Goal: Task Accomplishment & Management: Manage account settings

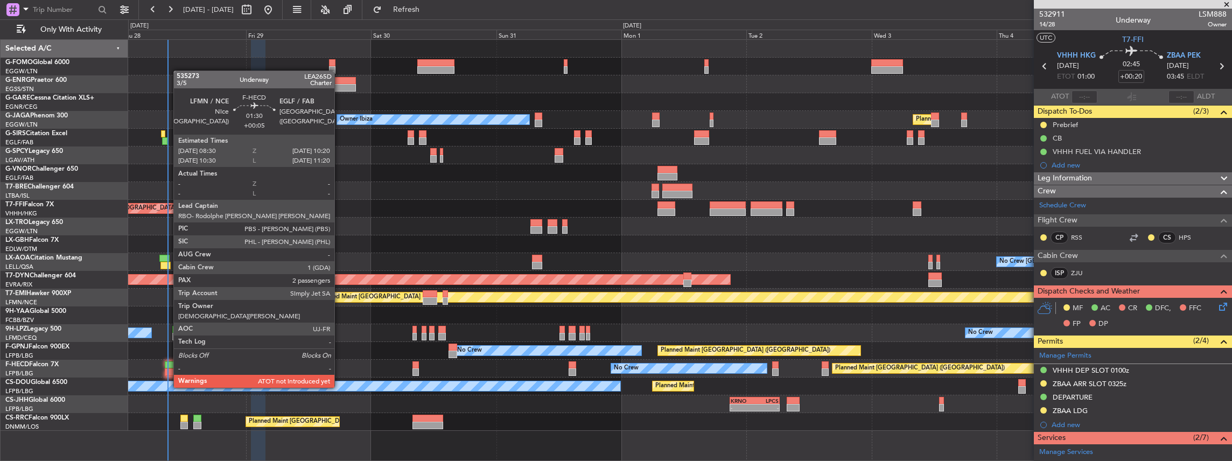
click at [168, 367] on div at bounding box center [170, 365] width 10 height 8
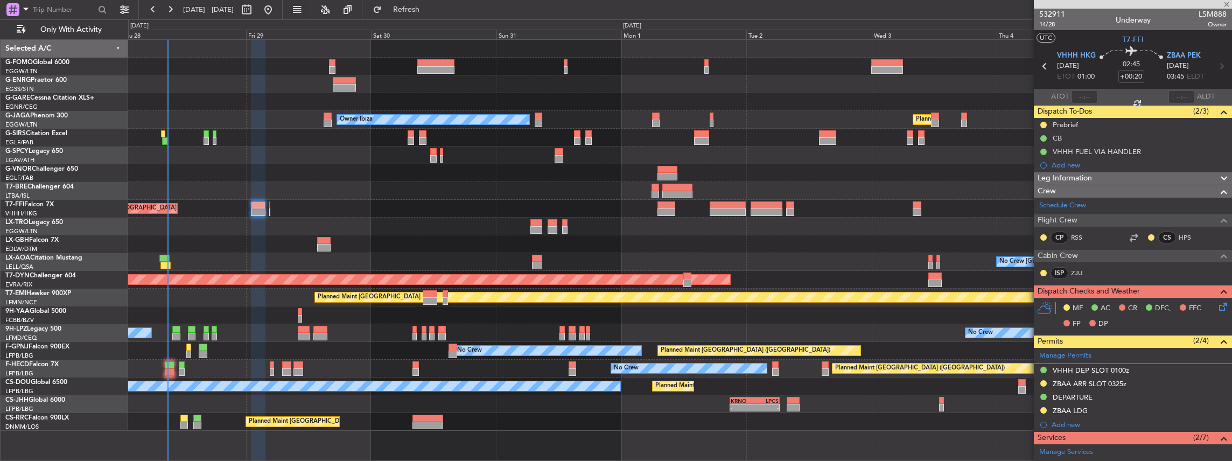
type input "+00:05"
type input "2"
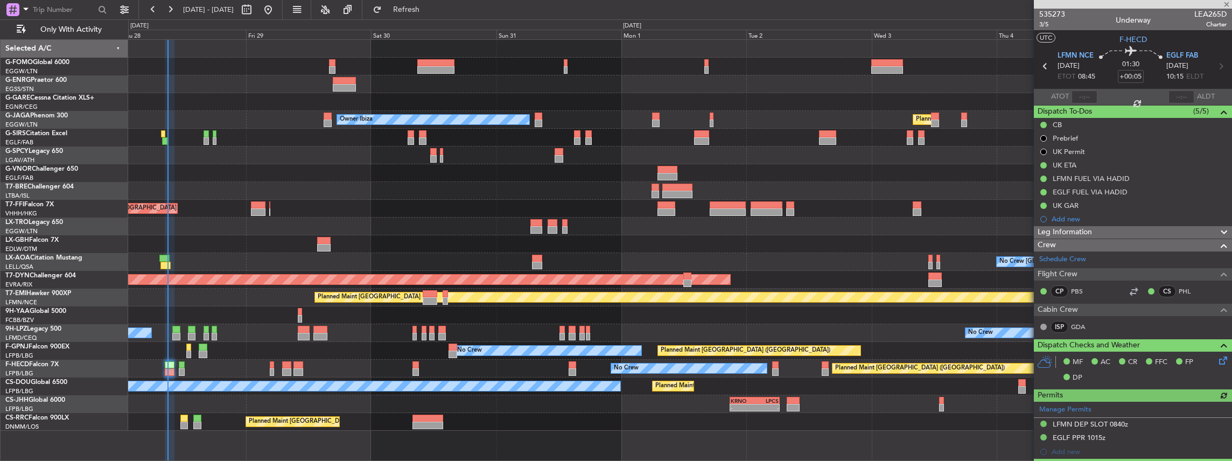
click at [1209, 9] on span "LEA265D" at bounding box center [1211, 14] width 32 height 11
copy span "LEA265D"
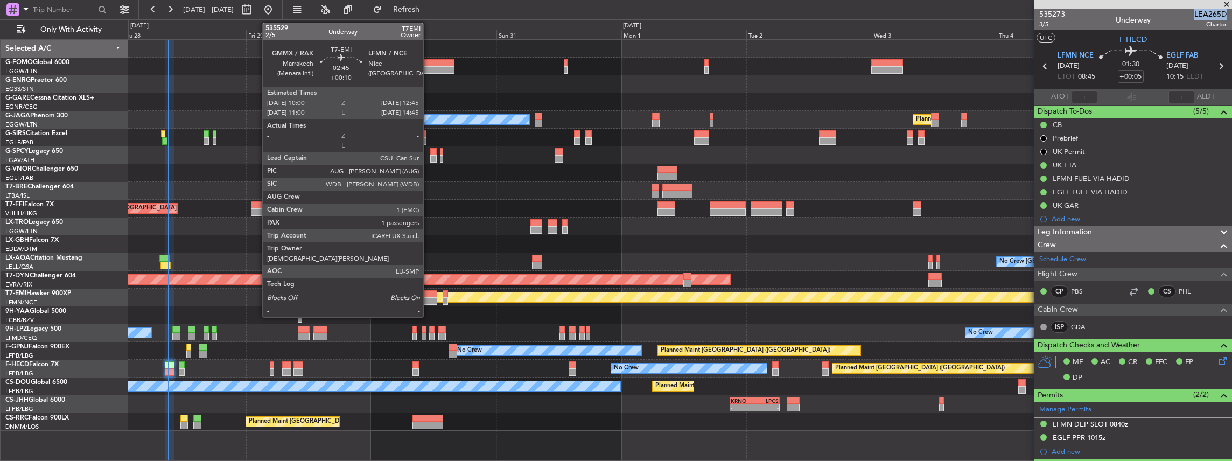
click at [429, 297] on div at bounding box center [430, 301] width 15 height 8
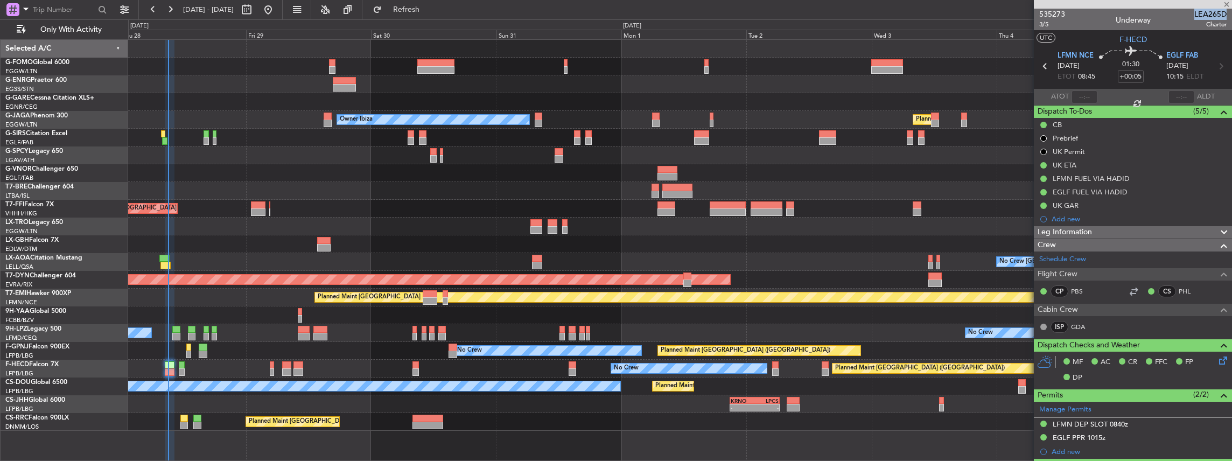
type input "+00:10"
type input "1"
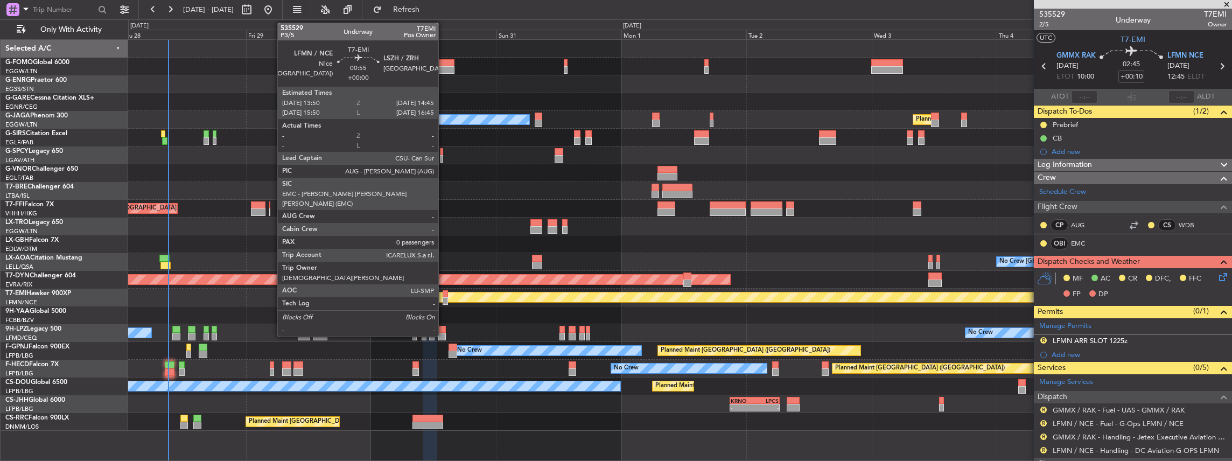
click at [444, 299] on div at bounding box center [445, 301] width 5 height 8
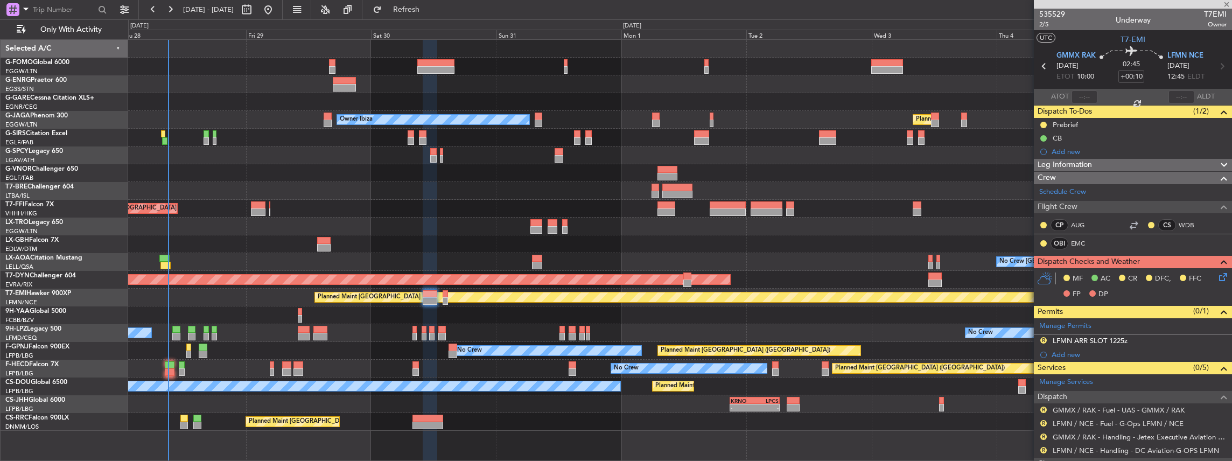
type input "0"
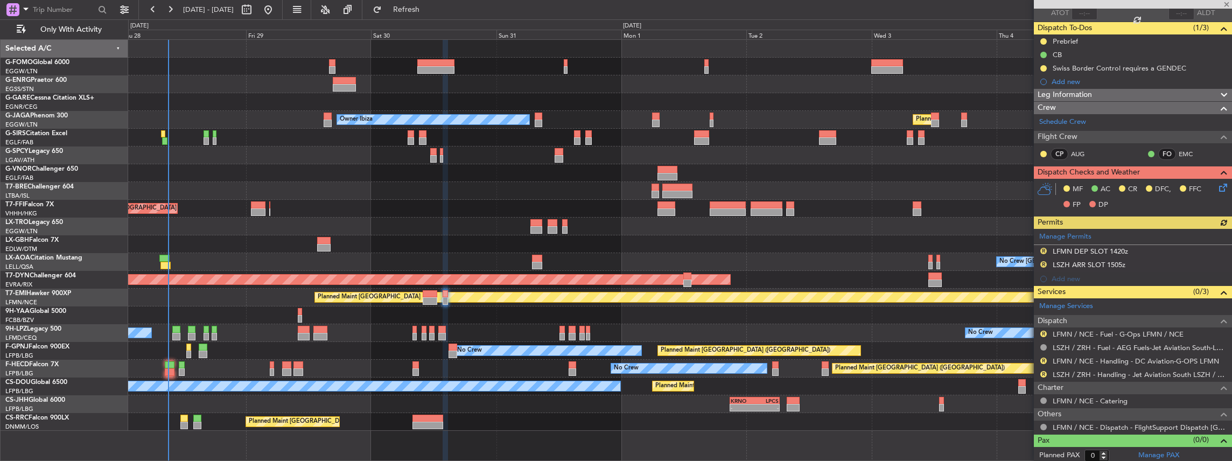
scroll to position [84, 0]
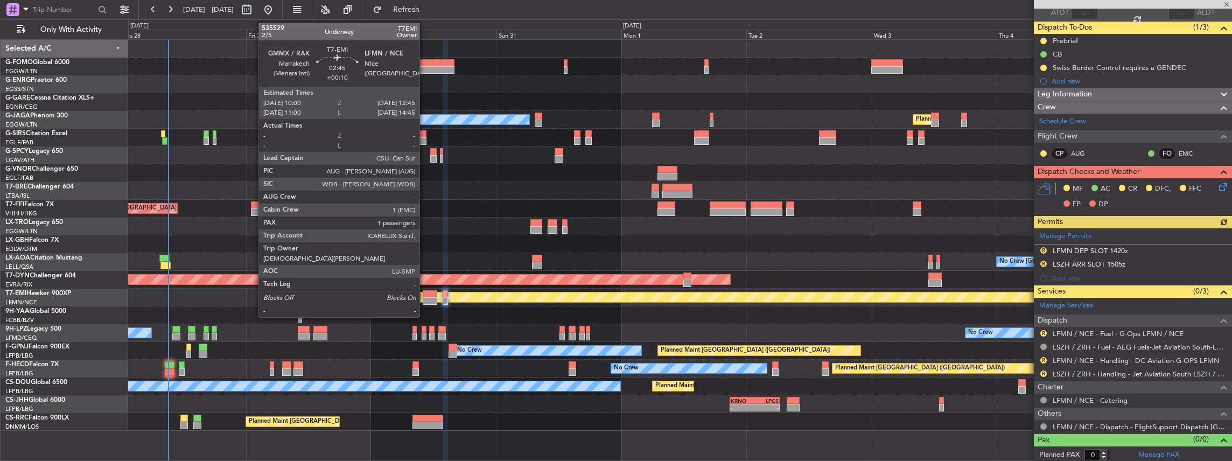
click at [426, 298] on div at bounding box center [430, 301] width 15 height 8
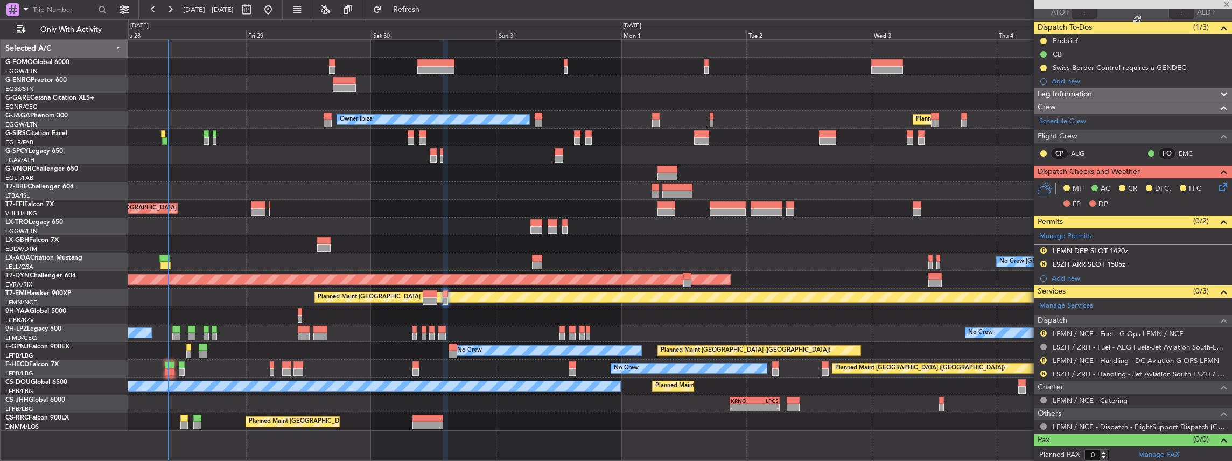
type input "+00:10"
type input "1"
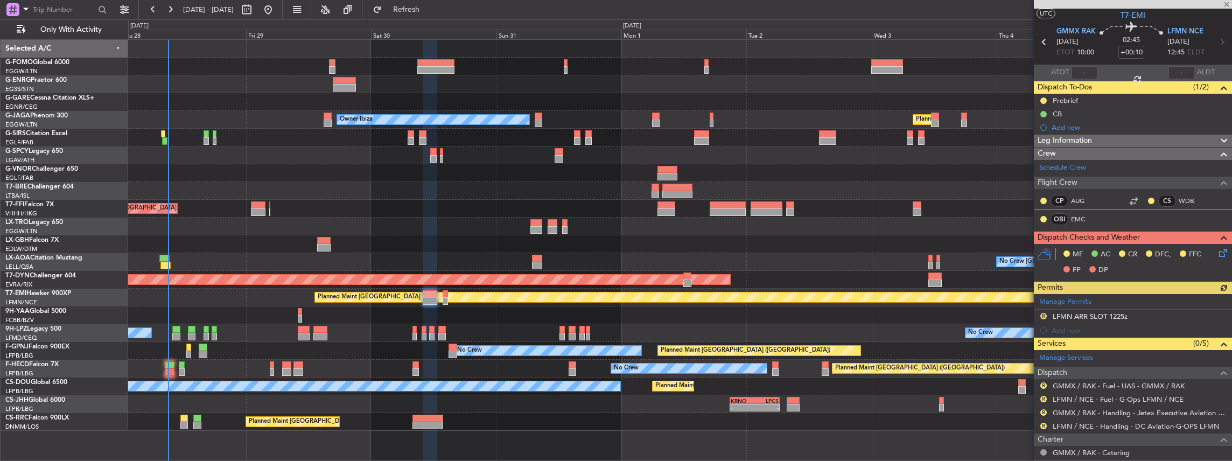
scroll to position [36, 0]
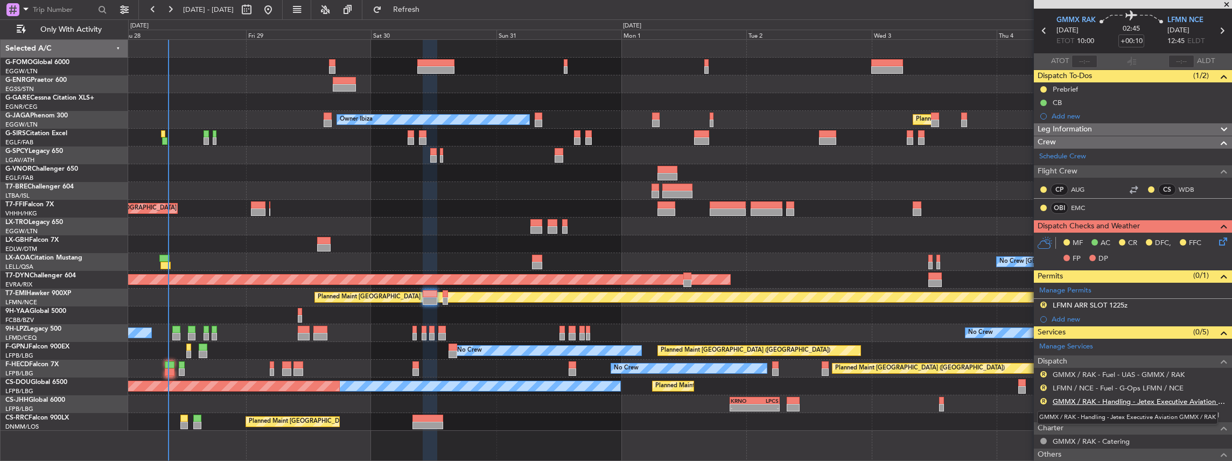
click at [1114, 399] on link "GMMX / RAK - Handling - Jetex Executive Aviation GMMX / RAK" at bounding box center [1140, 401] width 174 height 9
click at [433, 3] on button "Refresh" at bounding box center [400, 9] width 65 height 17
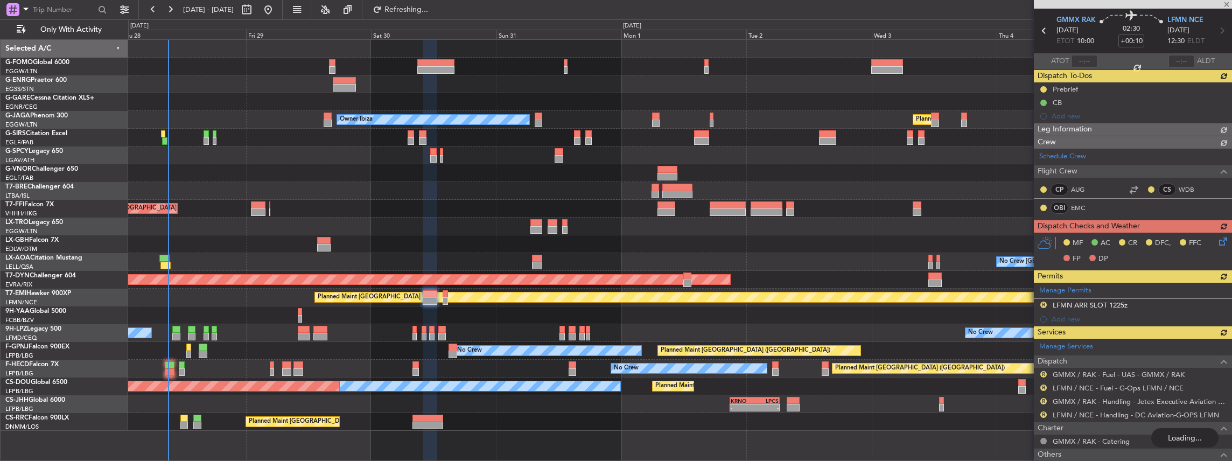
type input "-00:05"
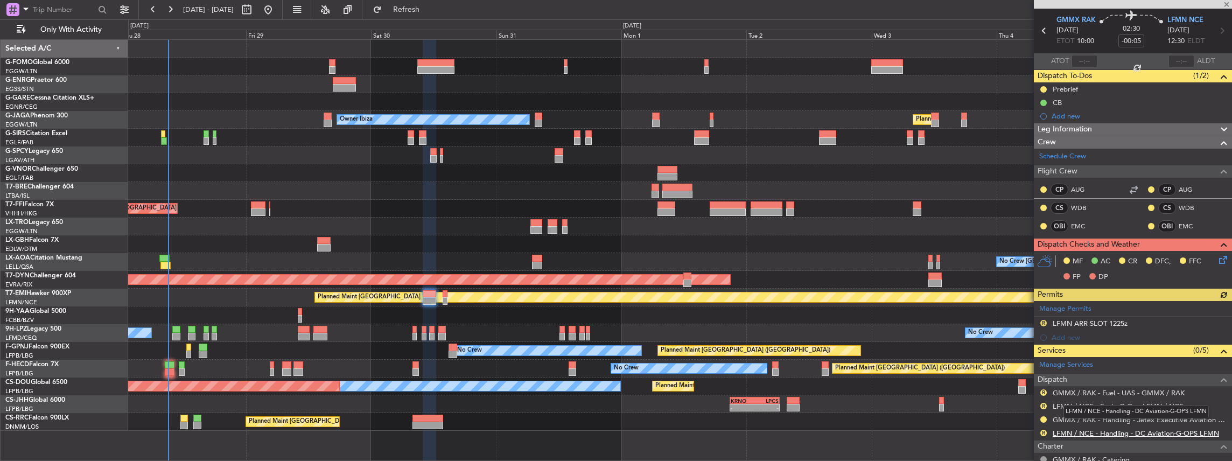
click at [1060, 430] on link "LFMN / NCE - Handling - DC Aviation-G-OPS LFMN" at bounding box center [1136, 433] width 166 height 9
click at [429, 13] on span "Refresh" at bounding box center [406, 10] width 45 height 8
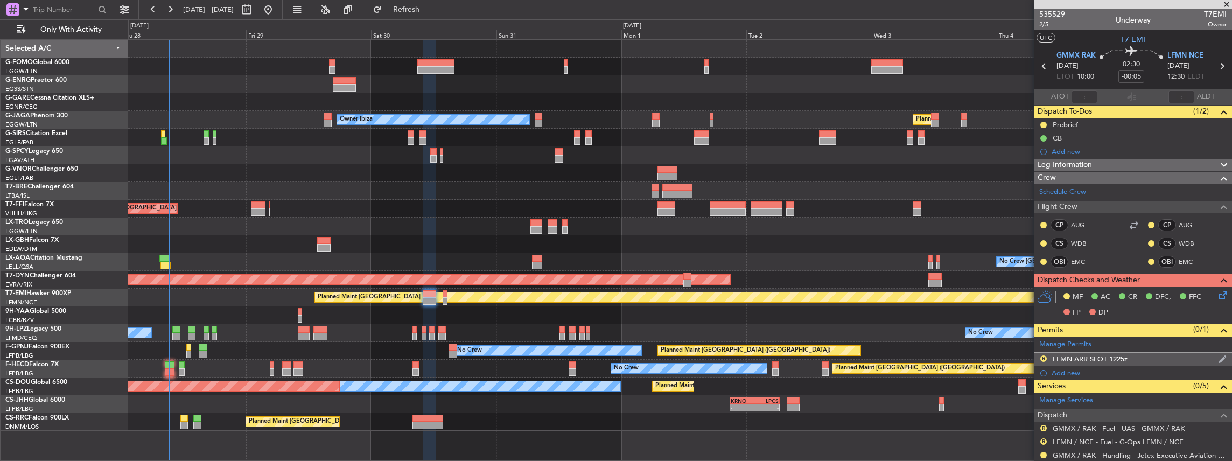
click at [1158, 356] on div "R LFMN ARR SLOT 1225z" at bounding box center [1133, 359] width 198 height 13
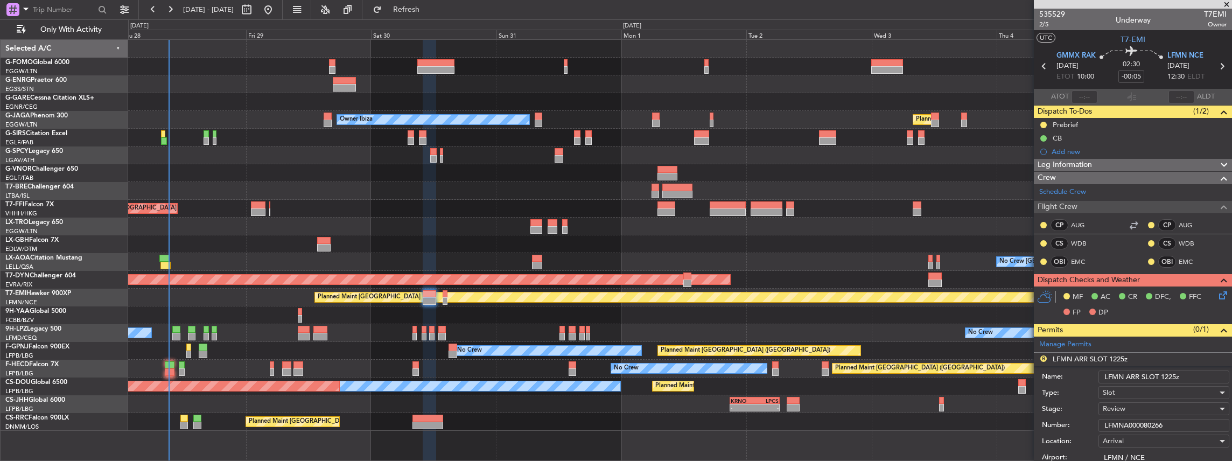
drag, startPoint x: 1175, startPoint y: 375, endPoint x: 1170, endPoint y: 376, distance: 5.4
click at [1170, 376] on input "LFMN ARR SLOT 1225z" at bounding box center [1164, 377] width 131 height 13
type input "LFMN ARR SLOT 1230z"
click at [1133, 407] on div "Review" at bounding box center [1160, 409] width 115 height 16
click at [1080, 398] on div at bounding box center [616, 230] width 1232 height 461
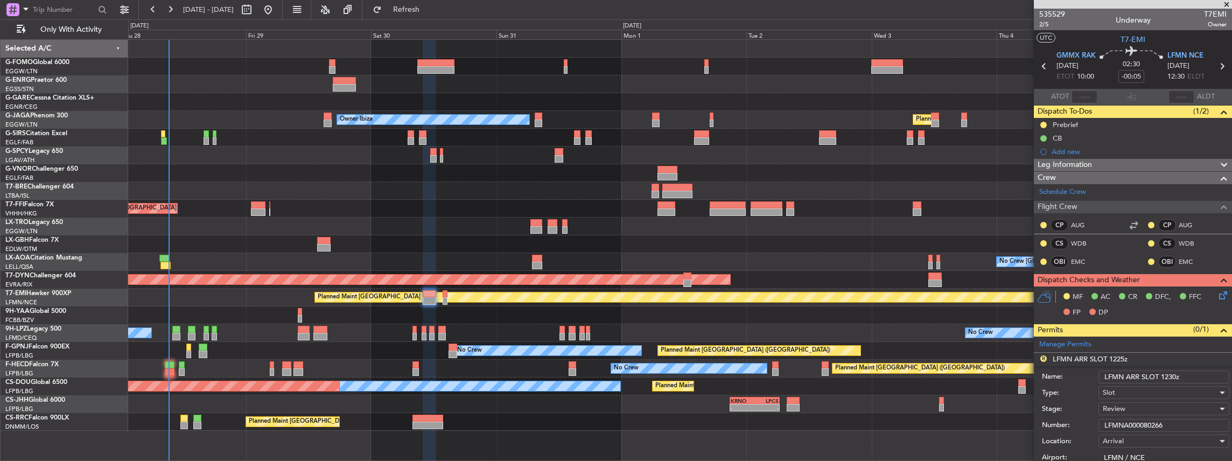
scroll to position [108, 0]
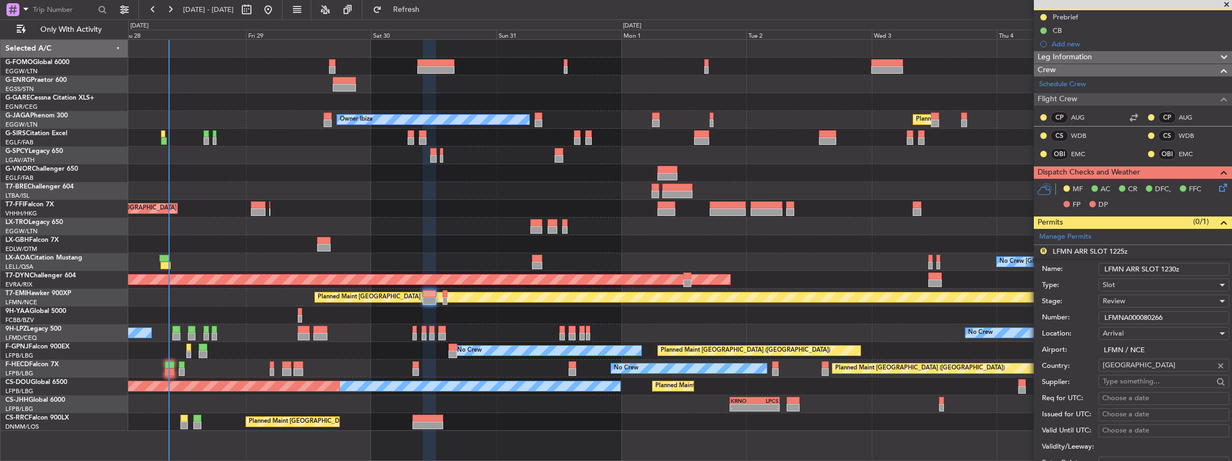
click at [1133, 298] on div "Review" at bounding box center [1160, 301] width 115 height 16
click at [1137, 365] on span "Requested" at bounding box center [1162, 370] width 116 height 16
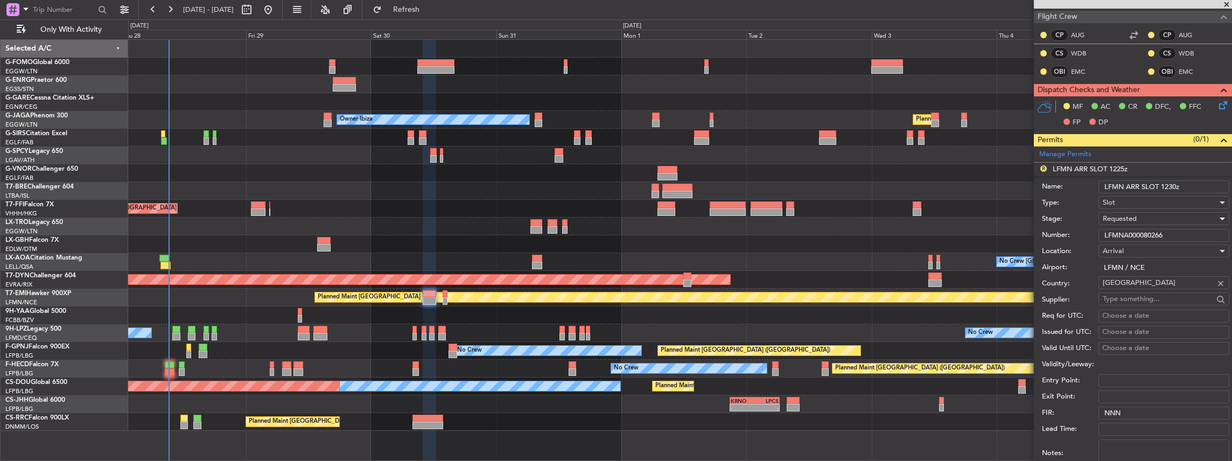
scroll to position [287, 0]
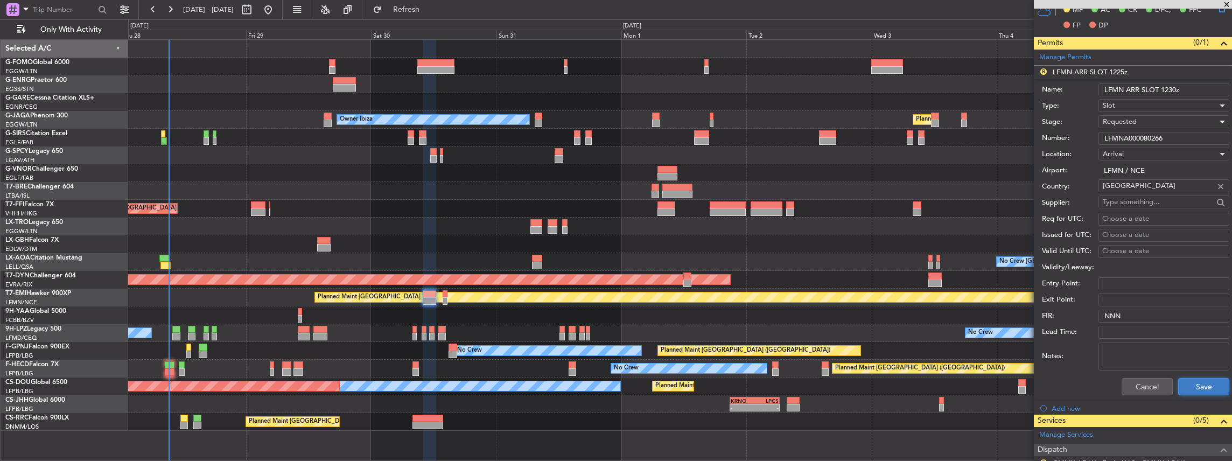
click at [1192, 382] on button "Save" at bounding box center [1204, 386] width 51 height 17
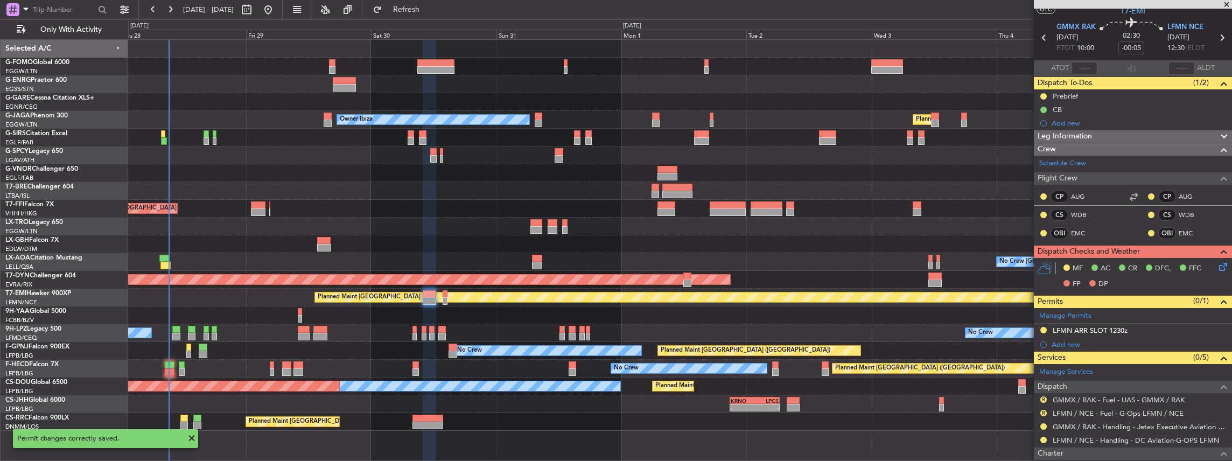
scroll to position [0, 0]
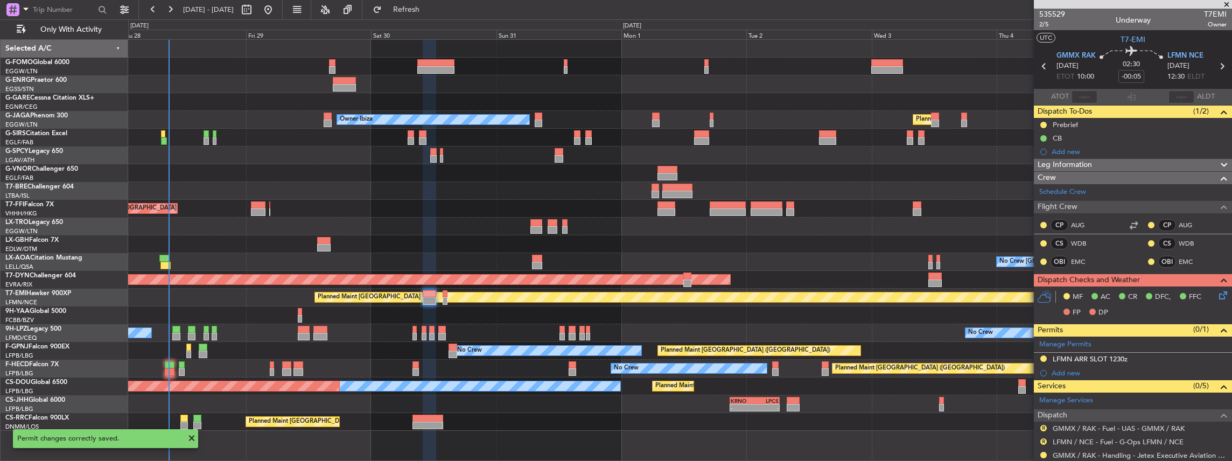
click at [1216, 64] on icon at bounding box center [1222, 66] width 14 height 14
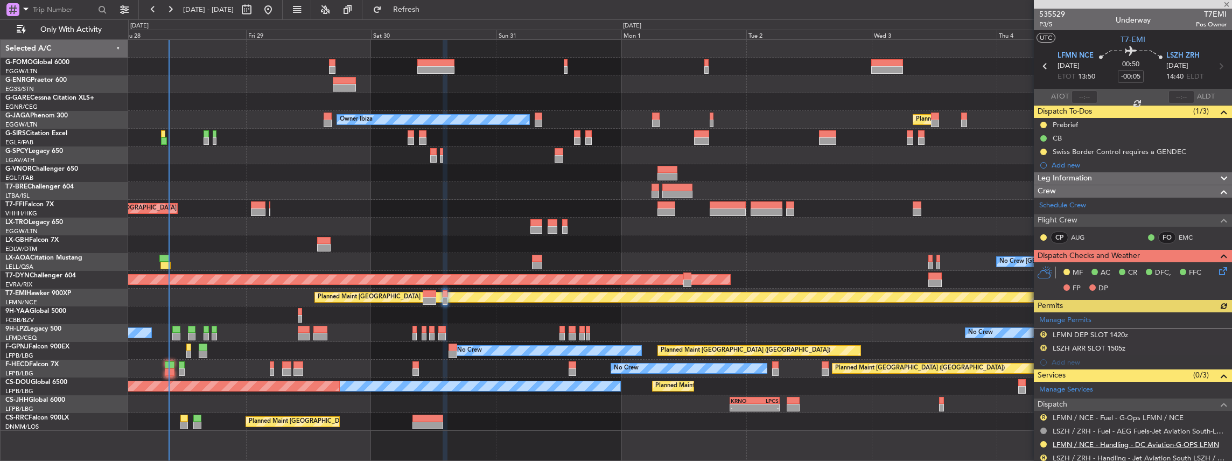
scroll to position [84, 0]
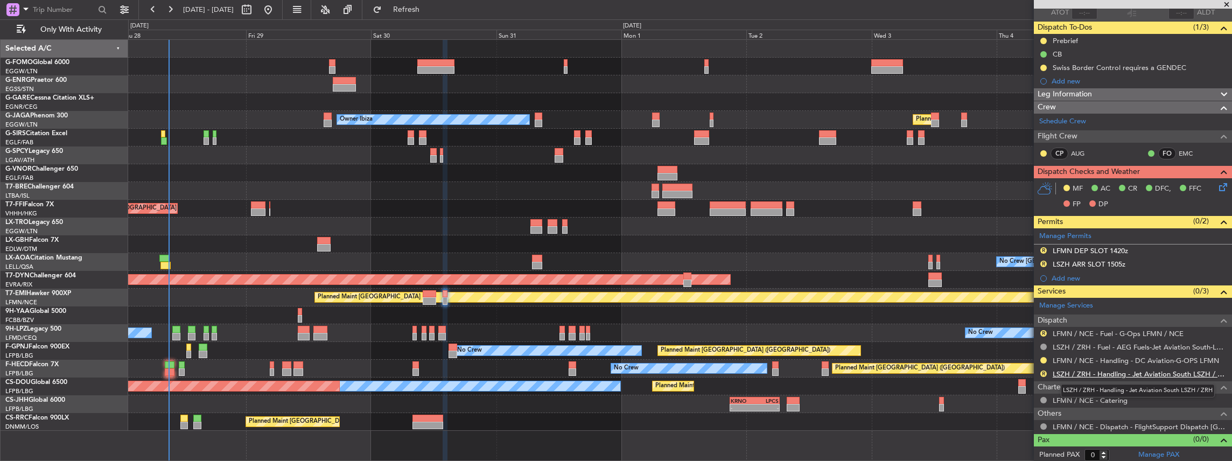
click at [1126, 373] on link "LSZH / ZRH - Handling - Jet Aviation South LSZH / ZRH" at bounding box center [1140, 374] width 174 height 9
click at [433, 16] on button "Refresh" at bounding box center [400, 9] width 65 height 17
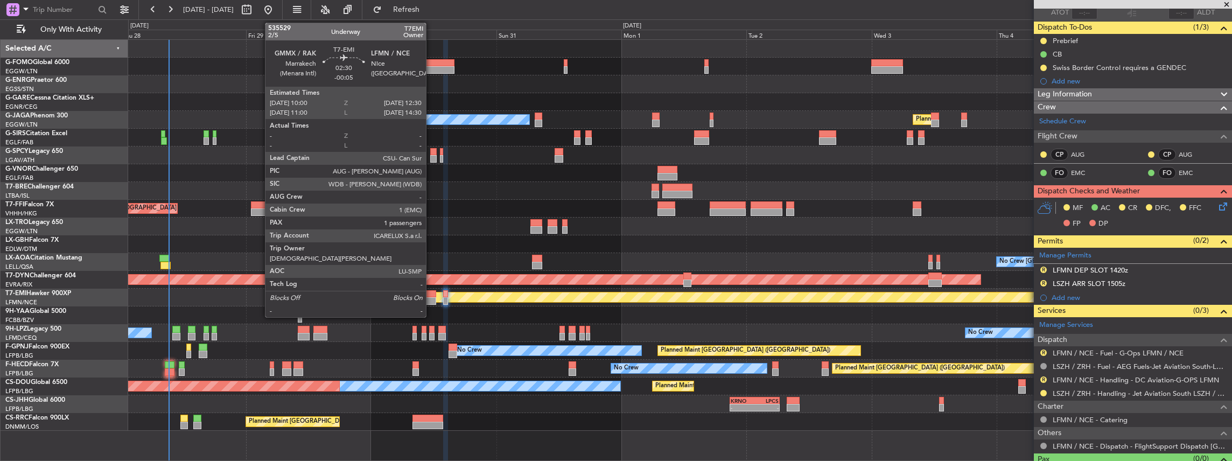
click at [431, 298] on div at bounding box center [429, 301] width 13 height 8
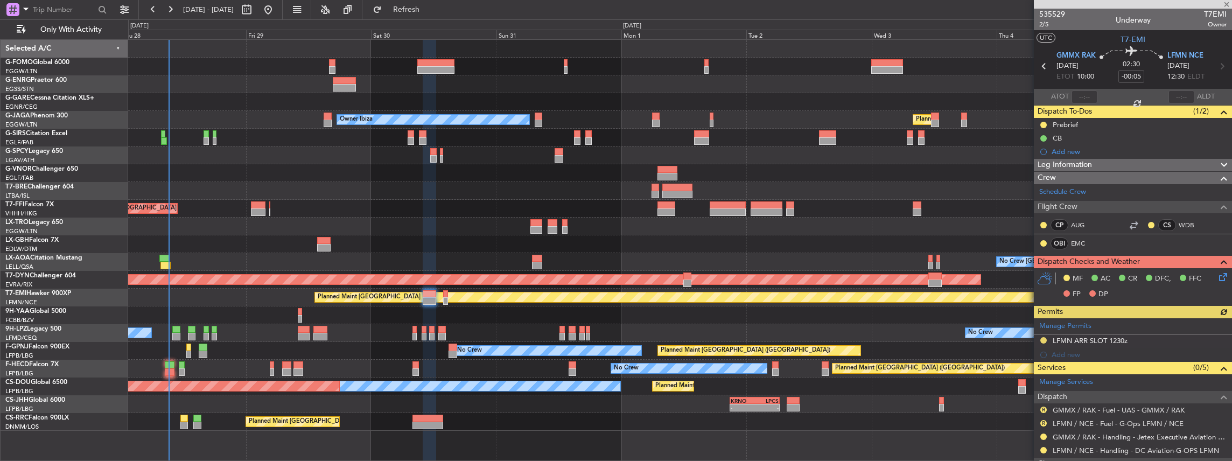
scroll to position [114, 0]
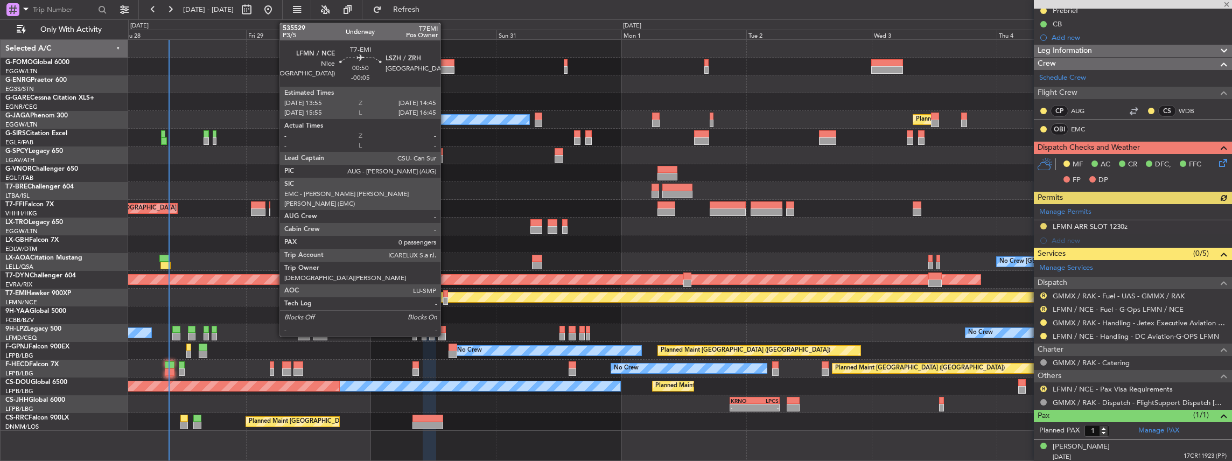
click at [446, 297] on div at bounding box center [445, 301] width 5 height 8
type input "0"
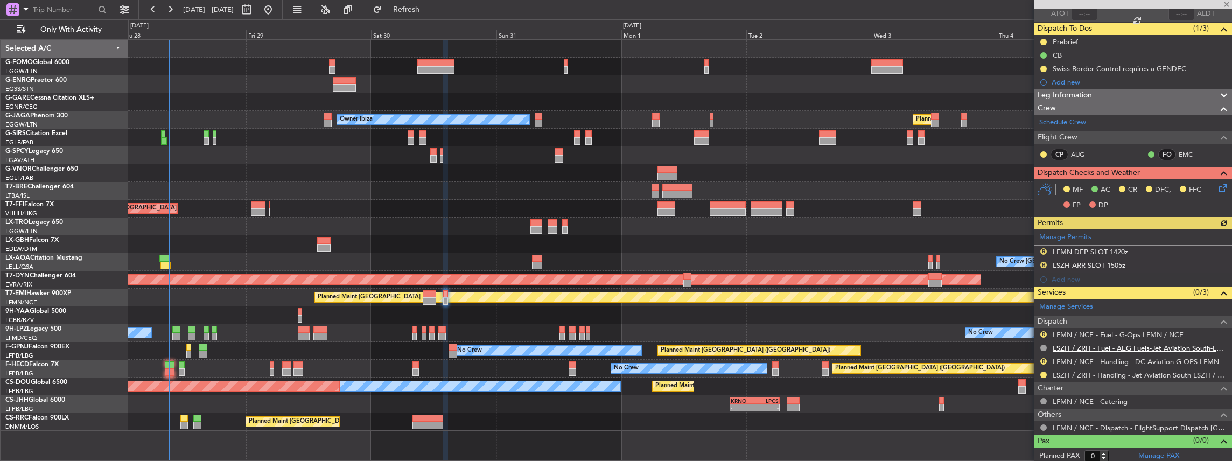
scroll to position [84, 0]
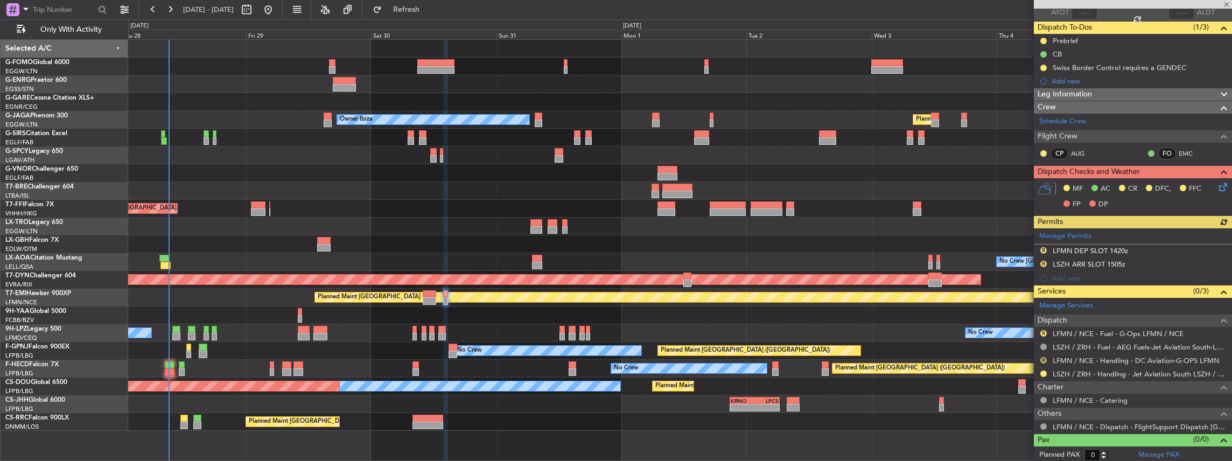
click at [1043, 357] on button "R" at bounding box center [1044, 360] width 6 height 6
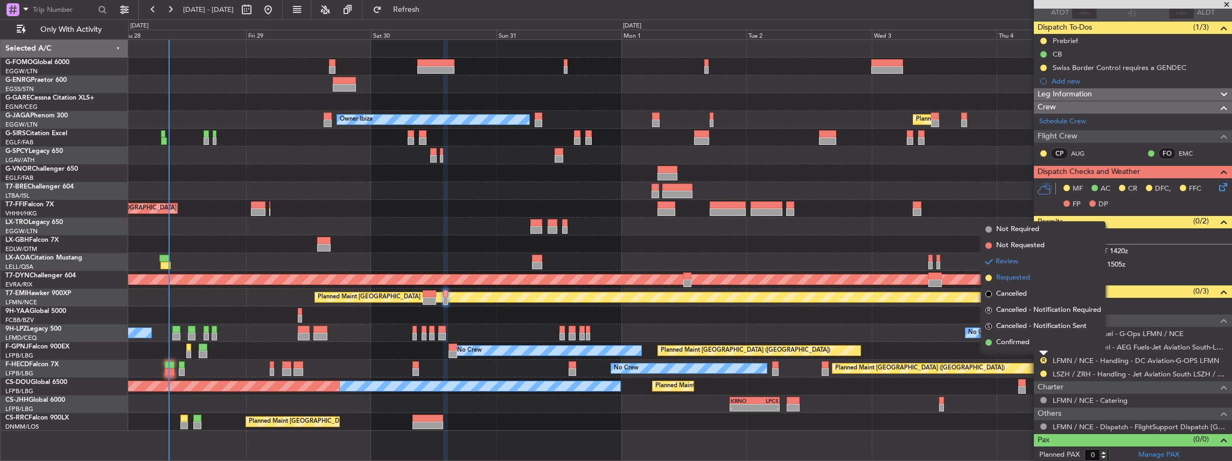
click at [1026, 280] on span "Requested" at bounding box center [1014, 278] width 34 height 11
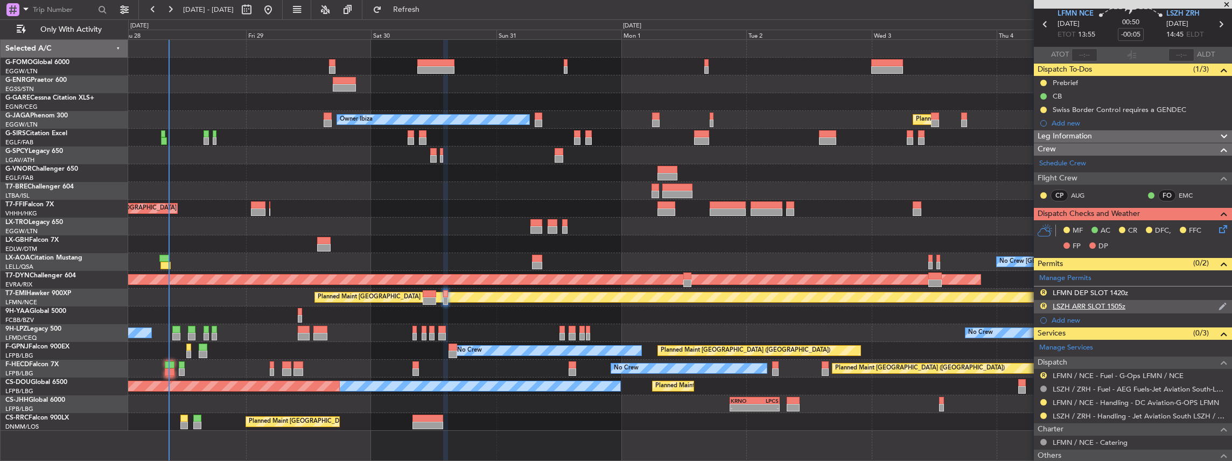
scroll to position [0, 0]
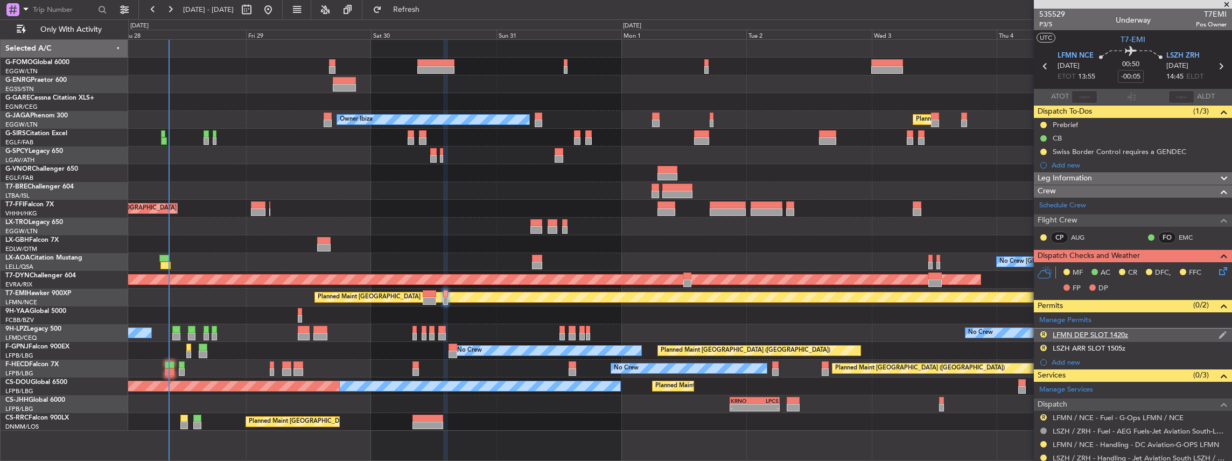
click at [1144, 333] on div "R LFMN DEP SLOT 1420z" at bounding box center [1133, 335] width 198 height 13
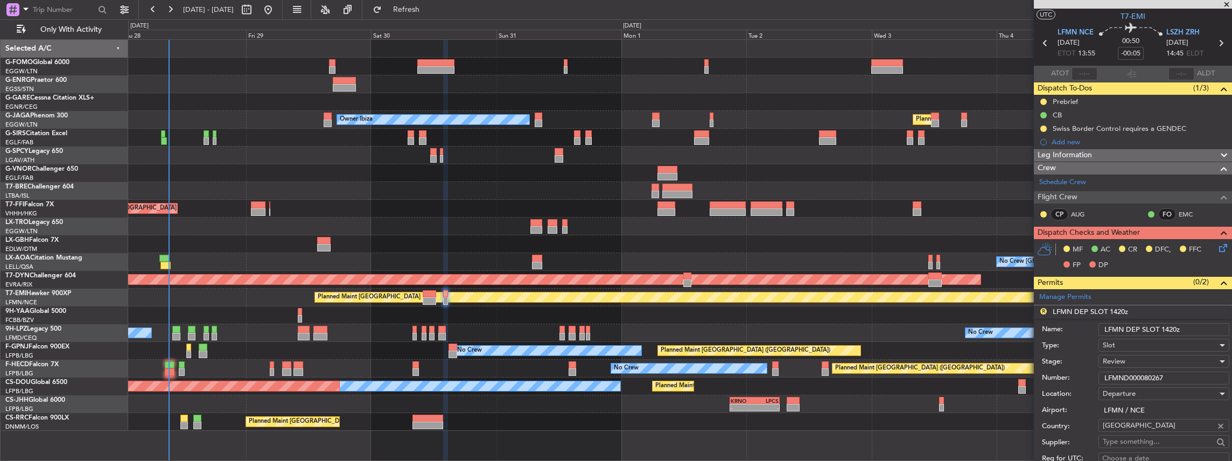
scroll to position [36, 0]
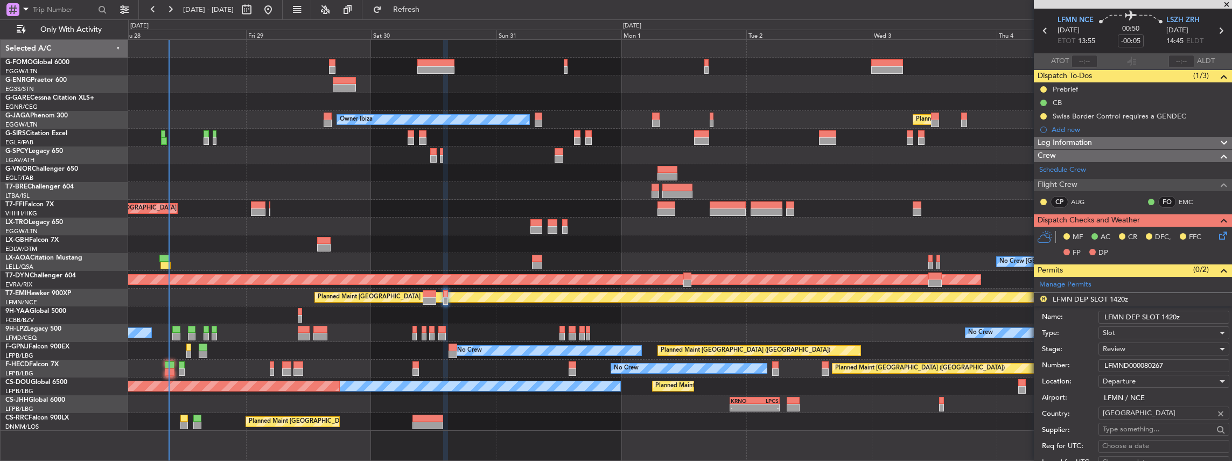
drag, startPoint x: 1175, startPoint y: 315, endPoint x: 1166, endPoint y: 318, distance: 9.4
click at [1166, 318] on input "LFMN DEP SLOT 1420z" at bounding box center [1164, 317] width 131 height 13
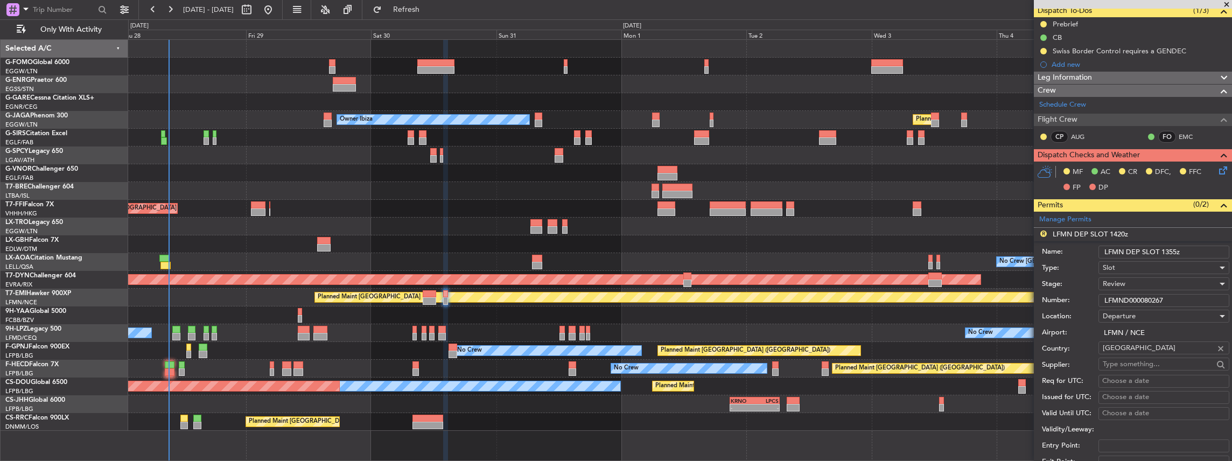
scroll to position [179, 0]
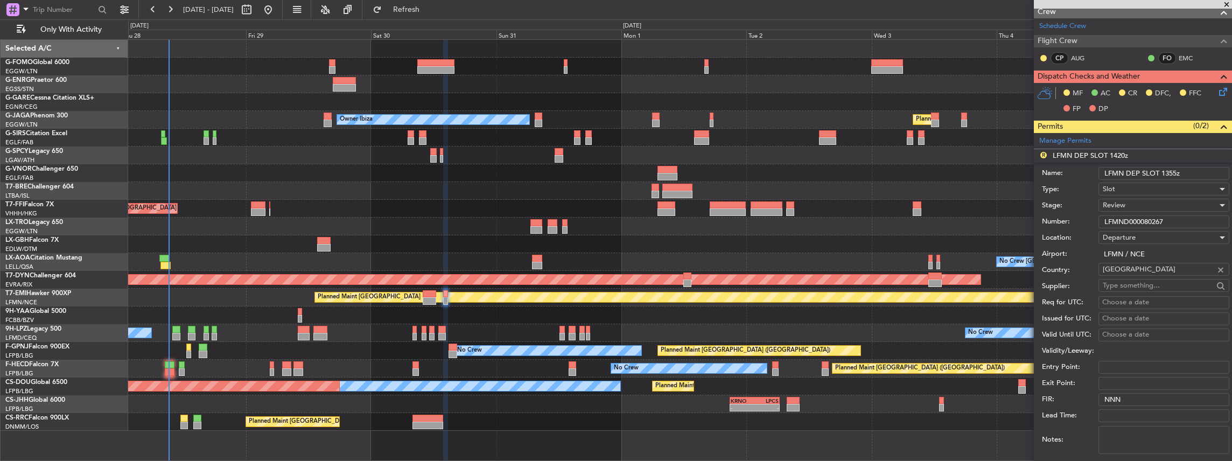
type input "LFMN DEP SLOT 1355z"
click at [1138, 207] on div "Review" at bounding box center [1160, 205] width 115 height 16
click at [1129, 270] on span "Requested" at bounding box center [1162, 274] width 116 height 16
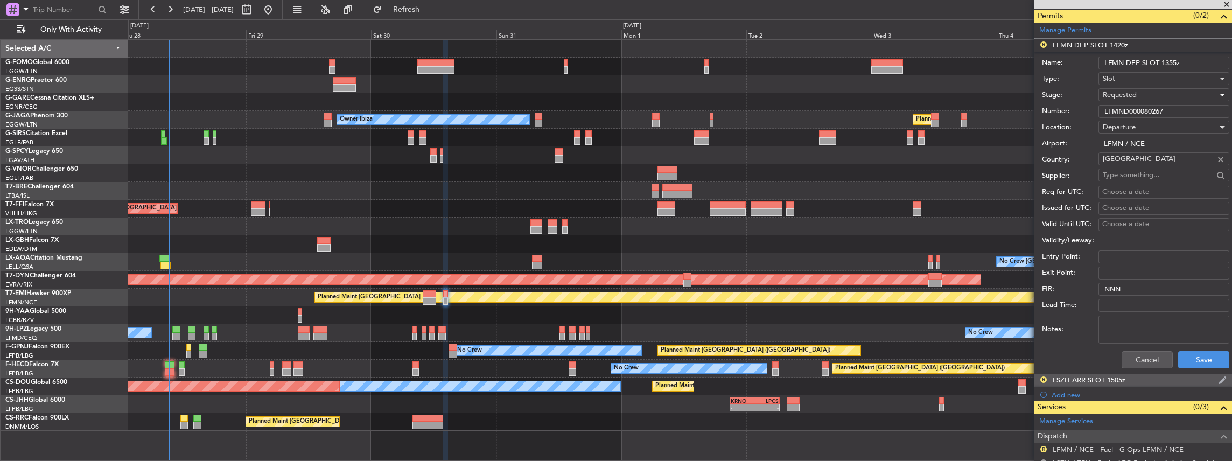
scroll to position [359, 0]
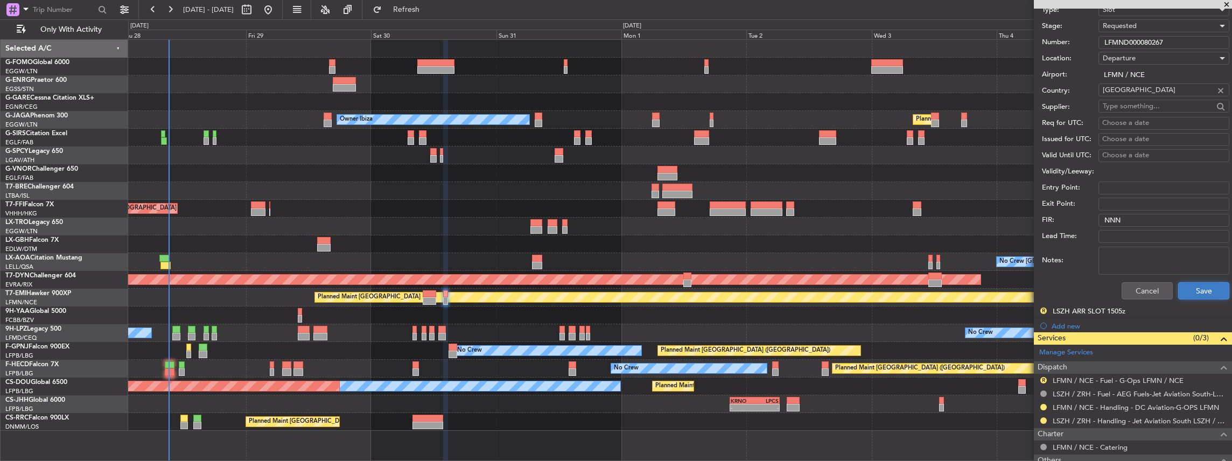
click at [1197, 287] on button "Save" at bounding box center [1204, 290] width 51 height 17
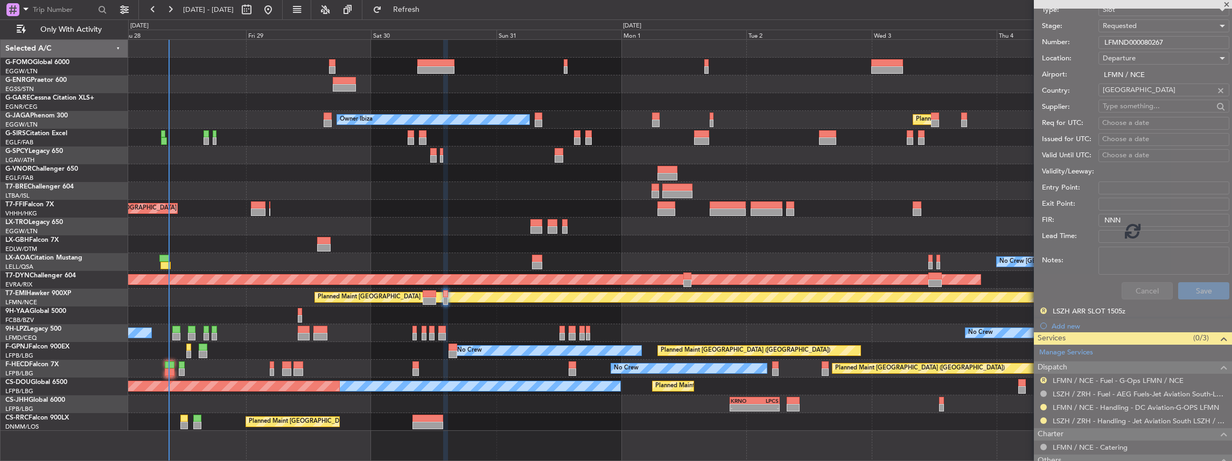
scroll to position [38, 0]
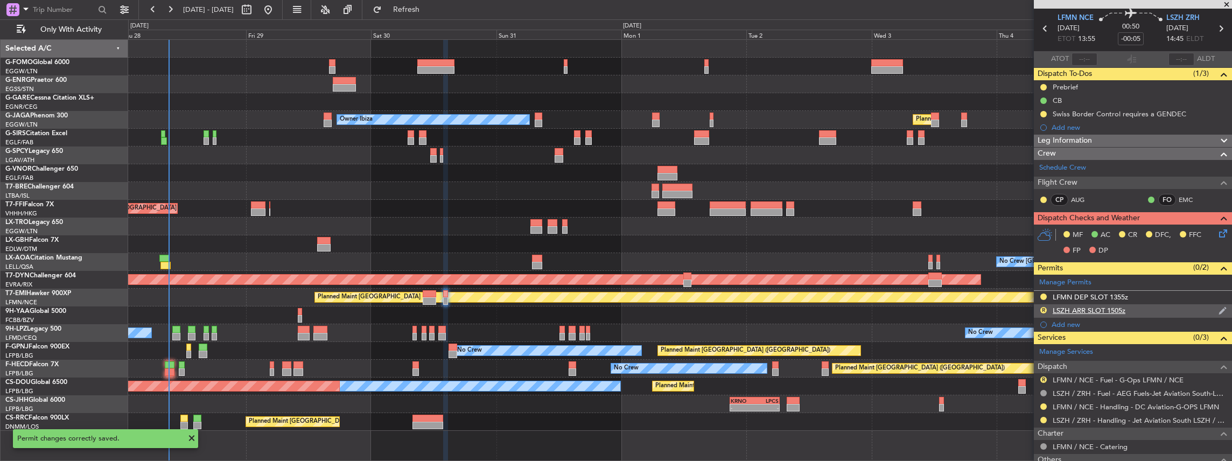
click at [1158, 311] on div "R LSZH ARR SLOT 1505z" at bounding box center [1133, 310] width 198 height 13
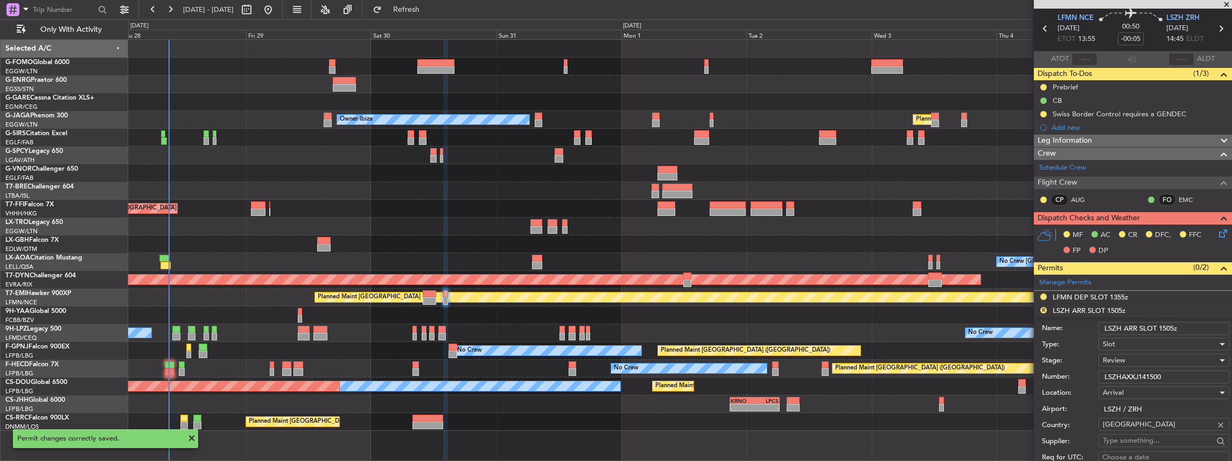
scroll to position [109, 0]
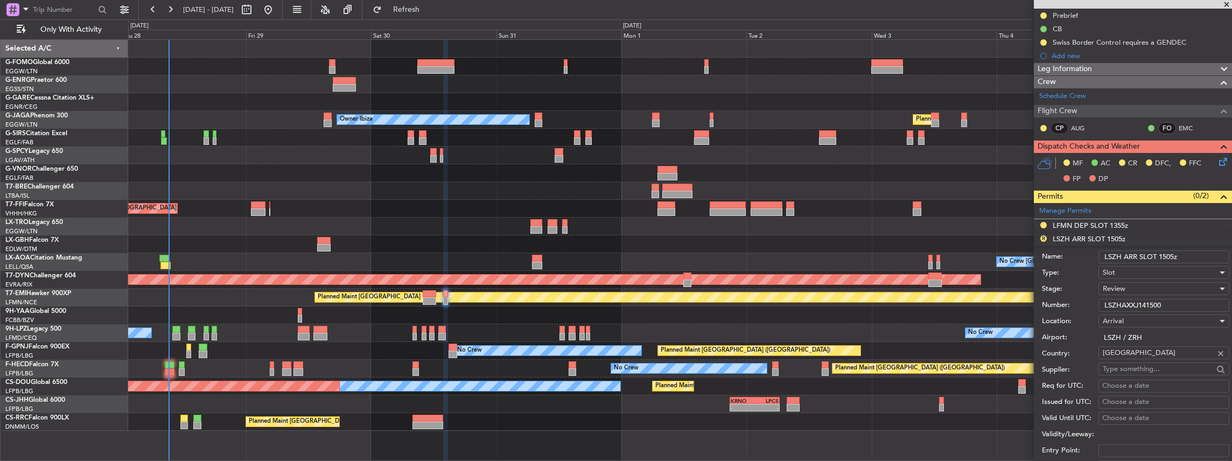
drag, startPoint x: 1170, startPoint y: 255, endPoint x: 1162, endPoint y: 256, distance: 8.2
click at [1162, 256] on input "LSZH ARR SLOT 1505z" at bounding box center [1164, 256] width 131 height 13
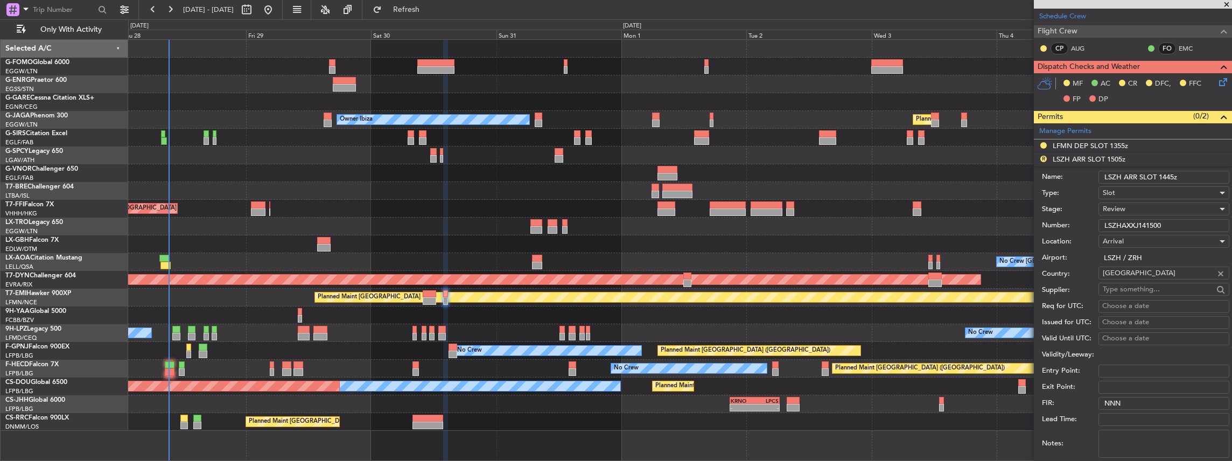
scroll to position [253, 0]
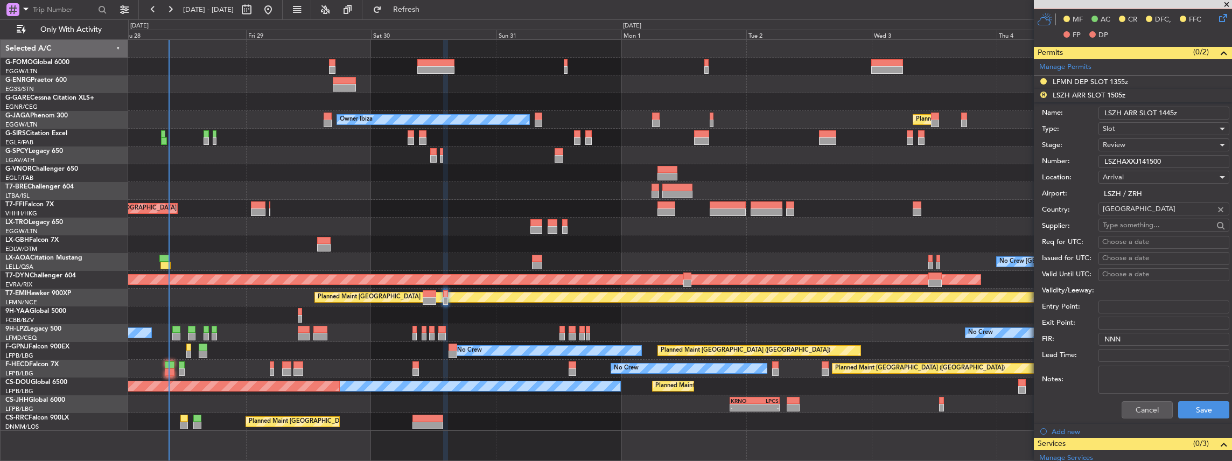
type input "LSZH ARR SLOT 1445z"
click at [1132, 144] on div "Review" at bounding box center [1160, 145] width 115 height 16
click at [1131, 212] on span "Requested" at bounding box center [1162, 214] width 116 height 16
click at [1202, 405] on button "Save" at bounding box center [1204, 409] width 51 height 17
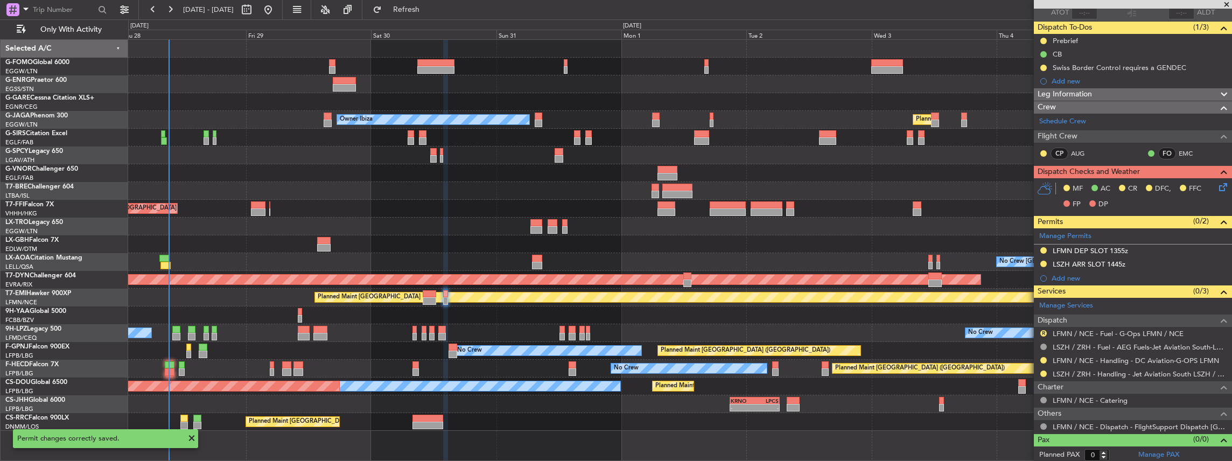
scroll to position [12, 0]
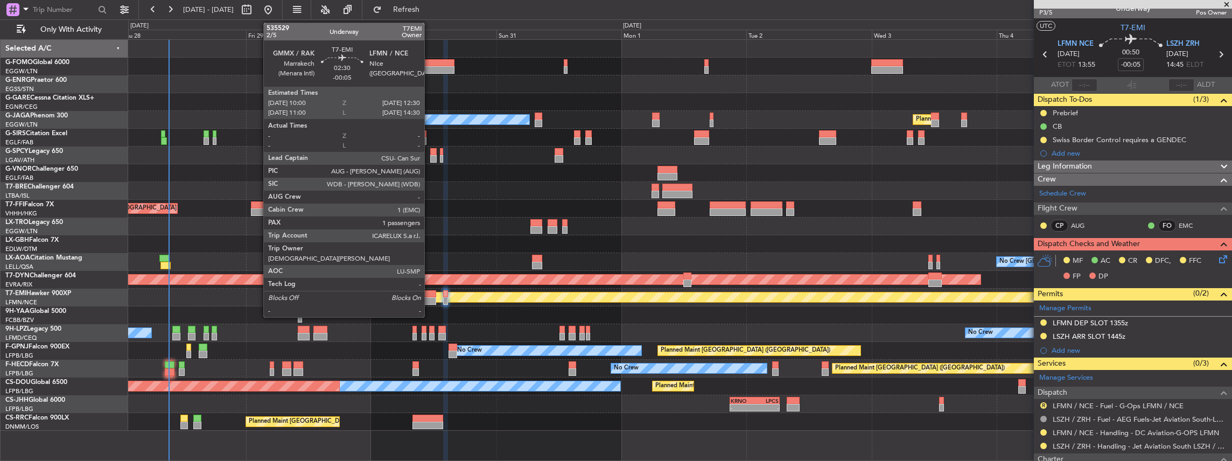
click at [429, 301] on div at bounding box center [429, 301] width 13 height 8
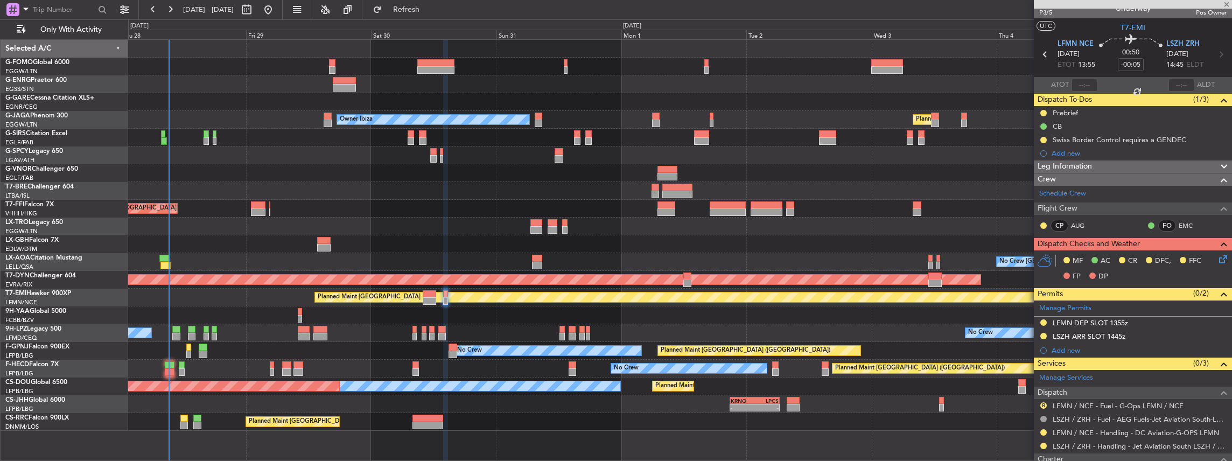
scroll to position [0, 0]
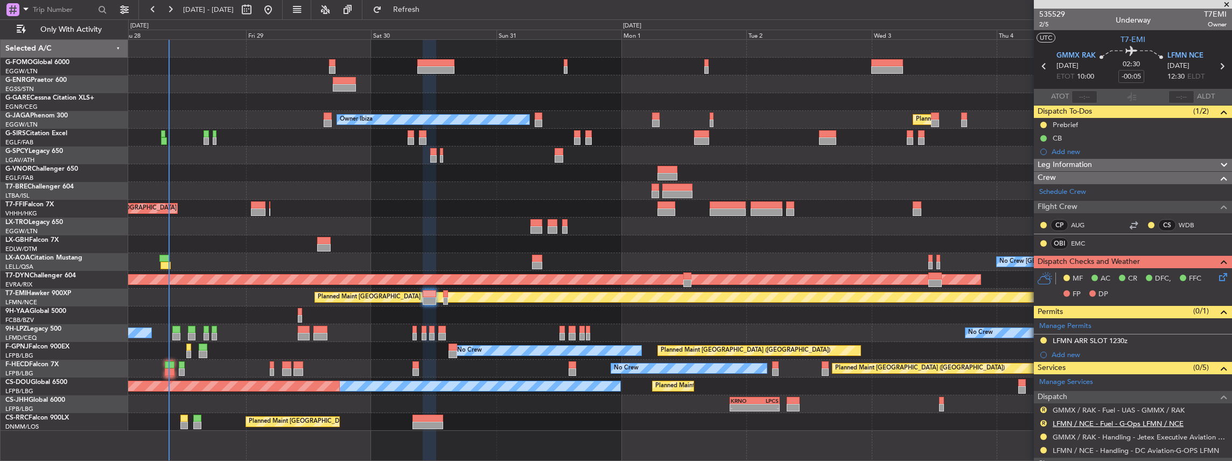
click at [1061, 423] on link "LFMN / NCE - Fuel - G-Ops LFMN / NCE" at bounding box center [1118, 423] width 131 height 9
click at [1078, 448] on link "LFMN / NCE - Handling - DC Aviation-G-OPS LFMN" at bounding box center [1136, 450] width 166 height 9
click at [429, 6] on span "Refresh" at bounding box center [406, 10] width 45 height 8
click at [1095, 406] on link "GMMX / RAK - Fuel - UAS - GMMX / RAK" at bounding box center [1119, 410] width 132 height 9
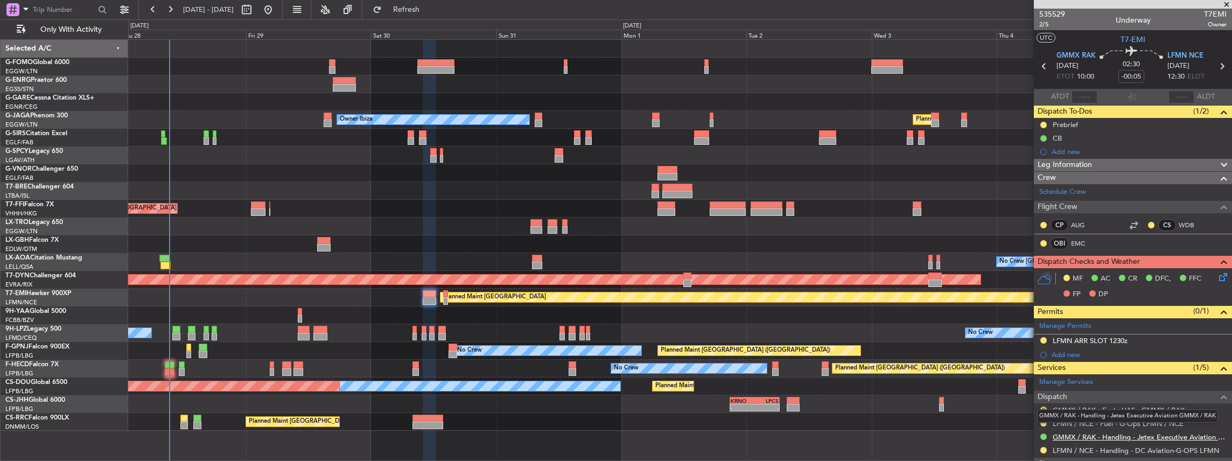
click at [1104, 433] on link "GMMX / RAK - Handling - Jetex Executive Aviation GMMX / RAK" at bounding box center [1140, 437] width 174 height 9
click at [429, 13] on span "Refresh" at bounding box center [406, 10] width 45 height 8
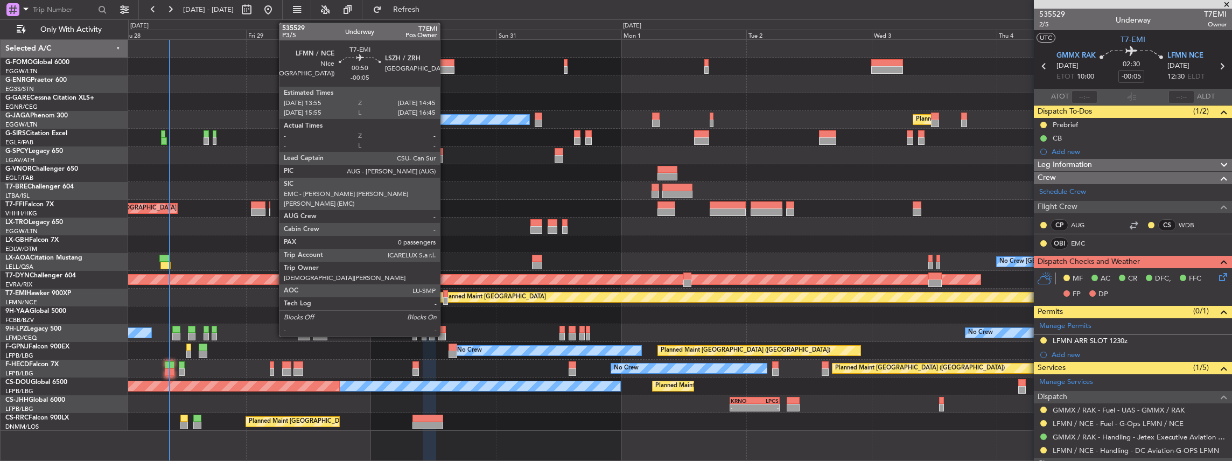
click at [445, 294] on div at bounding box center [445, 294] width 5 height 8
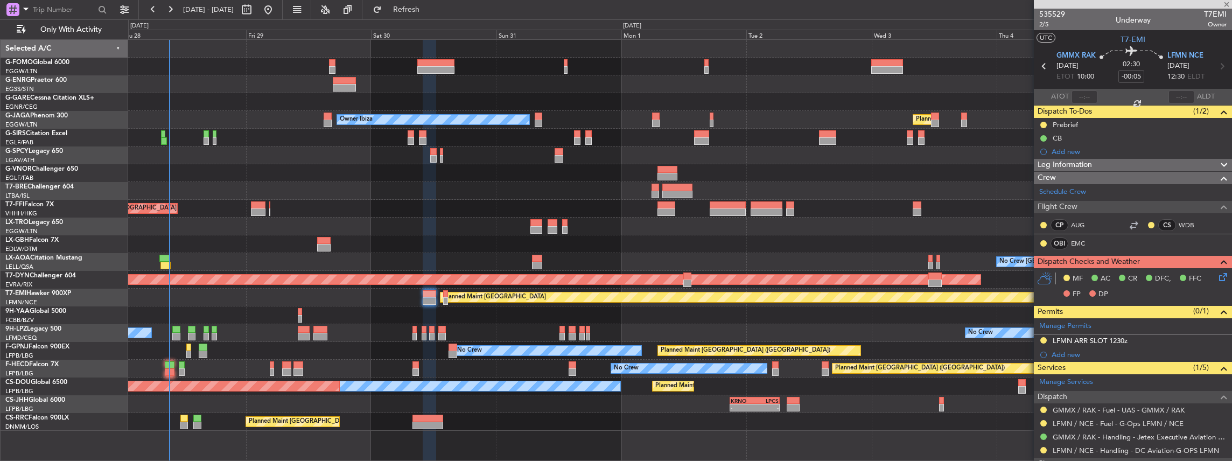
type input "0"
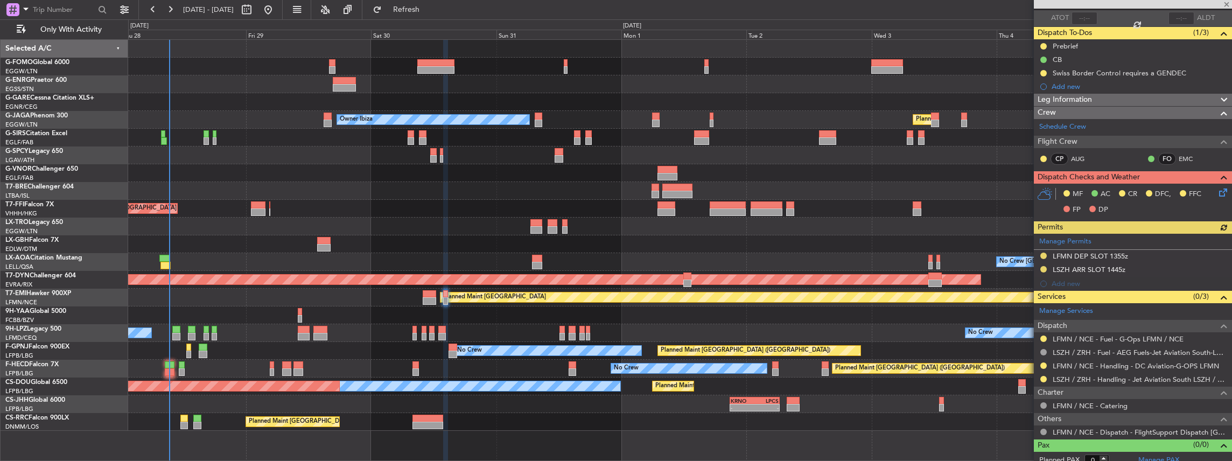
scroll to position [84, 0]
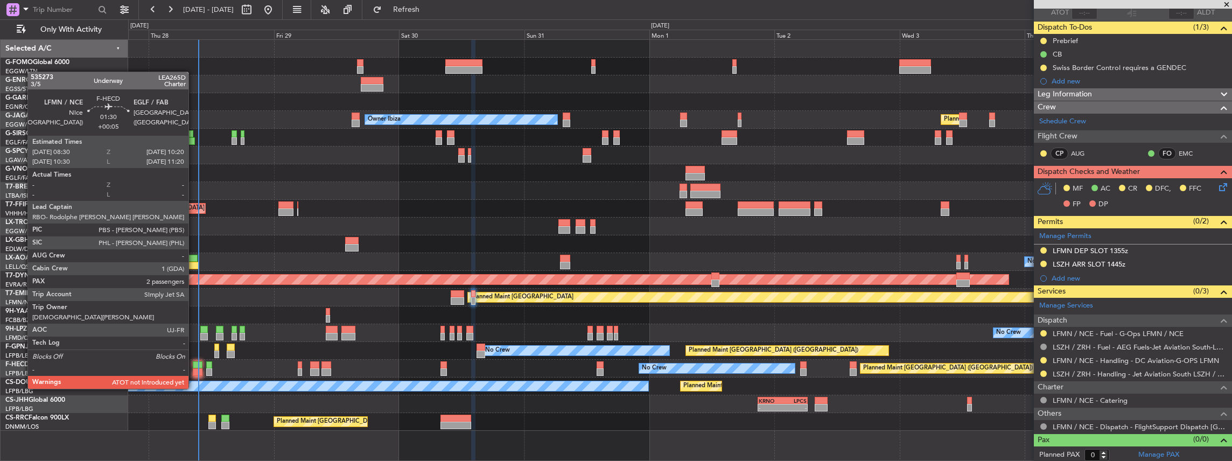
click at [194, 368] on div at bounding box center [198, 372] width 10 height 8
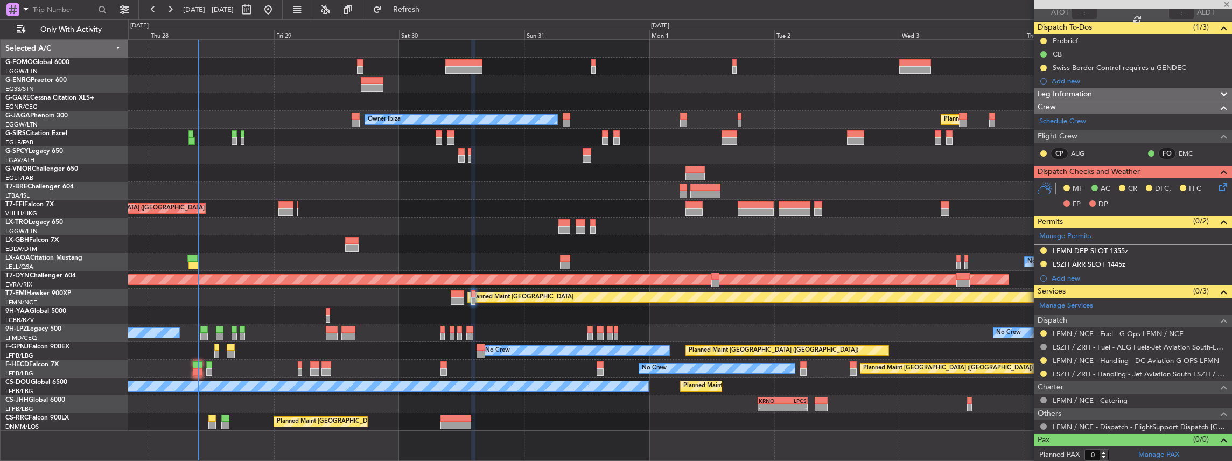
type input "+00:05"
type input "2"
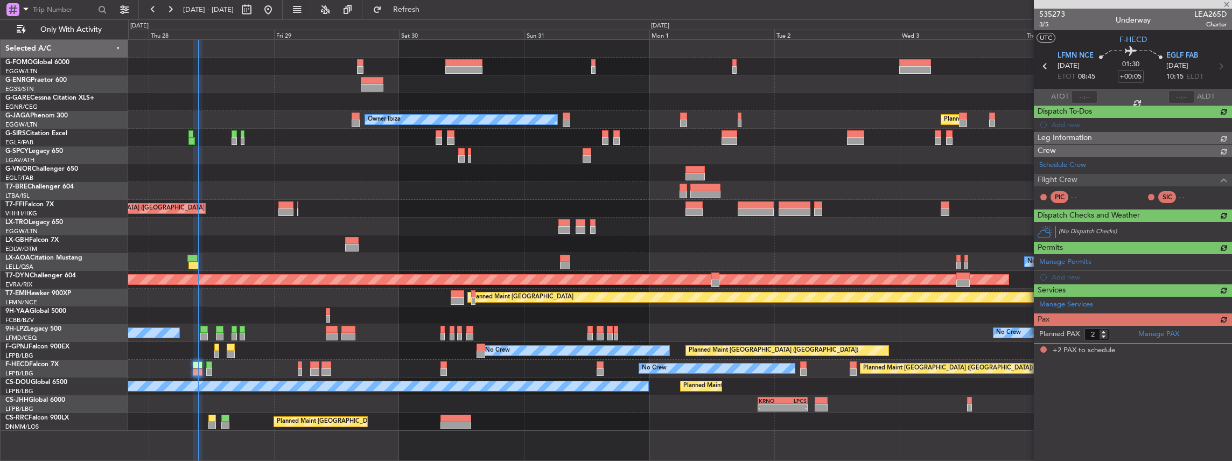
scroll to position [0, 0]
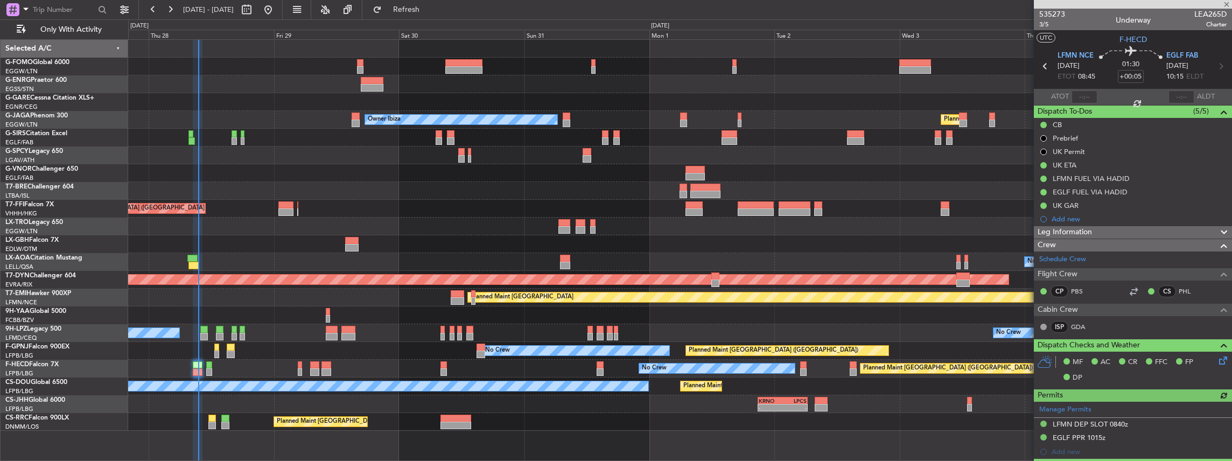
click at [1080, 96] on div at bounding box center [1085, 96] width 26 height 13
click at [1084, 94] on input "text" at bounding box center [1085, 96] width 26 height 13
click at [1122, 99] on section "ATOT 1059 ALDT" at bounding box center [1133, 97] width 198 height 16
type input "10:59"
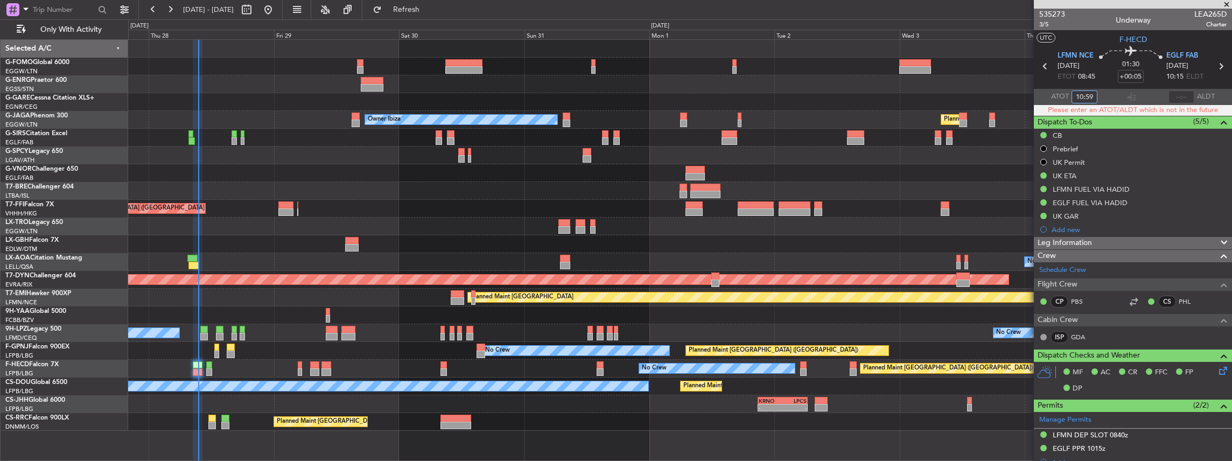
click at [1091, 97] on input "10:59" at bounding box center [1085, 96] width 26 height 13
drag, startPoint x: 1093, startPoint y: 95, endPoint x: 1071, endPoint y: 97, distance: 22.1
click at [1072, 97] on input "10:59" at bounding box center [1085, 96] width 26 height 13
click at [1126, 98] on div at bounding box center [1132, 96] width 13 height 13
type input "09:31"
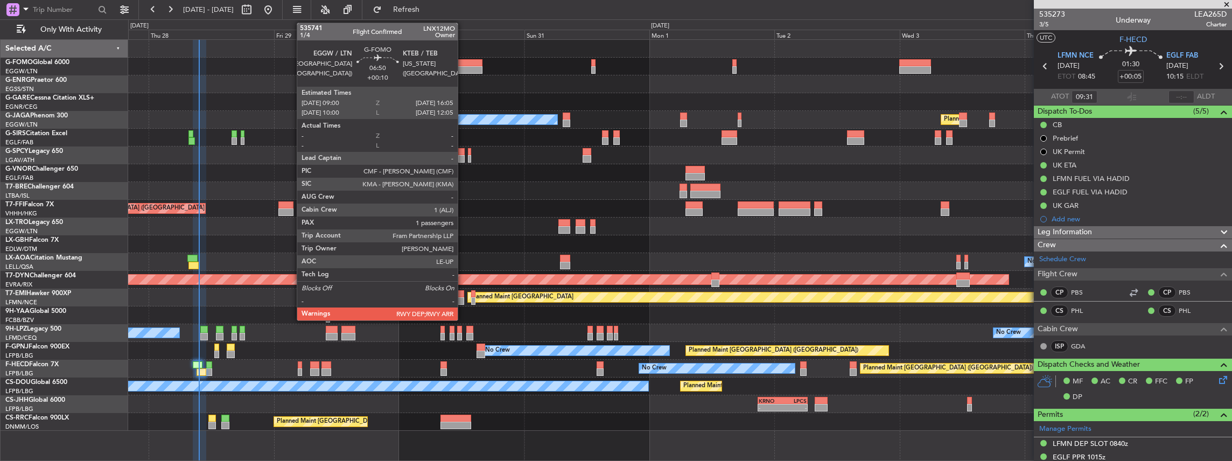
click at [463, 64] on div at bounding box center [463, 63] width 37 height 8
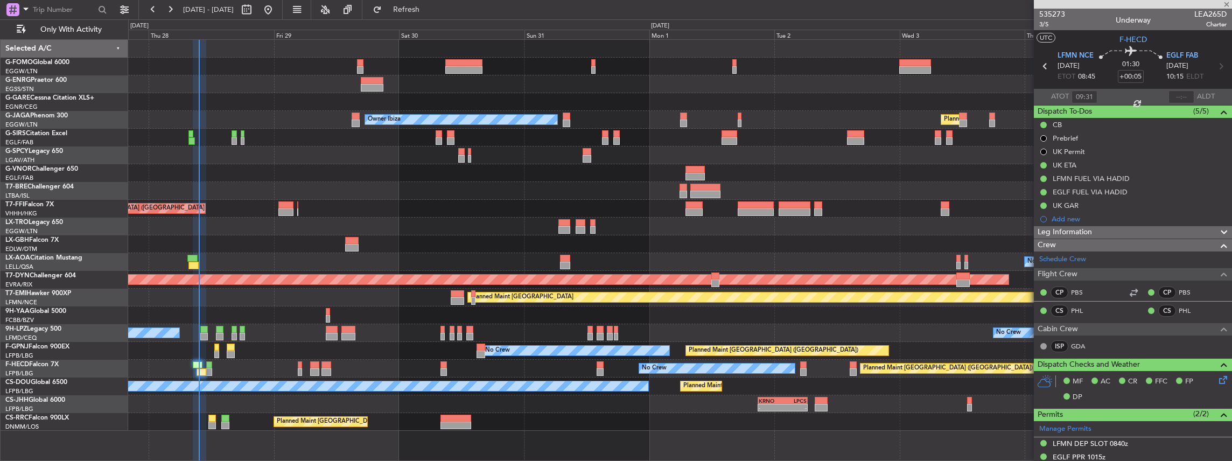
type input "+00:10"
type input "1"
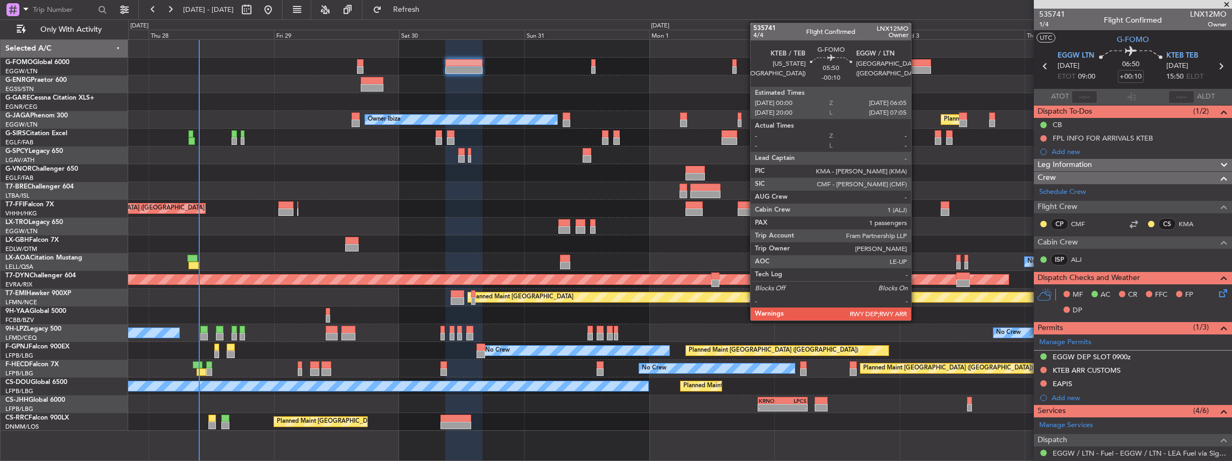
click at [917, 66] on div at bounding box center [916, 70] width 32 height 8
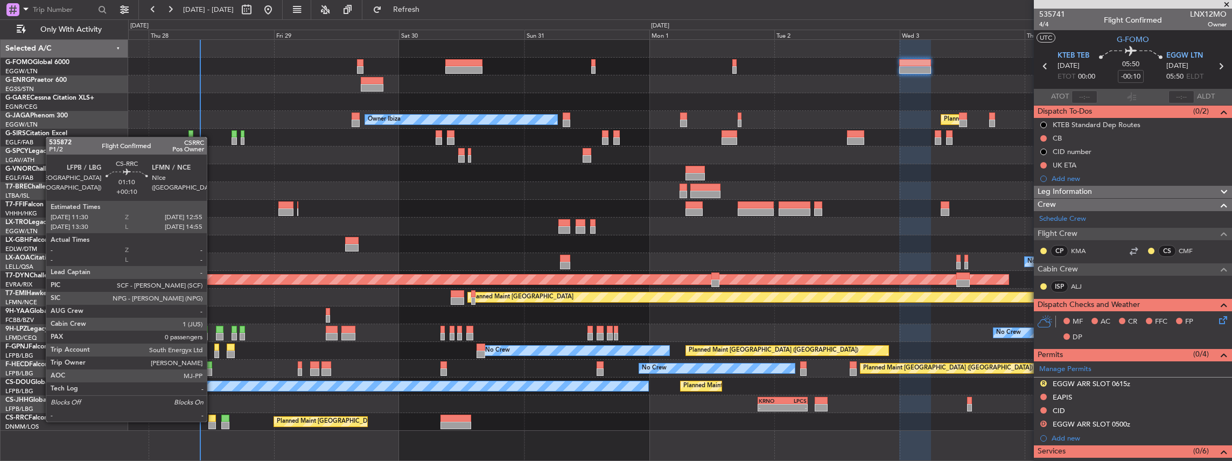
click at [212, 421] on div at bounding box center [212, 419] width 8 height 8
type input "+00:10"
type input "0"
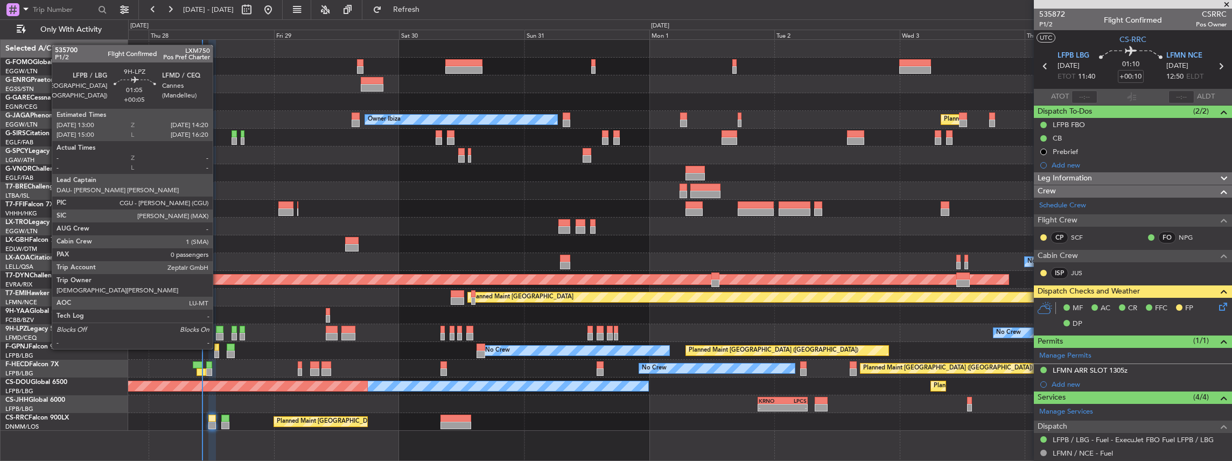
click at [218, 329] on div at bounding box center [219, 330] width 7 height 8
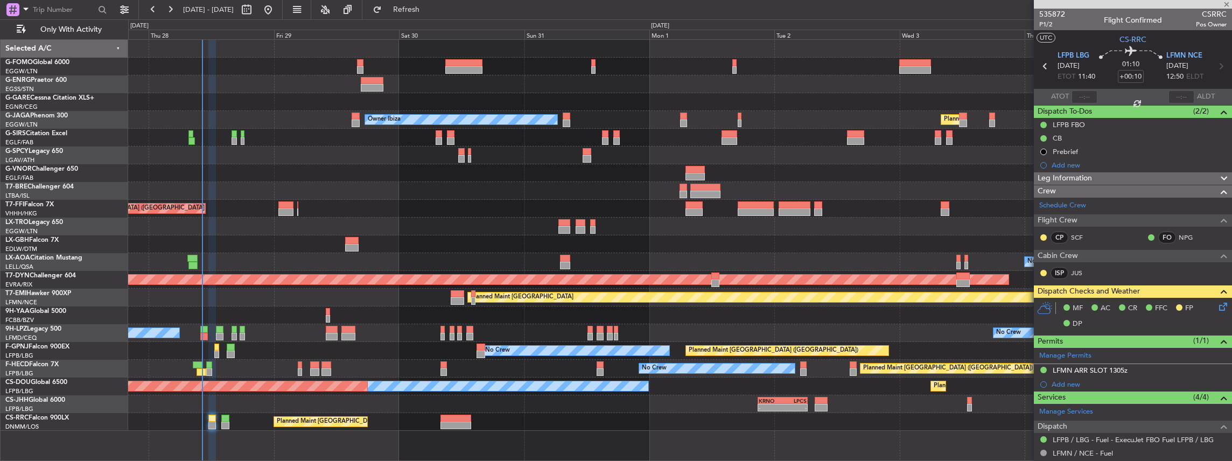
type input "+00:05"
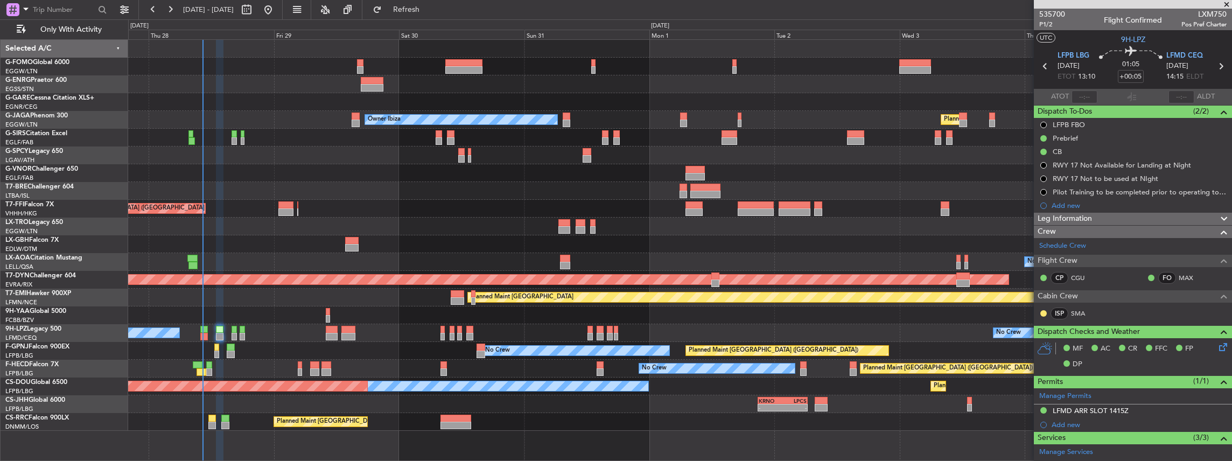
click at [376, 237] on div "Planned Maint [GEOGRAPHIC_DATA] ([GEOGRAPHIC_DATA]) Owner Ibiza No Crew Cannes …" at bounding box center [680, 235] width 1104 height 391
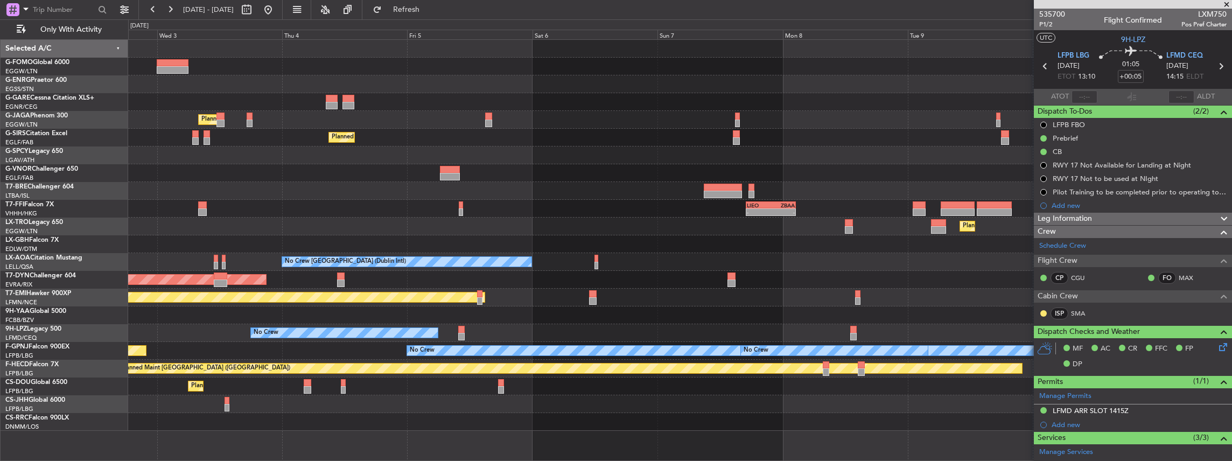
click at [282, 305] on div "Planned Maint [GEOGRAPHIC_DATA] ([GEOGRAPHIC_DATA]) Planned Maint [GEOGRAPHIC_D…" at bounding box center [680, 235] width 1104 height 391
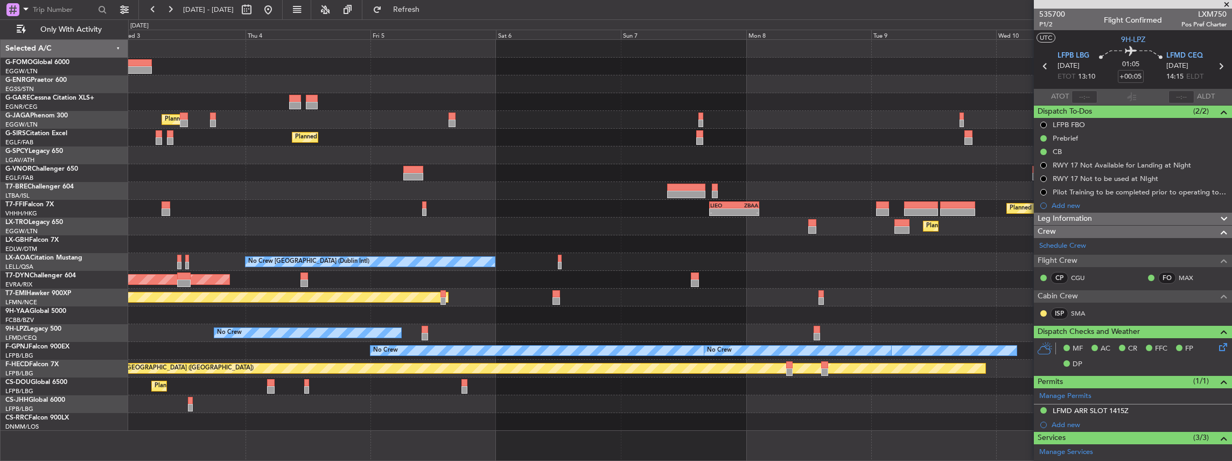
click at [353, 249] on div "Planned Maint [GEOGRAPHIC_DATA] ([GEOGRAPHIC_DATA]) Planned Maint [GEOGRAPHIC_D…" at bounding box center [680, 235] width 1104 height 391
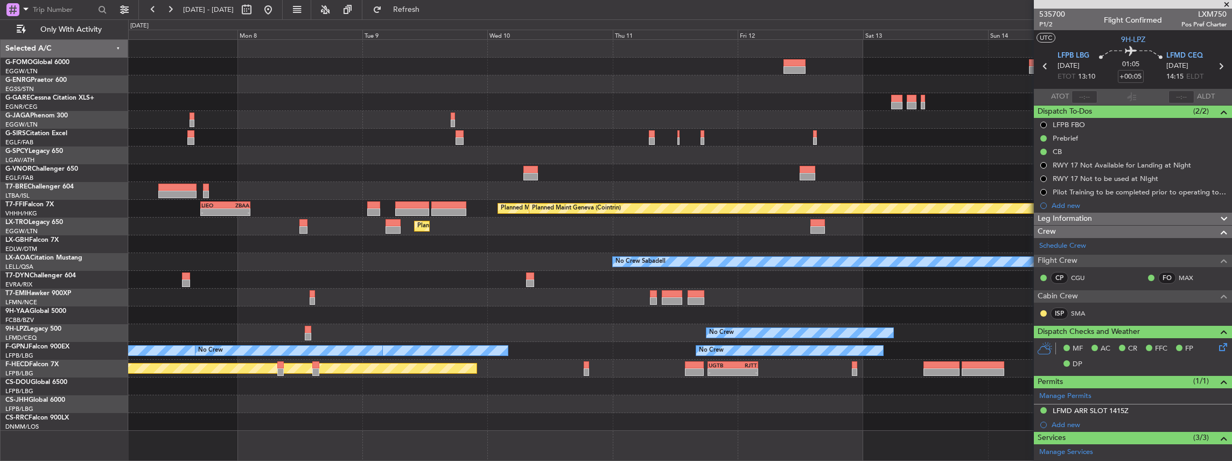
click at [573, 250] on div "Planned Maint Nurnberg" at bounding box center [680, 244] width 1104 height 18
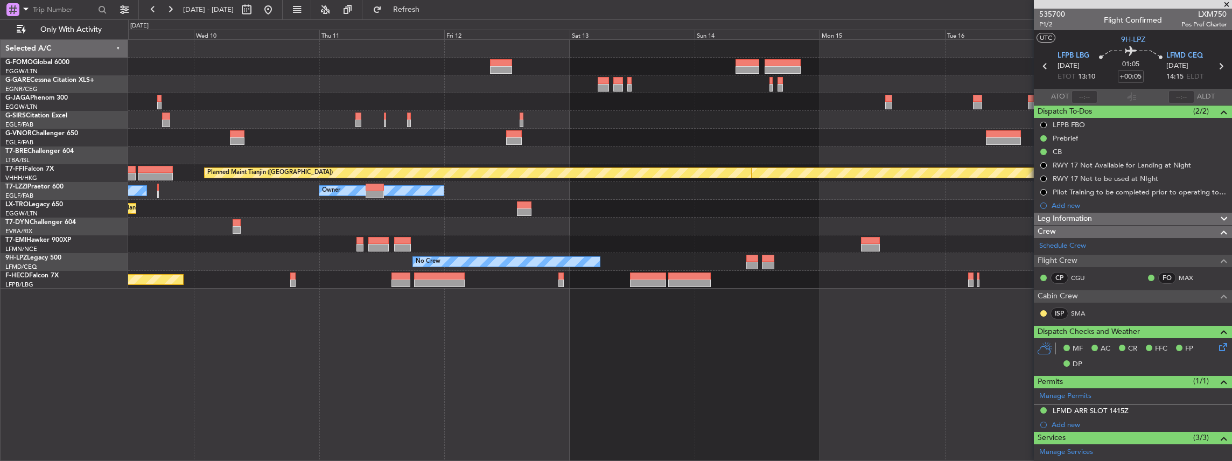
click at [511, 277] on div "Planned Maint Geneva (Cointrin) Planned Maint Tianjin ([GEOGRAPHIC_DATA]) Owner…" at bounding box center [680, 164] width 1104 height 249
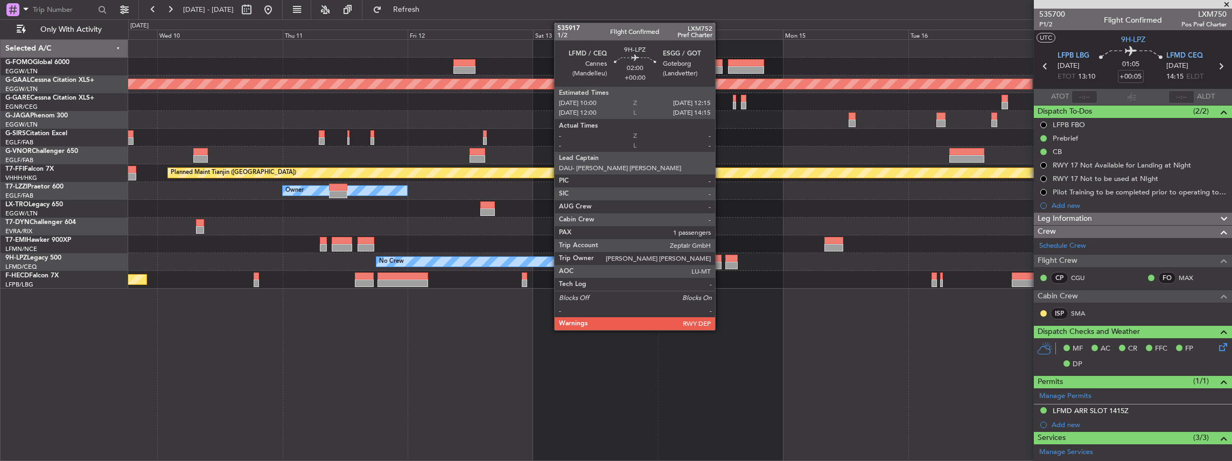
click at [721, 264] on div at bounding box center [716, 266] width 12 height 8
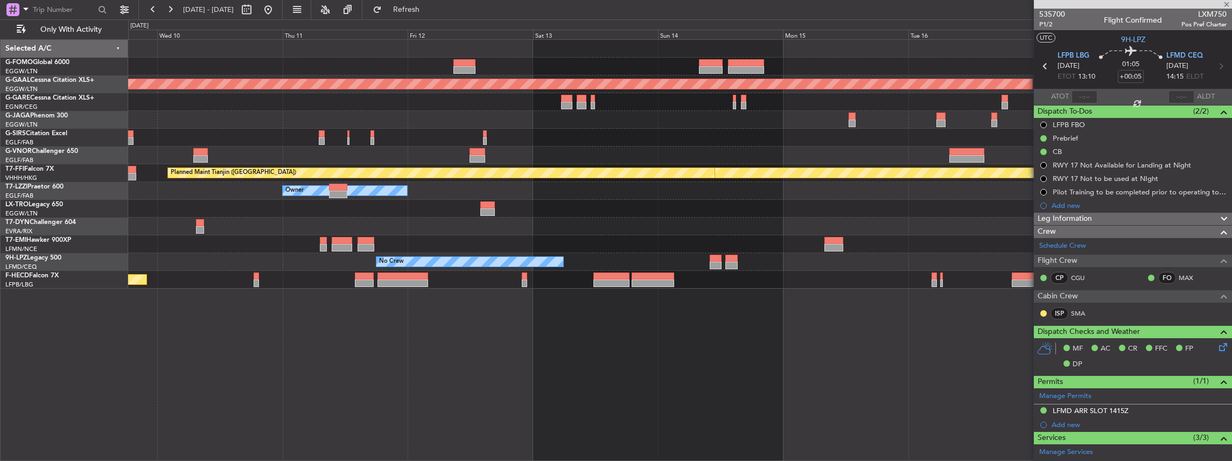
type input "1"
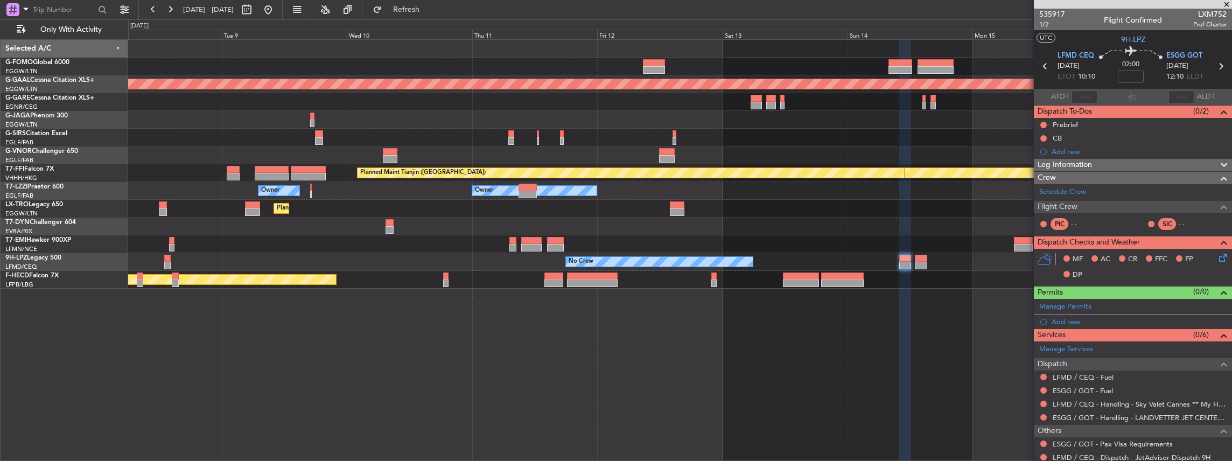
click at [566, 278] on div "Planned Maint Dusseldorf Planned Maint Geneva ([GEOGRAPHIC_DATA]) Planned Maint…" at bounding box center [680, 164] width 1104 height 249
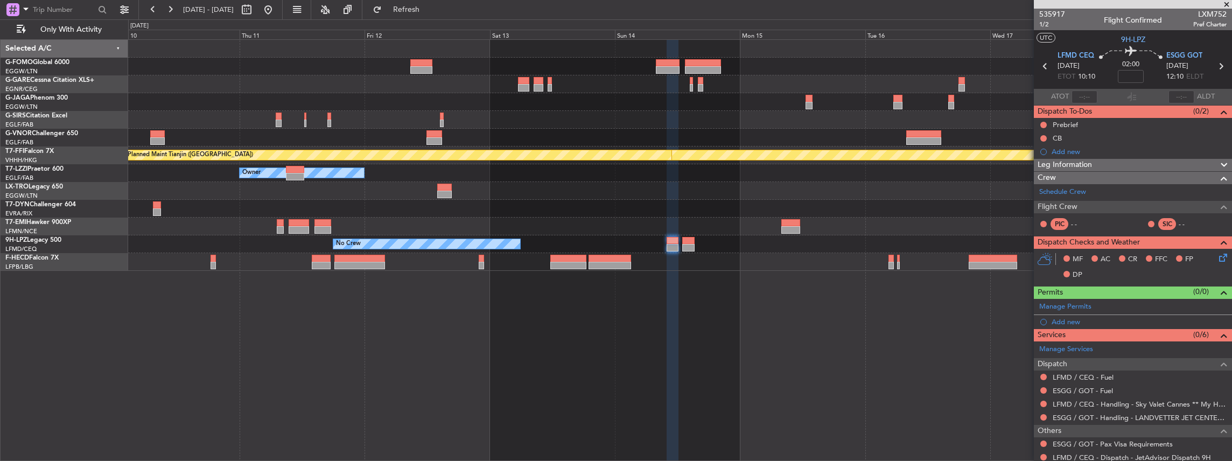
click at [655, 287] on div "Planned Maint Geneva (Cointrin) Planned Maint Tianjin ([GEOGRAPHIC_DATA]) Owner…" at bounding box center [680, 250] width 1105 height 422
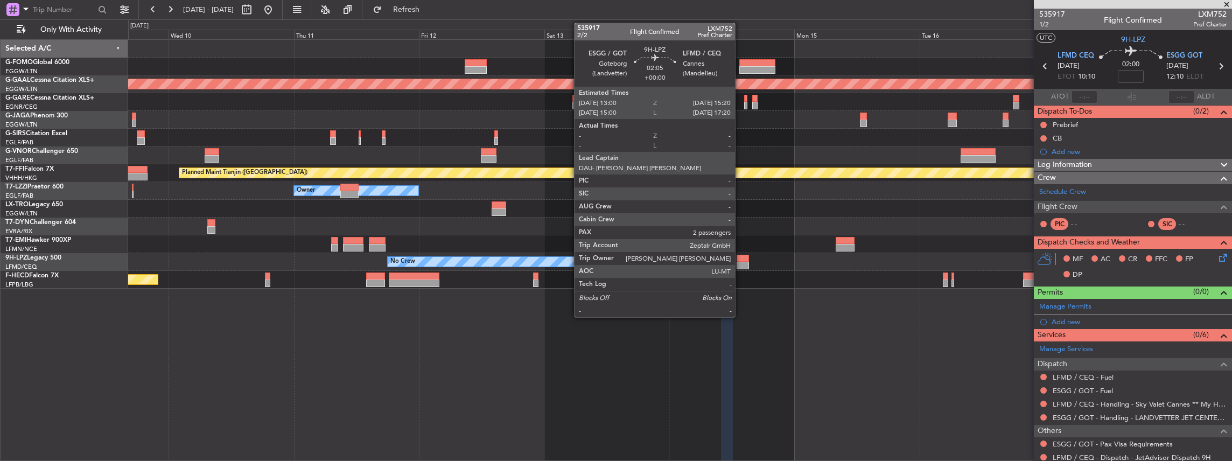
click at [741, 263] on div at bounding box center [743, 266] width 12 height 8
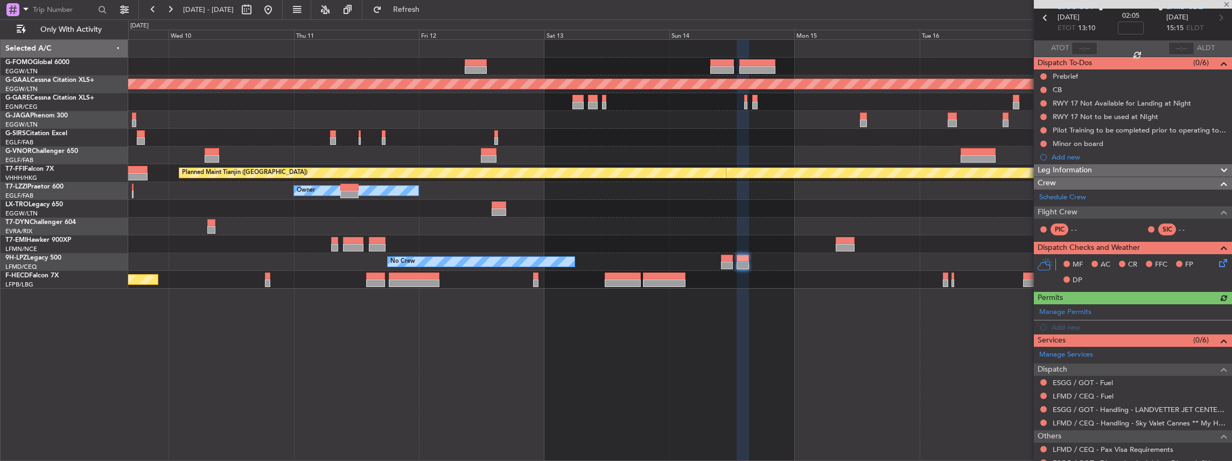
scroll to position [108, 0]
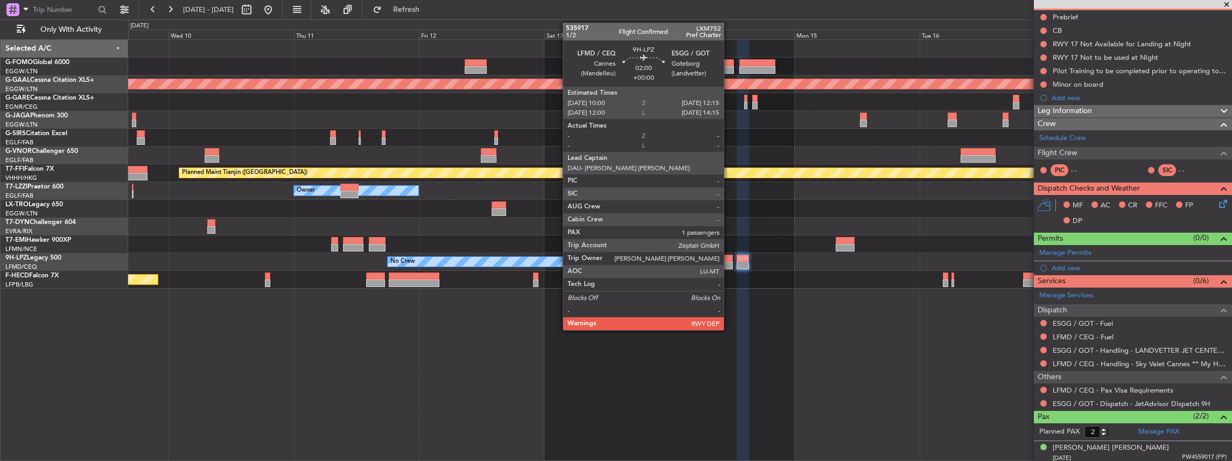
click at [729, 266] on div at bounding box center [727, 266] width 12 height 8
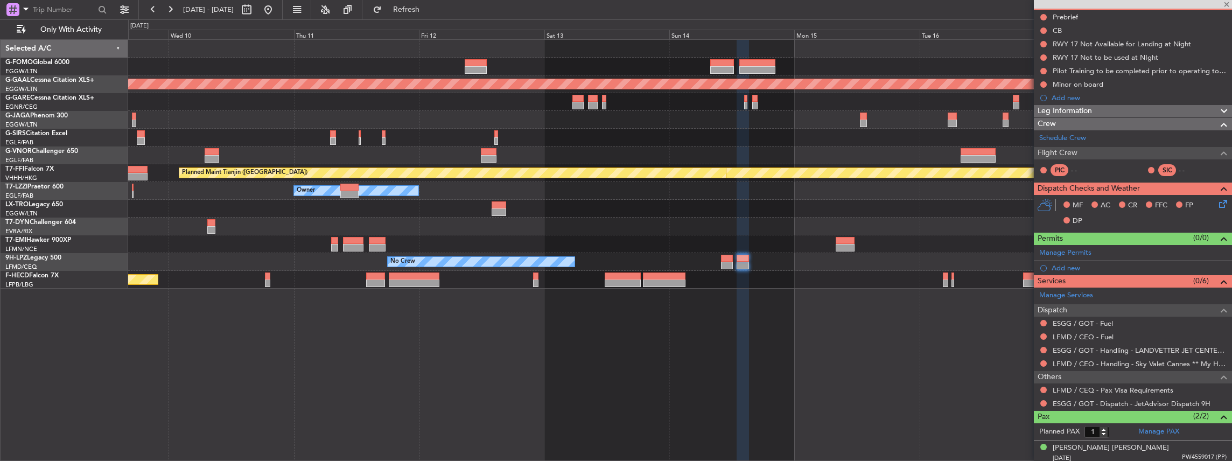
scroll to position [0, 0]
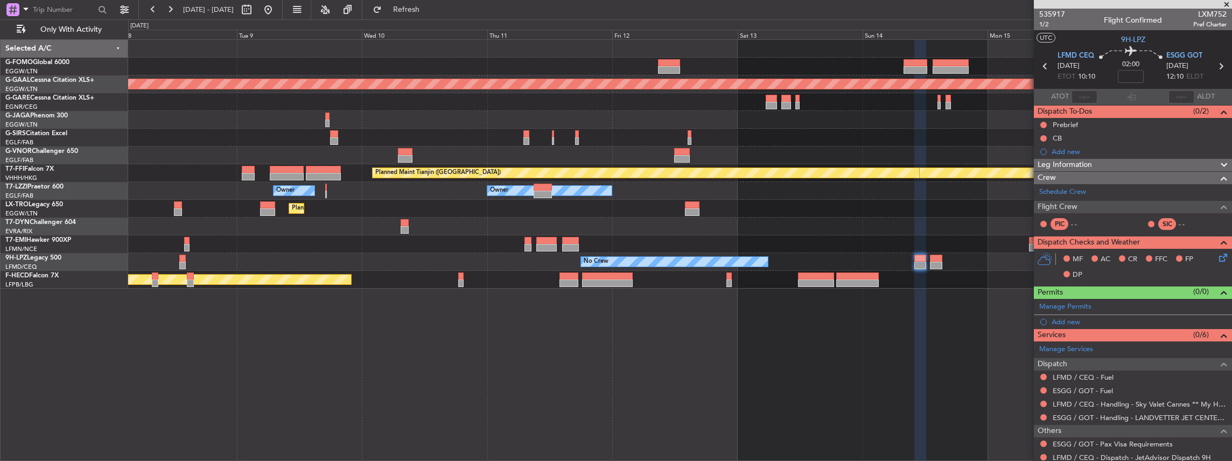
click at [398, 280] on div "Planned Maint Dusseldorf Planned Maint Geneva ([GEOGRAPHIC_DATA]) Planned Maint…" at bounding box center [680, 164] width 1104 height 249
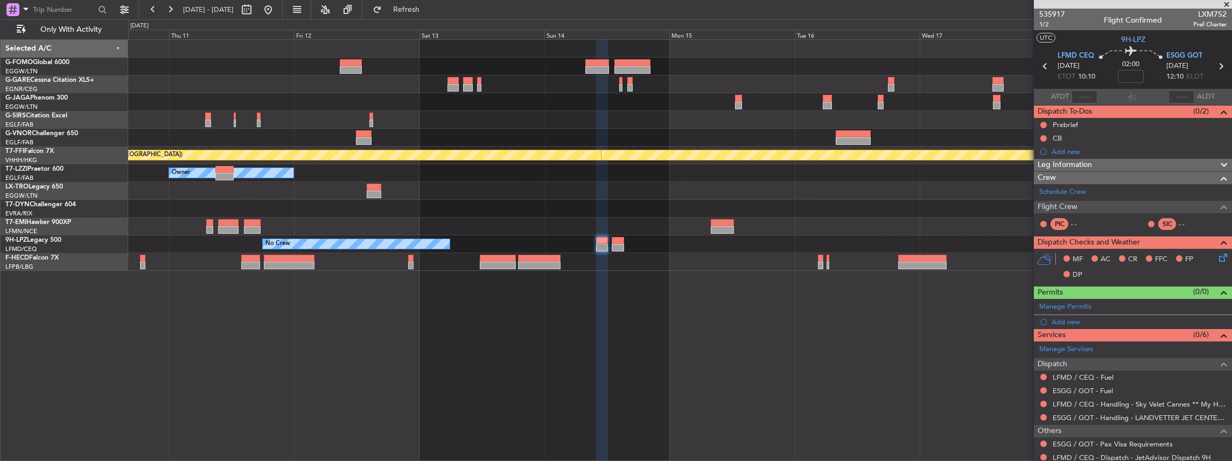
click at [565, 331] on div "Planned Maint Geneva (Cointrin) Planned Maint Tianjin (Binhai) Owner Owner Owne…" at bounding box center [680, 250] width 1105 height 422
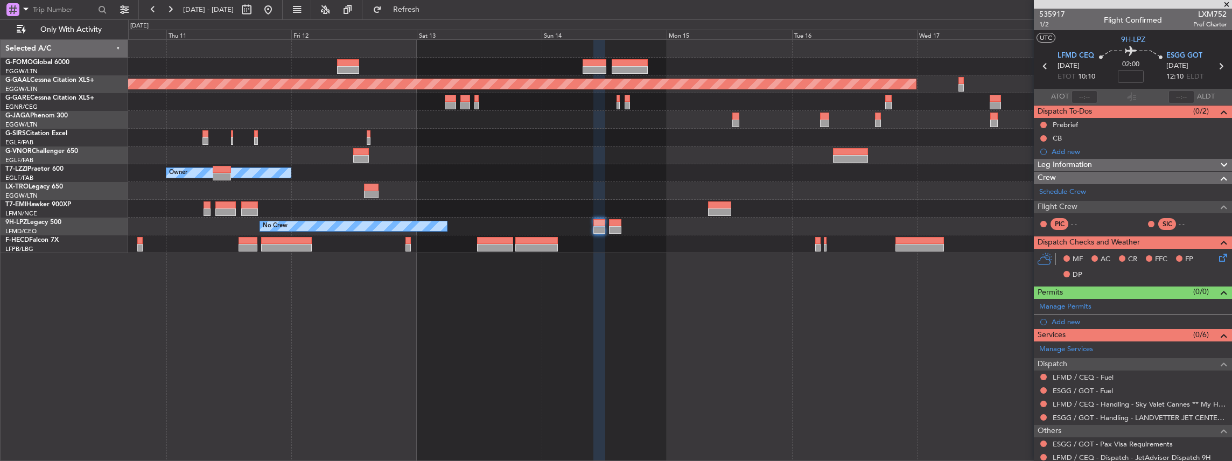
click at [1205, 12] on span "LXM752" at bounding box center [1210, 14] width 33 height 11
copy span "LXM752"
click at [1044, 402] on button at bounding box center [1044, 404] width 6 height 6
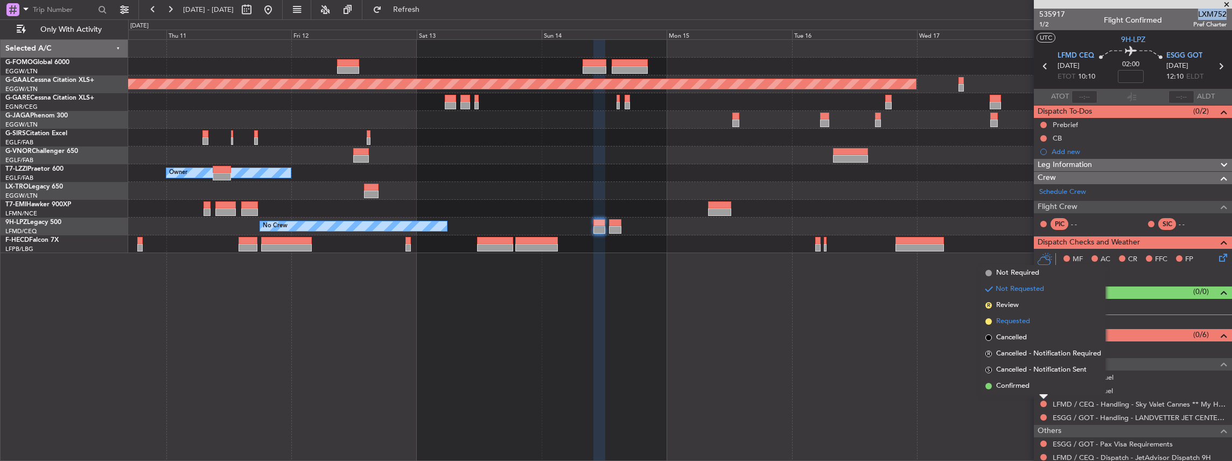
click at [1020, 325] on span "Requested" at bounding box center [1014, 321] width 34 height 11
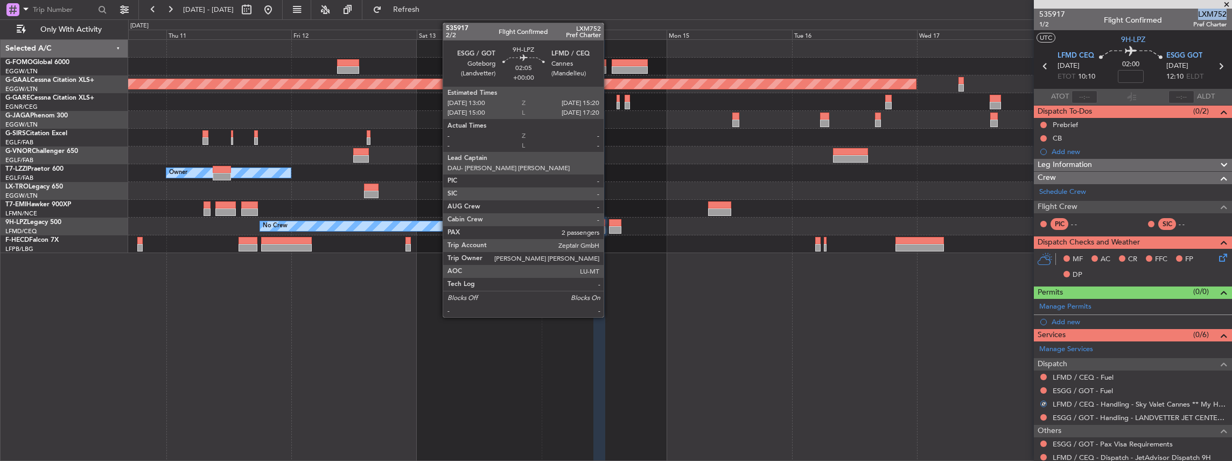
click at [609, 226] on div at bounding box center [615, 230] width 12 height 8
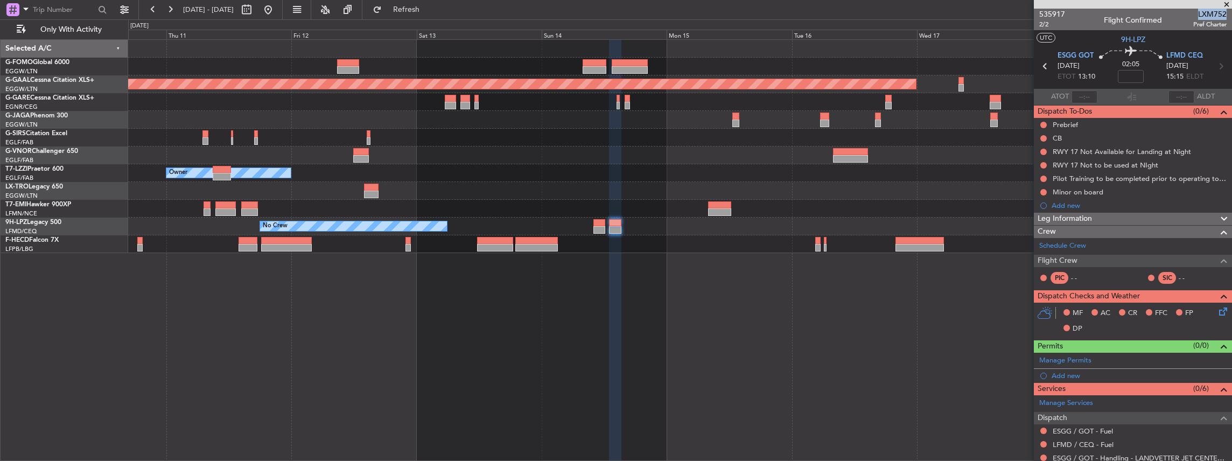
click at [1199, 13] on span "LXM752" at bounding box center [1210, 14] width 33 height 11
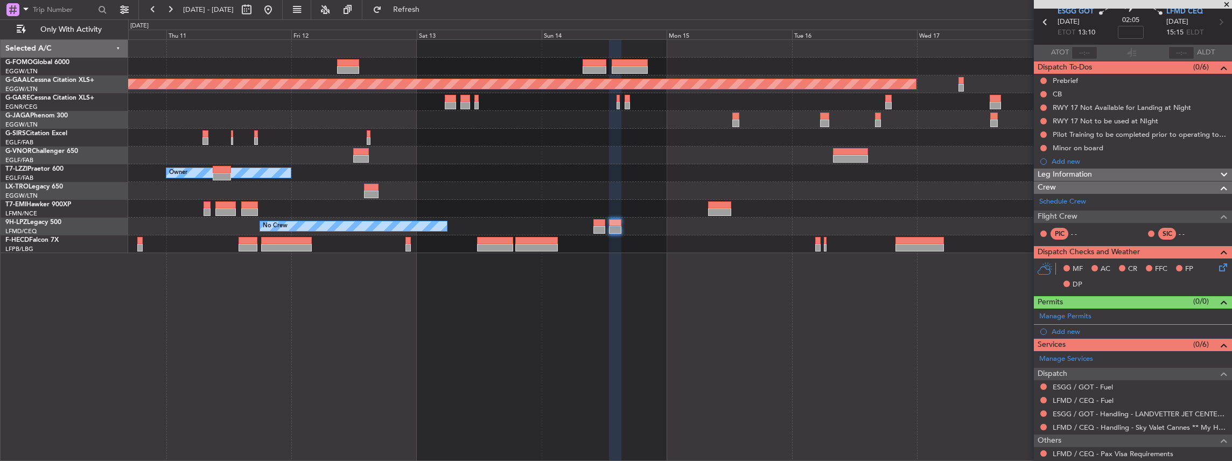
scroll to position [72, 0]
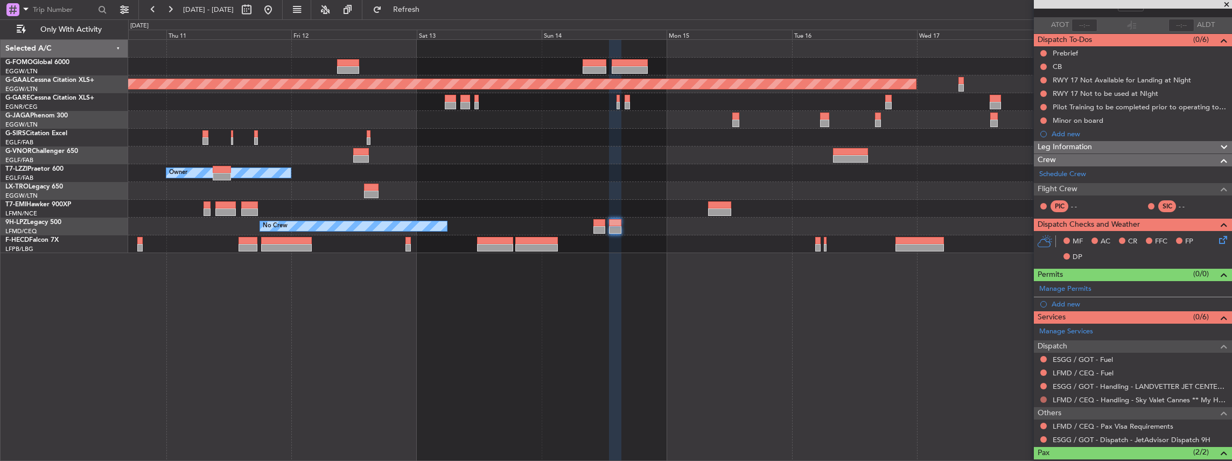
click at [1043, 396] on button at bounding box center [1044, 399] width 6 height 6
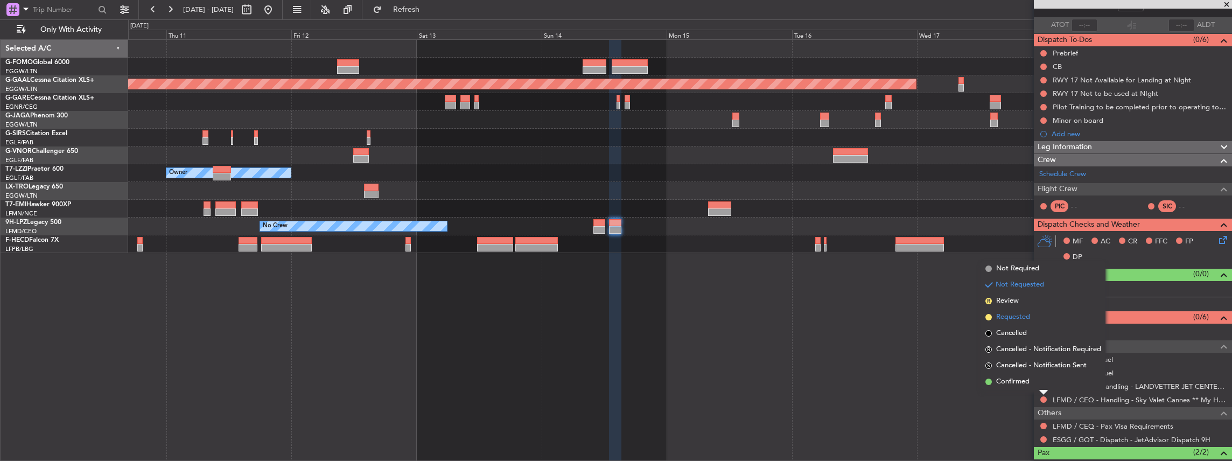
click at [1040, 319] on li "Requested" at bounding box center [1043, 317] width 124 height 16
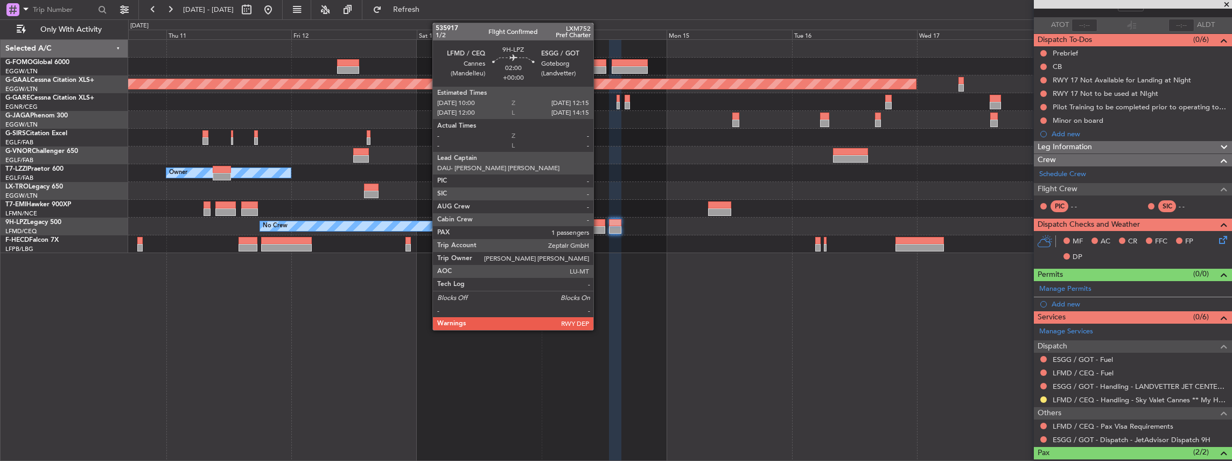
click at [599, 228] on div at bounding box center [600, 230] width 12 height 8
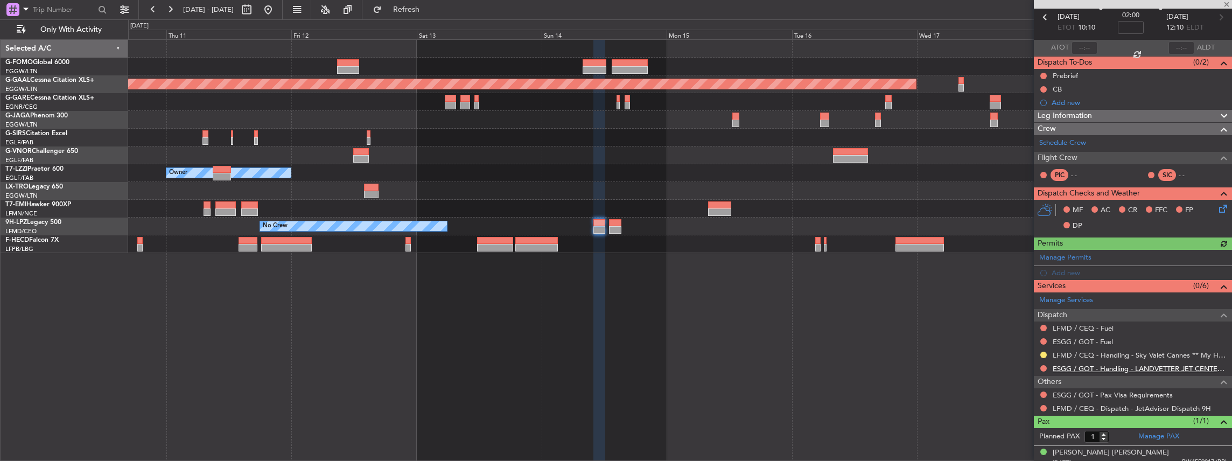
scroll to position [55, 0]
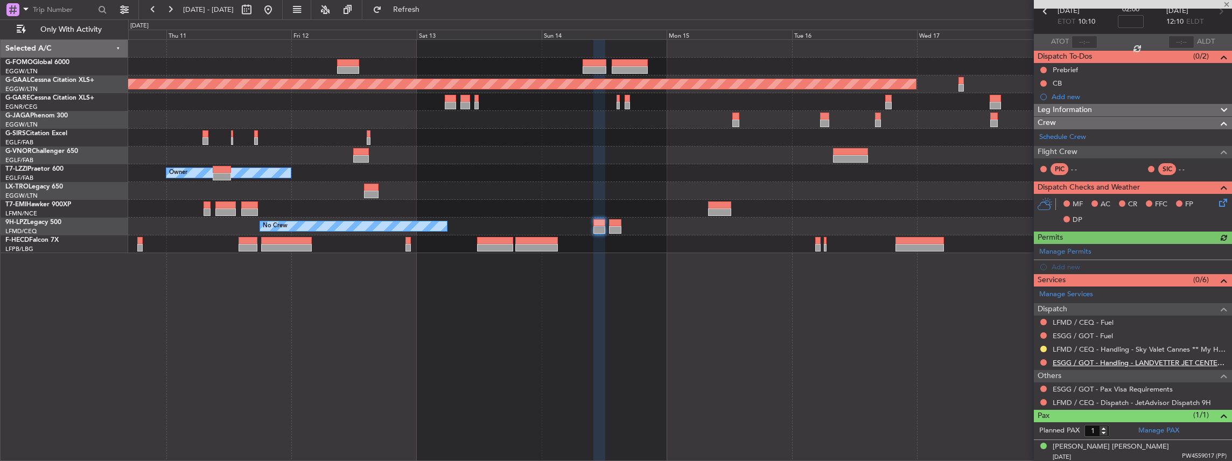
click at [1105, 358] on link "ESGG / GOT - Handling - LANDVETTER JET CENTER ESGG/GOT" at bounding box center [1140, 362] width 174 height 9
click at [429, 13] on span "Refresh" at bounding box center [406, 10] width 45 height 8
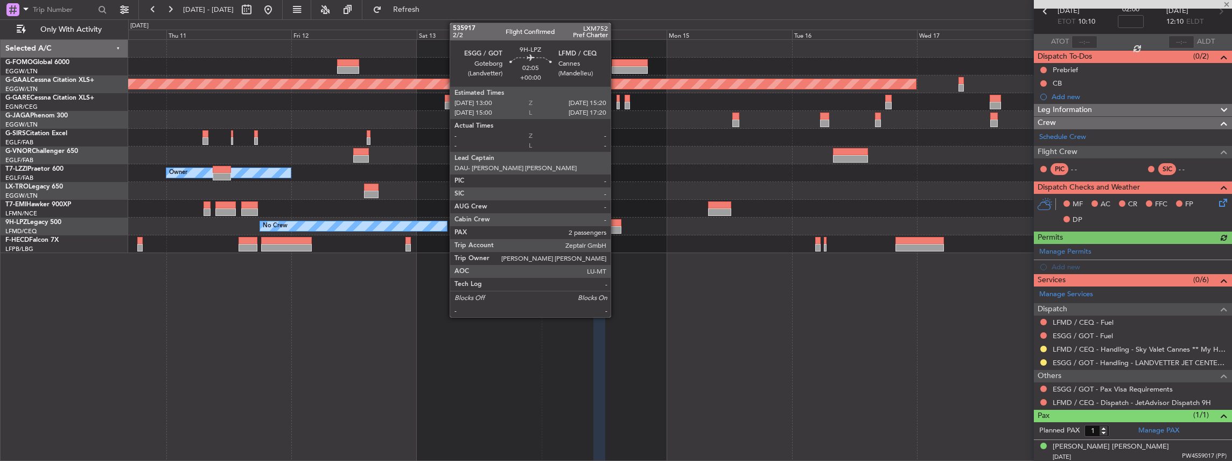
click at [616, 228] on div at bounding box center [615, 230] width 12 height 8
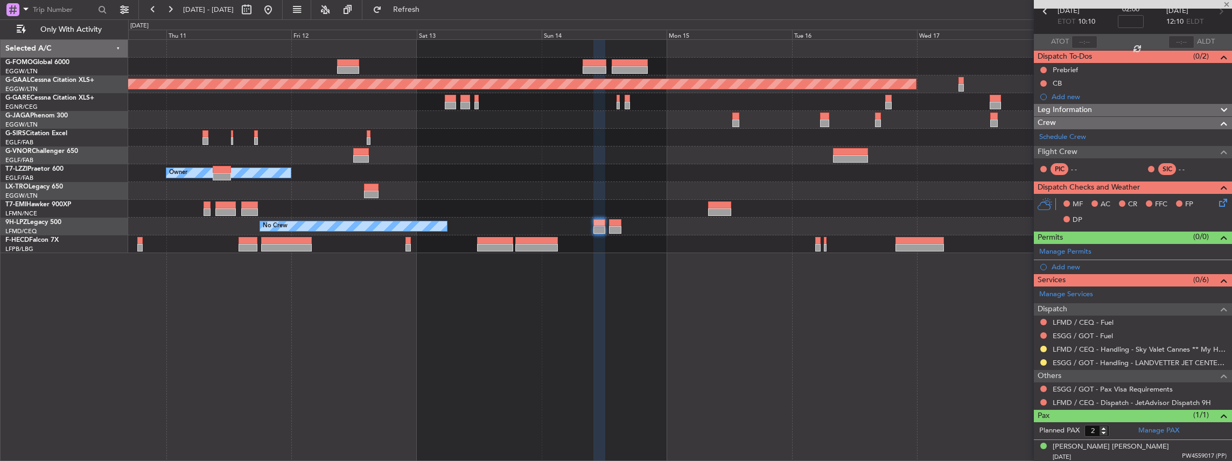
scroll to position [0, 0]
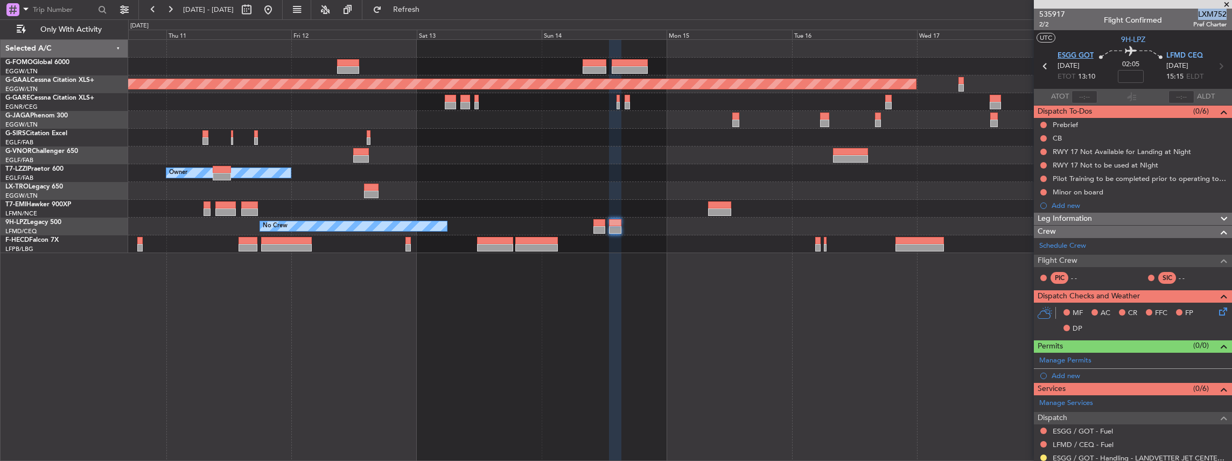
click at [1071, 53] on span "ESGG GOT" at bounding box center [1076, 56] width 36 height 11
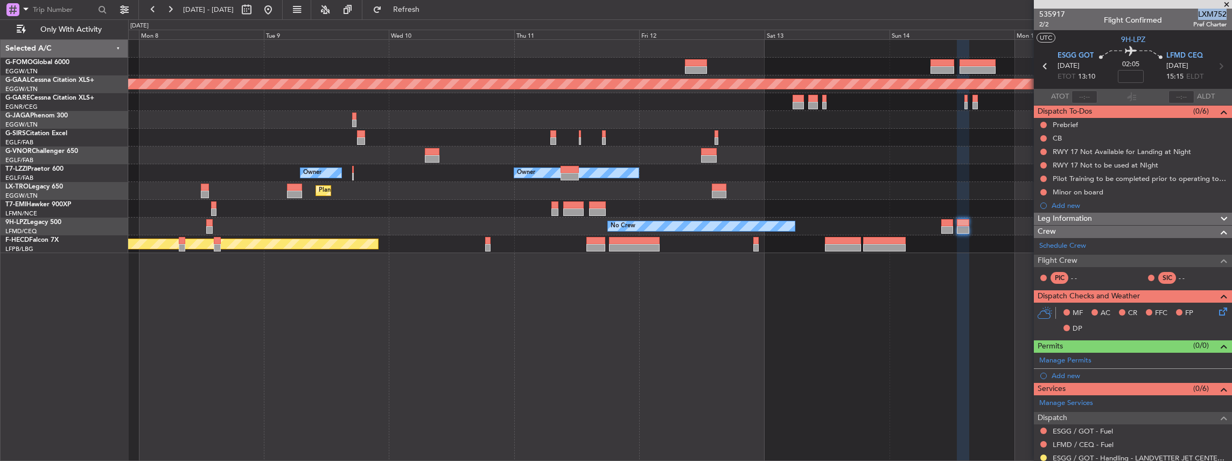
click at [817, 284] on div "Planned Maint Dusseldorf Owner Owner Owner Planned Maint Dusseldorf No Crew Pla…" at bounding box center [680, 250] width 1105 height 422
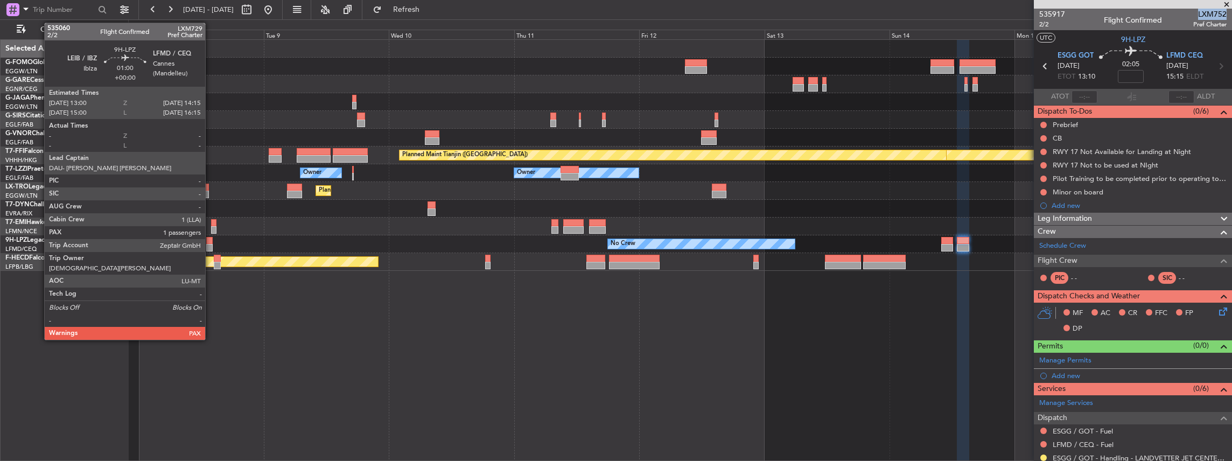
click at [210, 240] on div at bounding box center [209, 241] width 7 height 8
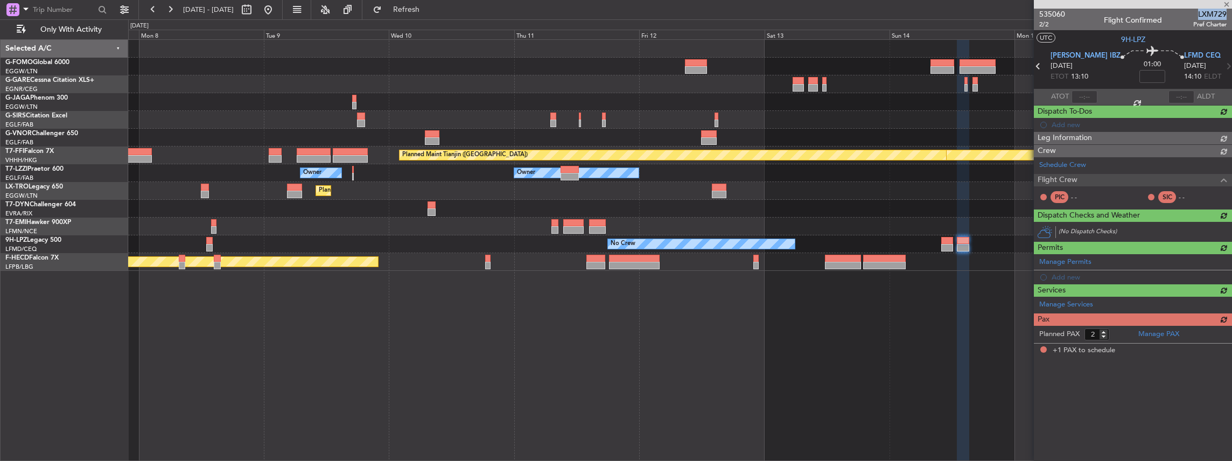
type input "1"
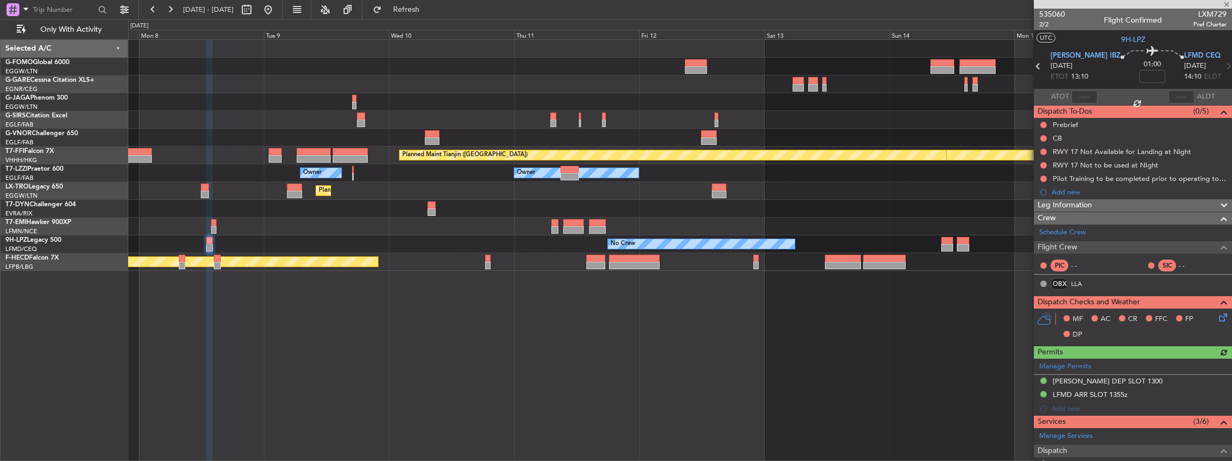
scroll to position [36, 0]
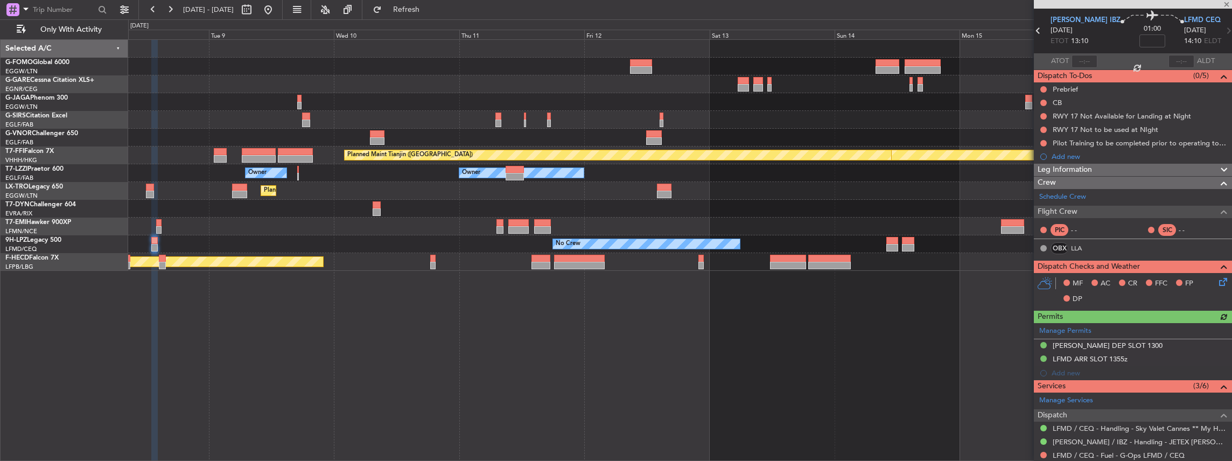
click at [887, 296] on div "Planned Maint Geneva (Cointrin) Planned Maint Tianjin (Binhai) Owner Owner Owne…" at bounding box center [680, 250] width 1105 height 422
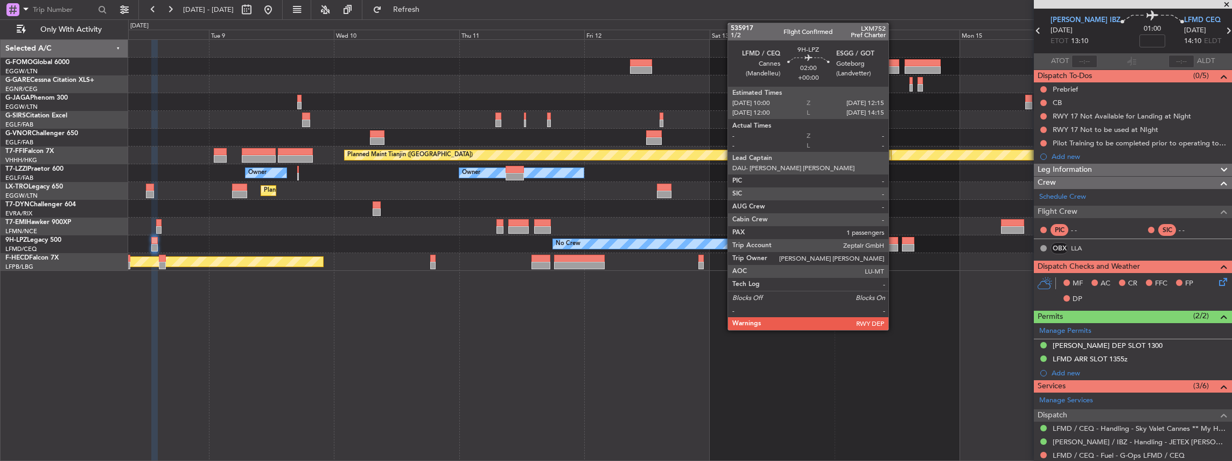
click at [894, 247] on div at bounding box center [893, 248] width 12 height 8
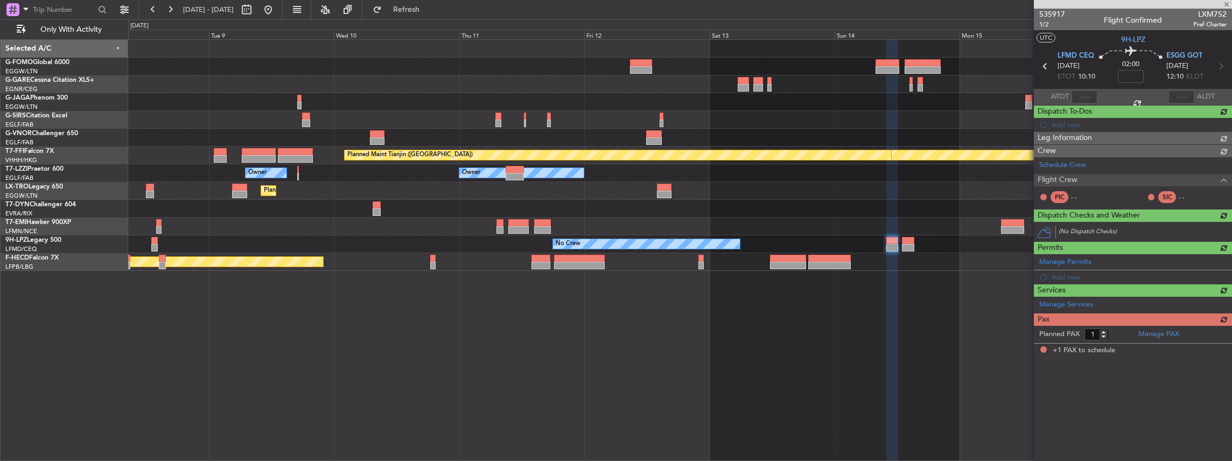
scroll to position [0, 0]
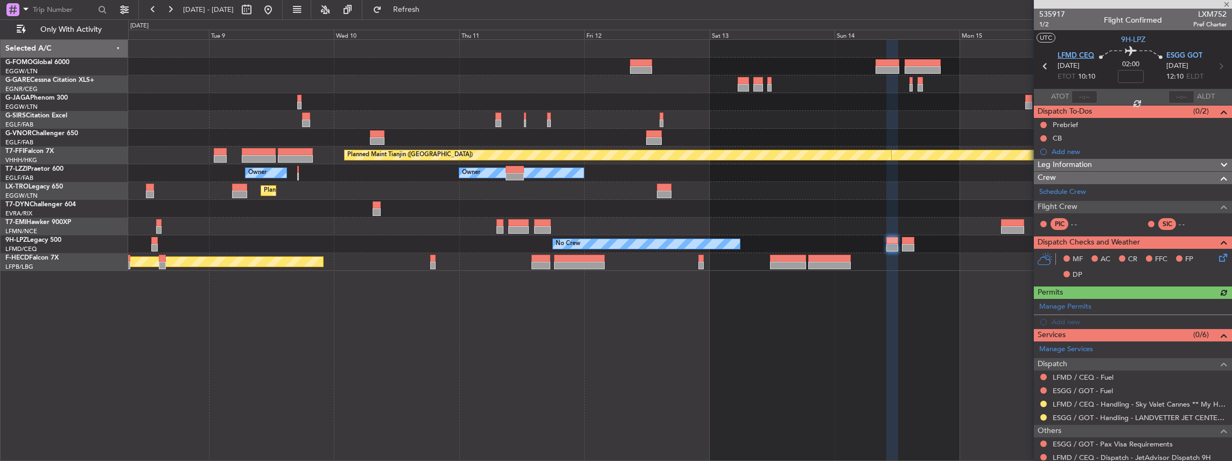
click at [1063, 54] on span "LFMD CEQ" at bounding box center [1076, 56] width 37 height 11
click at [1184, 53] on span "ESGG GOT" at bounding box center [1185, 56] width 36 height 11
click at [1217, 304] on span at bounding box center [1222, 304] width 13 height 8
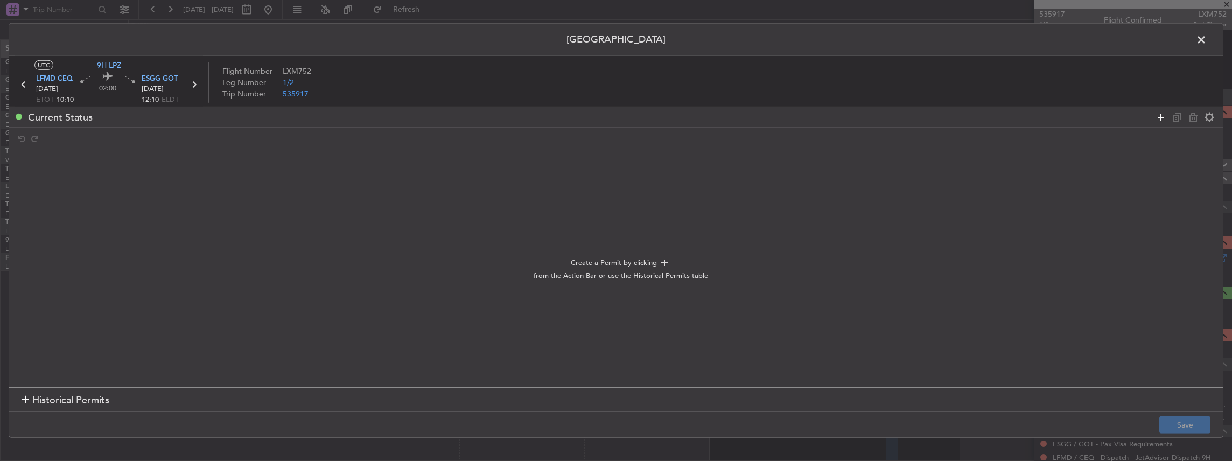
click at [1162, 119] on icon at bounding box center [1161, 116] width 13 height 13
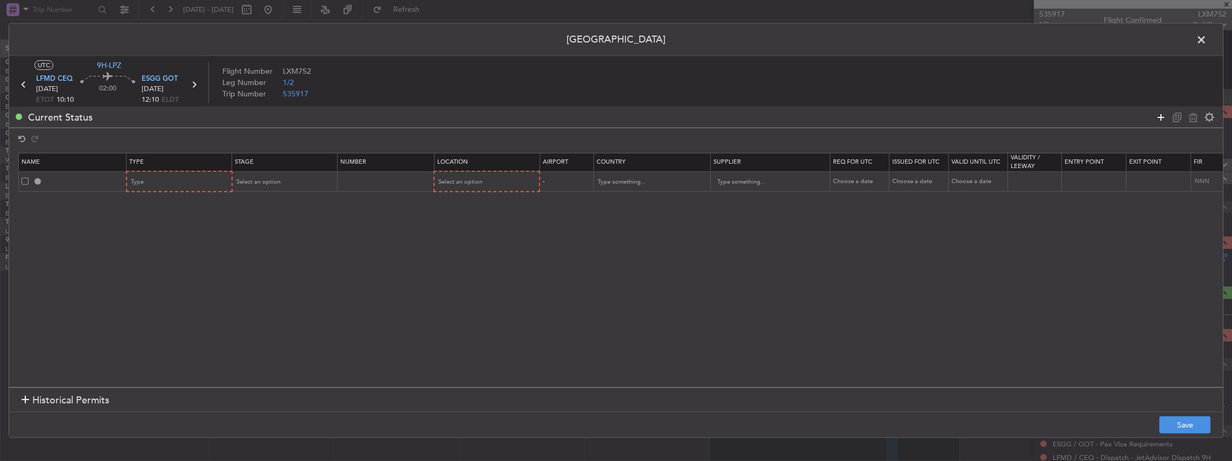
click at [1162, 119] on icon at bounding box center [1161, 116] width 13 height 13
click at [162, 183] on div "Type" at bounding box center [175, 182] width 89 height 16
click at [157, 295] on span "TASP" at bounding box center [179, 301] width 96 height 16
click at [151, 180] on div "TASP" at bounding box center [175, 182] width 89 height 16
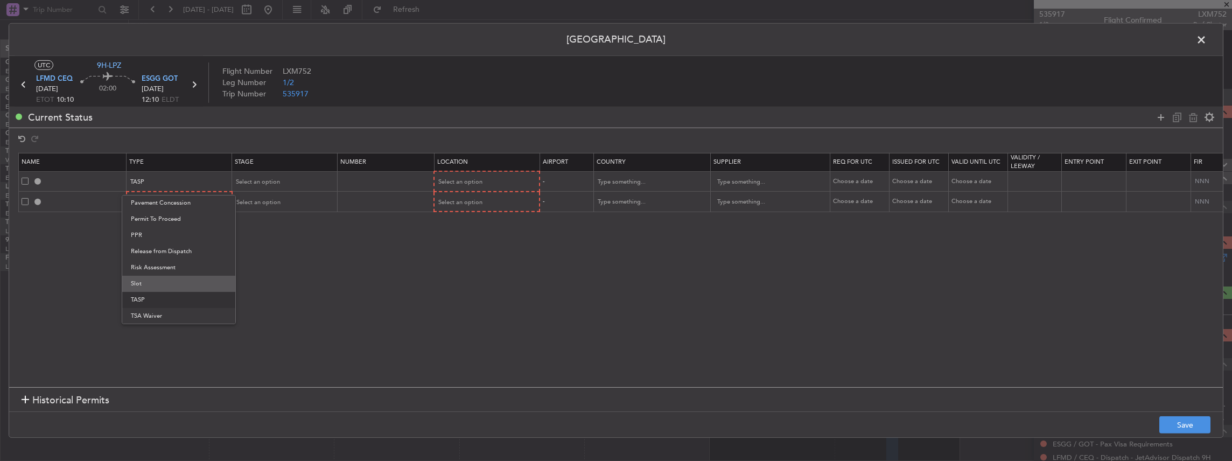
click at [150, 284] on span "Slot" at bounding box center [179, 284] width 96 height 16
click at [166, 204] on div "Type" at bounding box center [175, 202] width 89 height 16
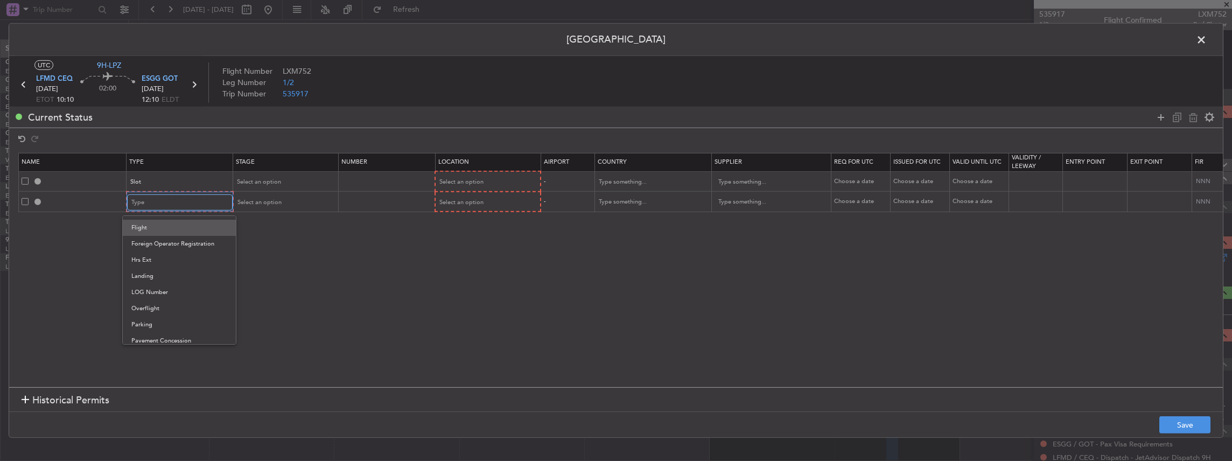
scroll to position [287, 0]
click at [141, 337] on span "Slot" at bounding box center [179, 341] width 96 height 16
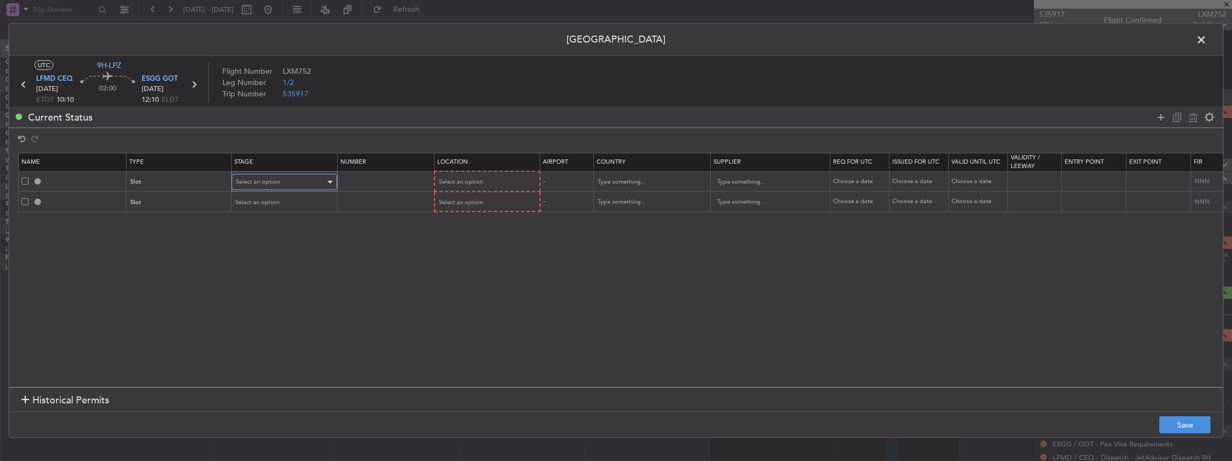
click at [270, 181] on span "Select an option" at bounding box center [258, 182] width 44 height 8
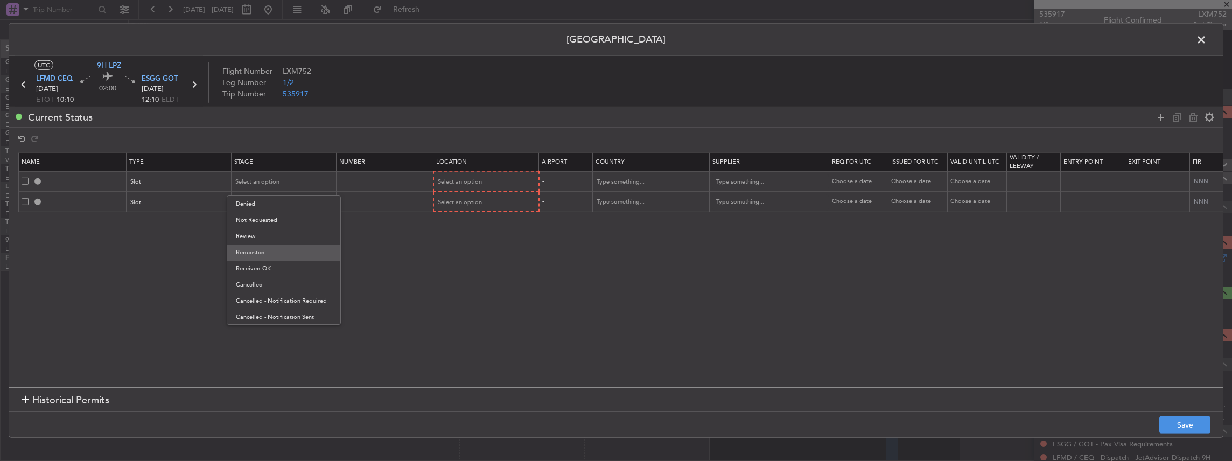
click at [247, 256] on span "Requested" at bounding box center [284, 253] width 96 height 16
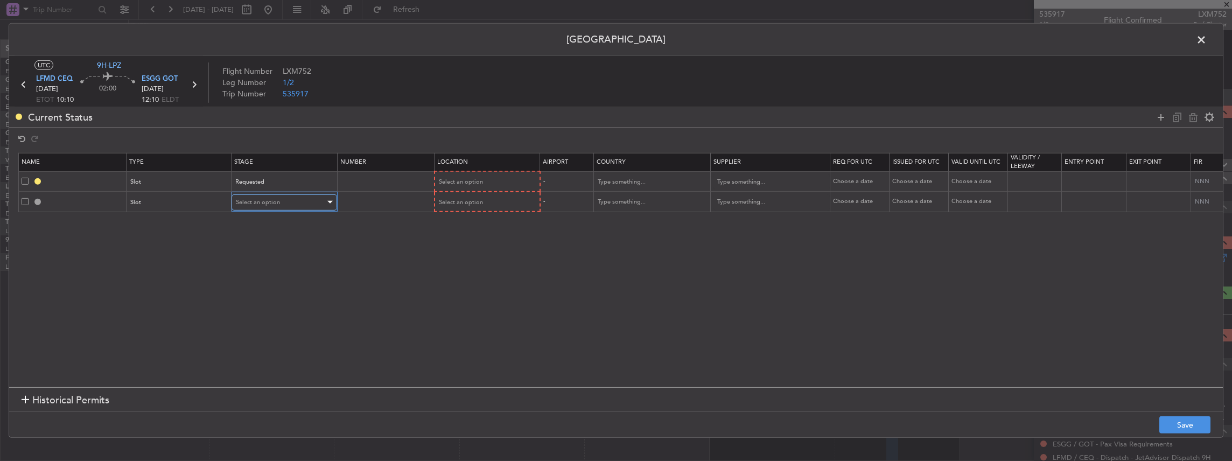
click at [263, 201] on span "Select an option" at bounding box center [258, 202] width 44 height 8
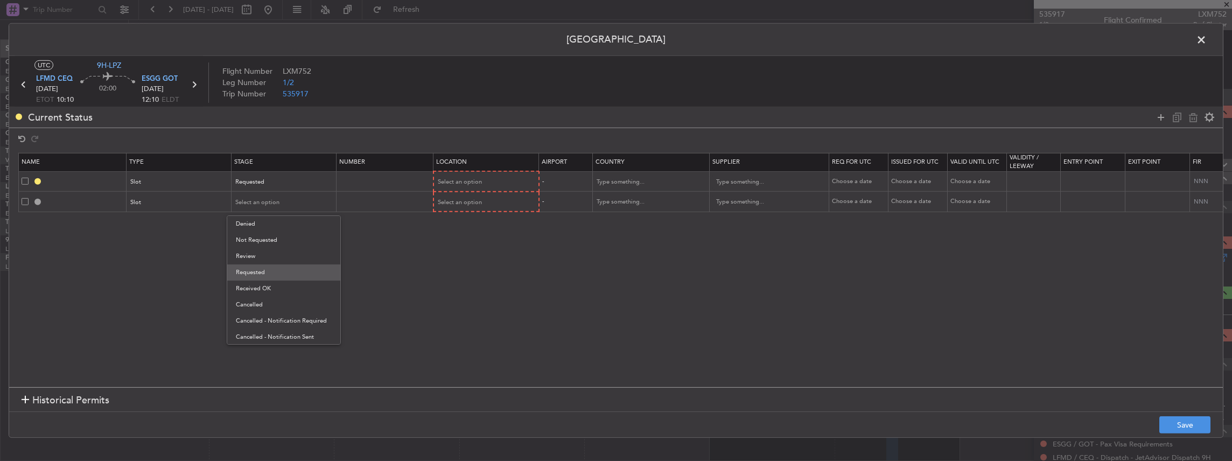
click at [261, 272] on span "Requested" at bounding box center [284, 272] width 96 height 16
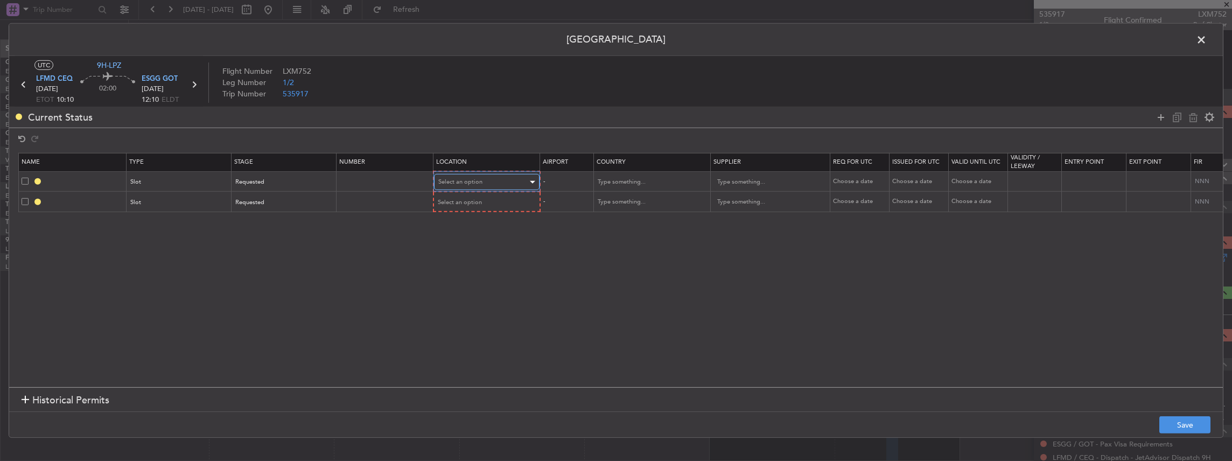
click at [472, 184] on span "Select an option" at bounding box center [460, 182] width 44 height 8
click at [465, 209] on span "Departure" at bounding box center [486, 204] width 96 height 16
click at [457, 201] on span "Select an option" at bounding box center [460, 202] width 44 height 8
click at [459, 252] on span "Arrival" at bounding box center [486, 256] width 96 height 16
click at [1194, 428] on button "Save" at bounding box center [1185, 424] width 51 height 17
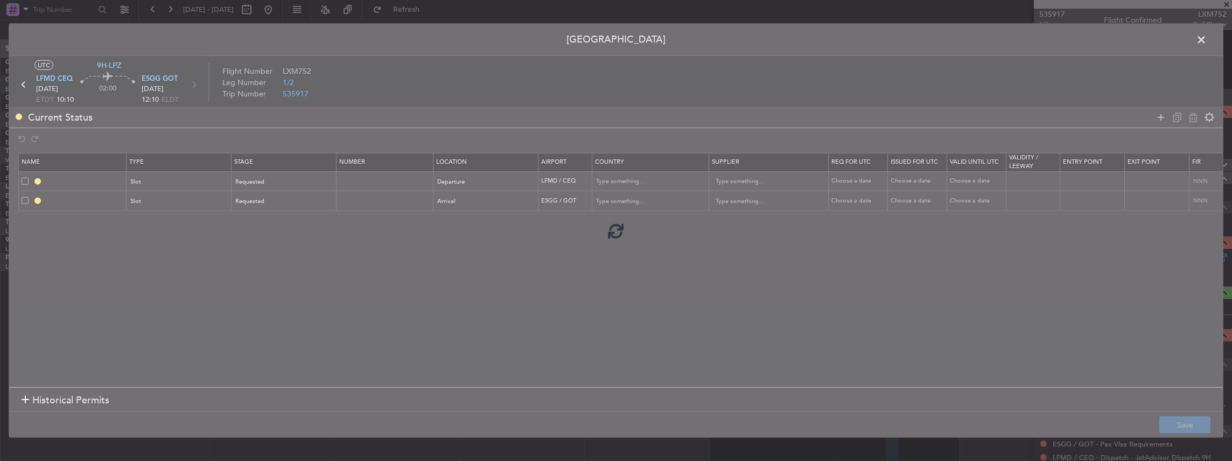
type input "LFMD DEP SLOT"
type input "[GEOGRAPHIC_DATA]"
type input "NNN"
type input "ESGG ARR SLOT"
type input "Sweden"
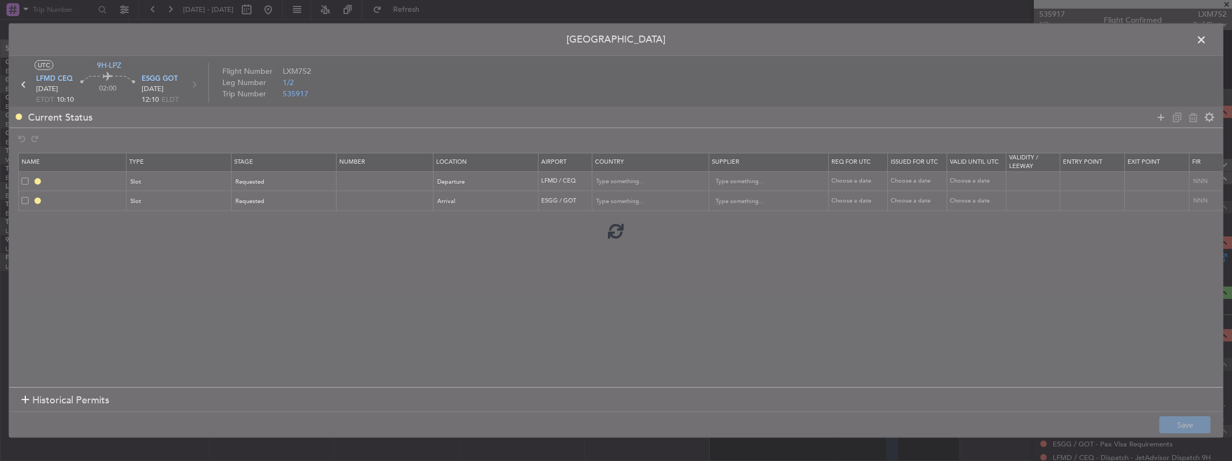
type input "NNN"
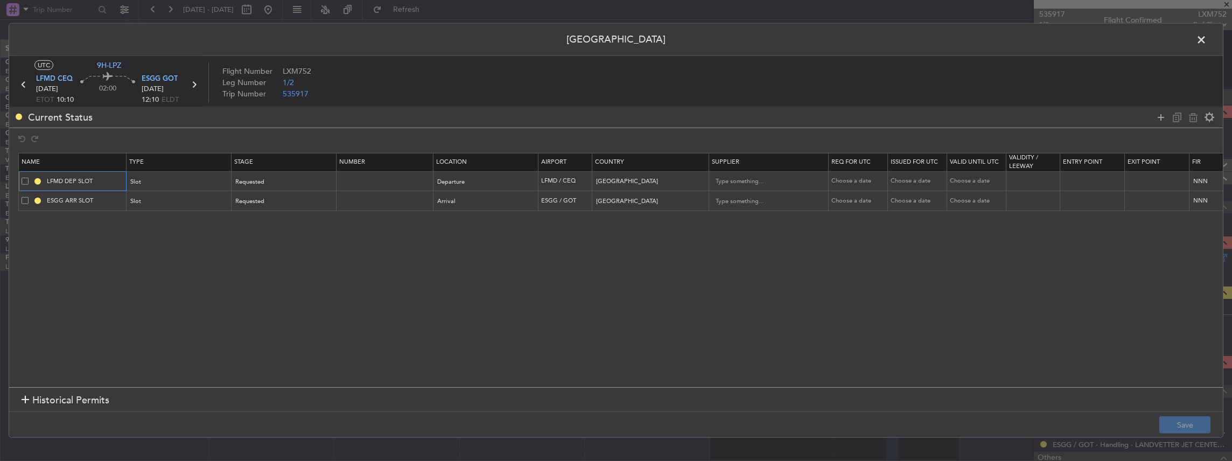
click at [101, 178] on input "LFMD DEP SLOT" at bounding box center [85, 181] width 81 height 9
type input "LFMD DEP SLOT 1000z"
click at [105, 201] on input "ESGG ARR SLOT" at bounding box center [85, 200] width 81 height 9
type input "ESGG ARR SLOT 1215z"
click at [1199, 430] on button "Save" at bounding box center [1185, 424] width 51 height 17
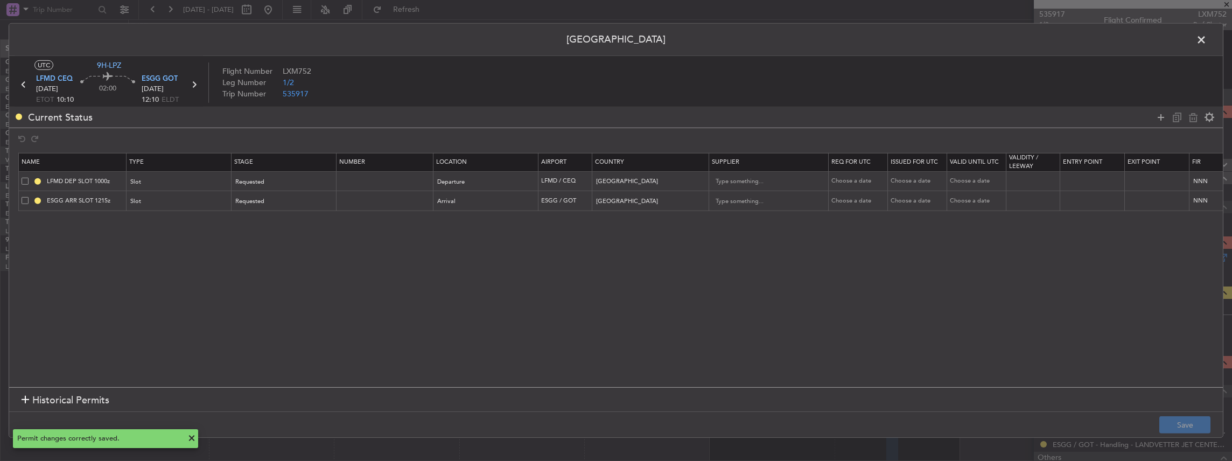
click at [1207, 38] on span at bounding box center [1207, 43] width 0 height 22
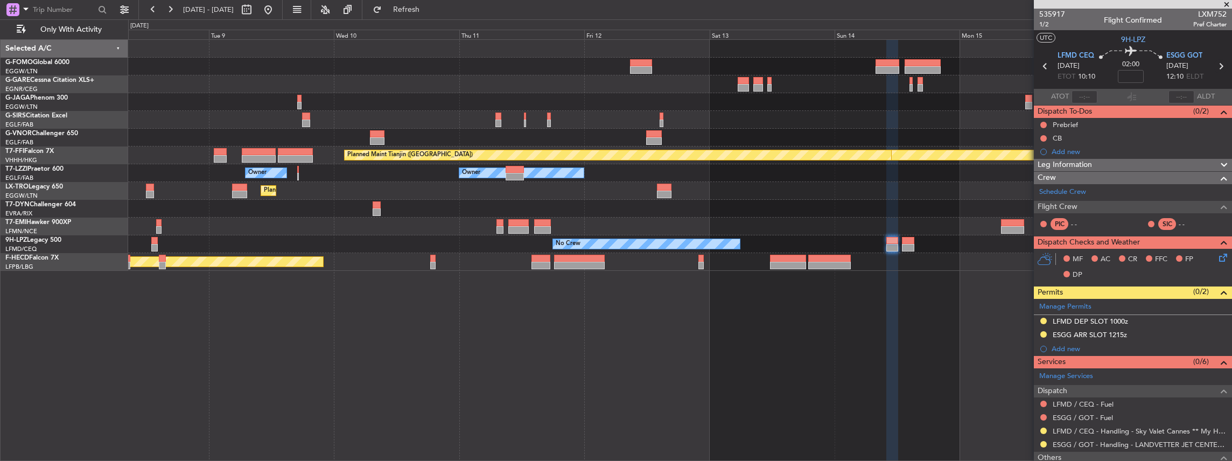
click at [1217, 65] on icon at bounding box center [1221, 66] width 14 height 14
type input "2"
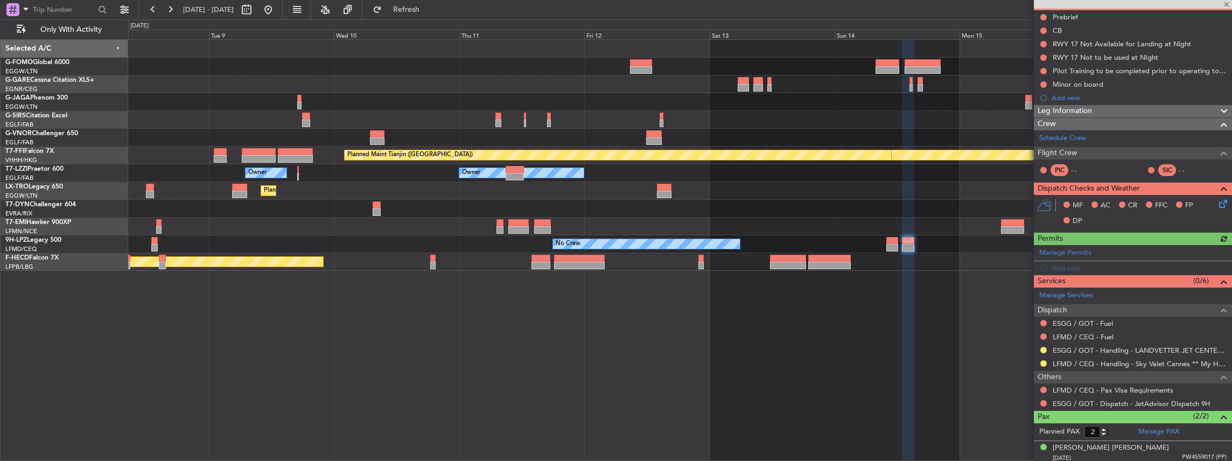
scroll to position [0, 0]
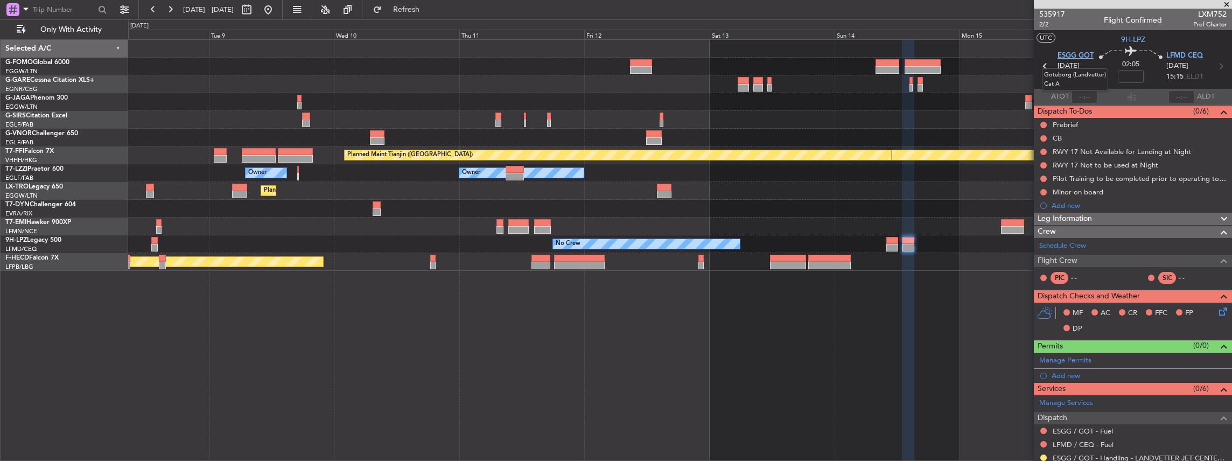
click at [1067, 56] on span "ESGG GOT" at bounding box center [1076, 56] width 36 height 11
click at [1218, 359] on span at bounding box center [1222, 358] width 13 height 8
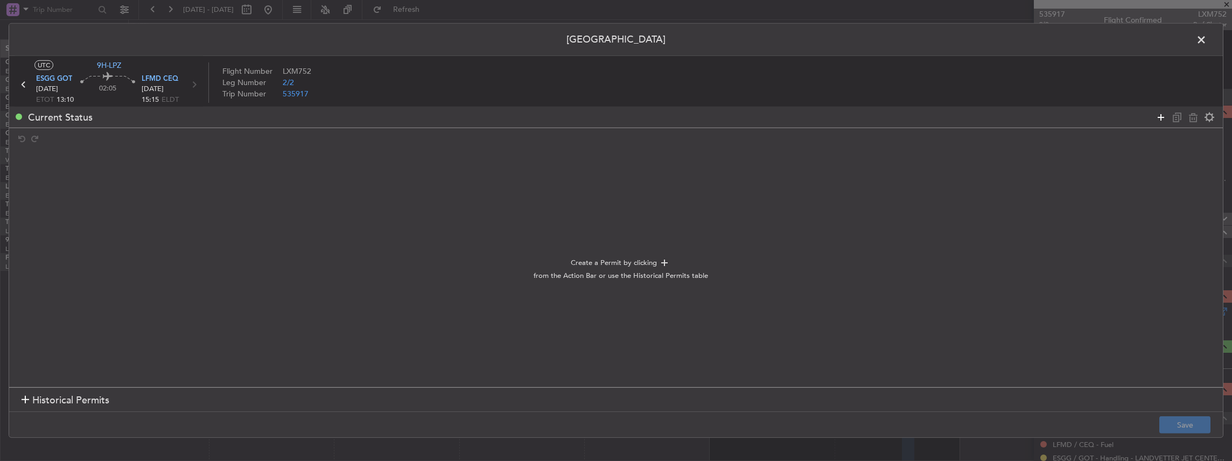
click at [1162, 118] on icon at bounding box center [1161, 116] width 13 height 13
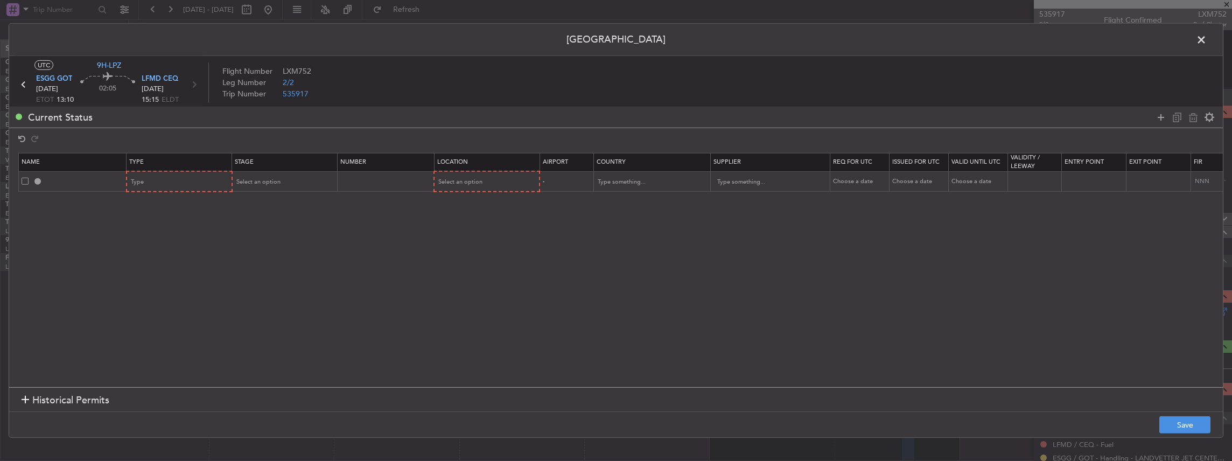
drag, startPoint x: 1160, startPoint y: 114, endPoint x: 1109, endPoint y: 122, distance: 51.7
click at [1161, 114] on icon at bounding box center [1161, 116] width 13 height 13
click at [205, 183] on div "Type" at bounding box center [175, 182] width 89 height 16
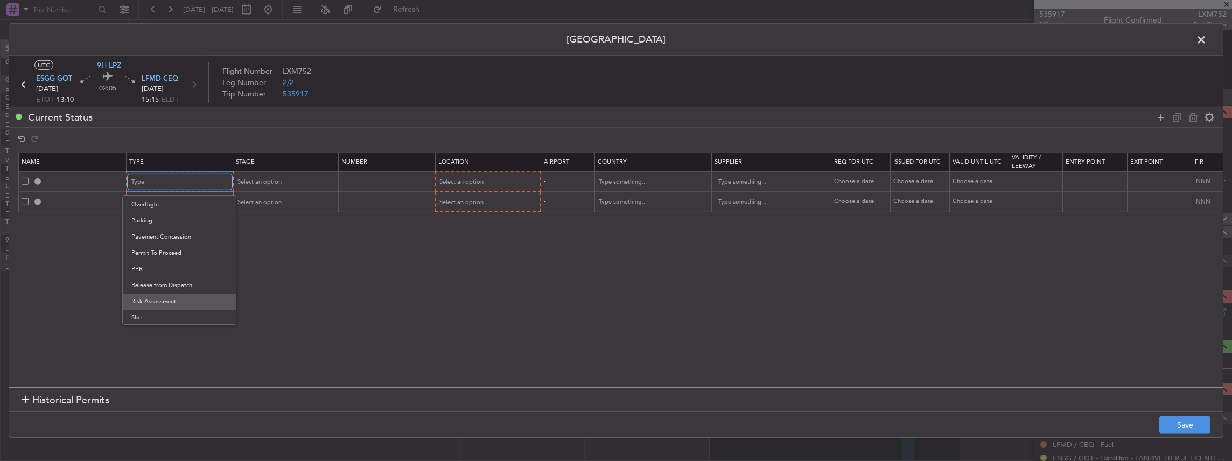
scroll to position [324, 0]
click at [138, 282] on span "Slot" at bounding box center [179, 284] width 96 height 16
click at [186, 200] on div "Type" at bounding box center [175, 202] width 89 height 16
click at [154, 302] on span "Slot" at bounding box center [179, 304] width 96 height 16
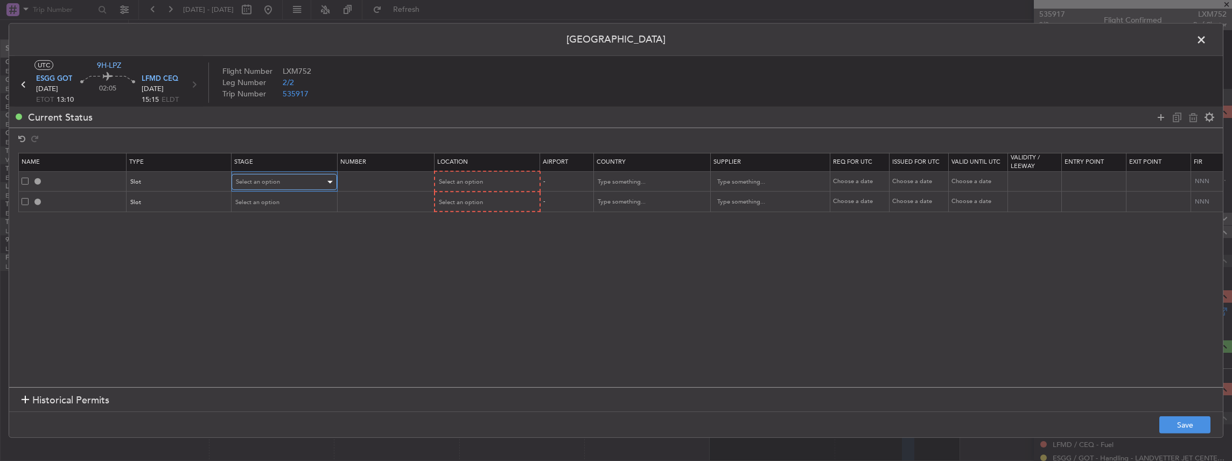
click at [295, 180] on div "Select an option" at bounding box center [280, 182] width 89 height 16
click at [257, 236] on span "Requested" at bounding box center [284, 236] width 96 height 16
click at [303, 201] on div "Select an option" at bounding box center [280, 202] width 89 height 16
drag, startPoint x: 248, startPoint y: 276, endPoint x: 257, endPoint y: 273, distance: 9.7
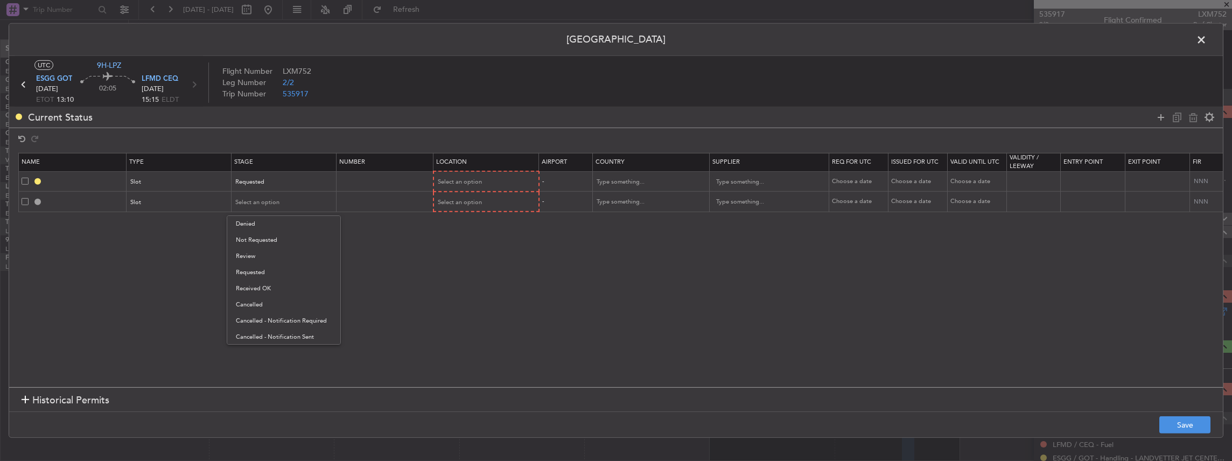
click at [250, 275] on span "Requested" at bounding box center [284, 272] width 96 height 16
drag, startPoint x: 515, startPoint y: 168, endPoint x: 511, endPoint y: 172, distance: 5.7
click at [514, 168] on th "Location" at bounding box center [487, 162] width 106 height 18
click at [498, 181] on div "Select an option" at bounding box center [482, 182] width 89 height 16
click at [458, 209] on span "Departure" at bounding box center [486, 204] width 96 height 16
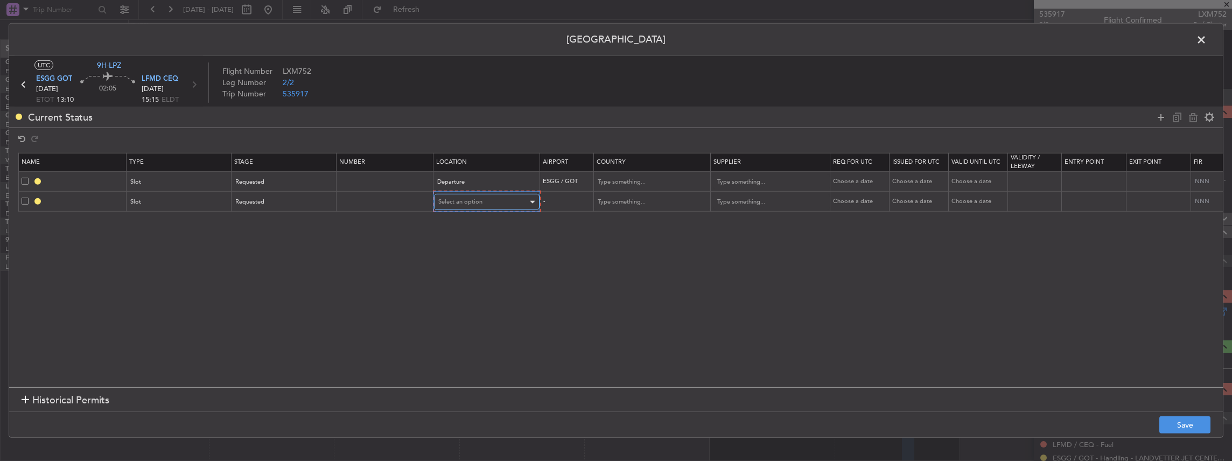
click at [452, 200] on span "Select an option" at bounding box center [460, 202] width 44 height 8
drag, startPoint x: 457, startPoint y: 254, endPoint x: 476, endPoint y: 255, distance: 18.3
click at [458, 255] on span "Arrival" at bounding box center [486, 256] width 96 height 16
click at [1200, 430] on button "Save" at bounding box center [1185, 424] width 51 height 17
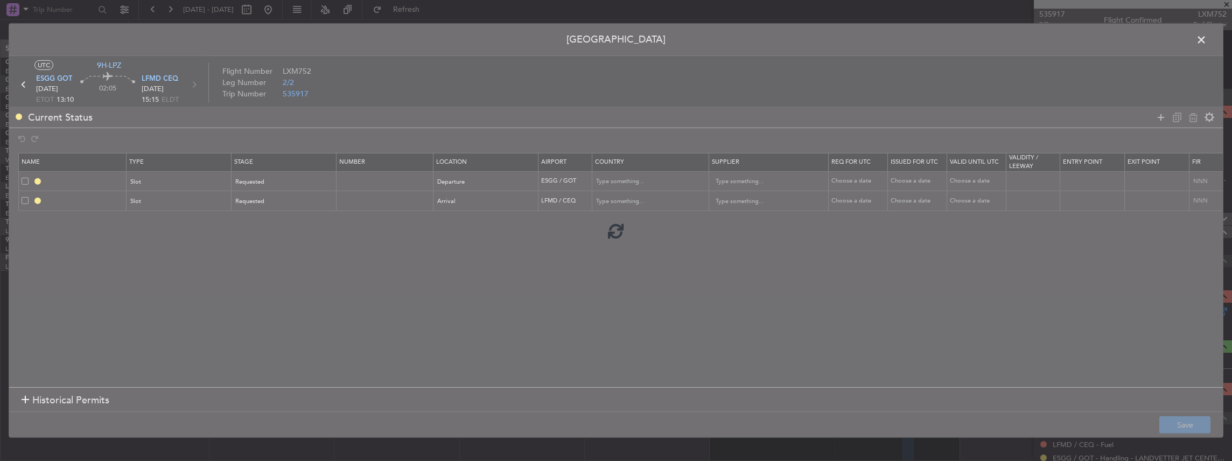
type input "ESGG DEP SLOT"
type input "Sweden"
type input "NNN"
type input "LFMD ARR SLOT"
type input "[GEOGRAPHIC_DATA]"
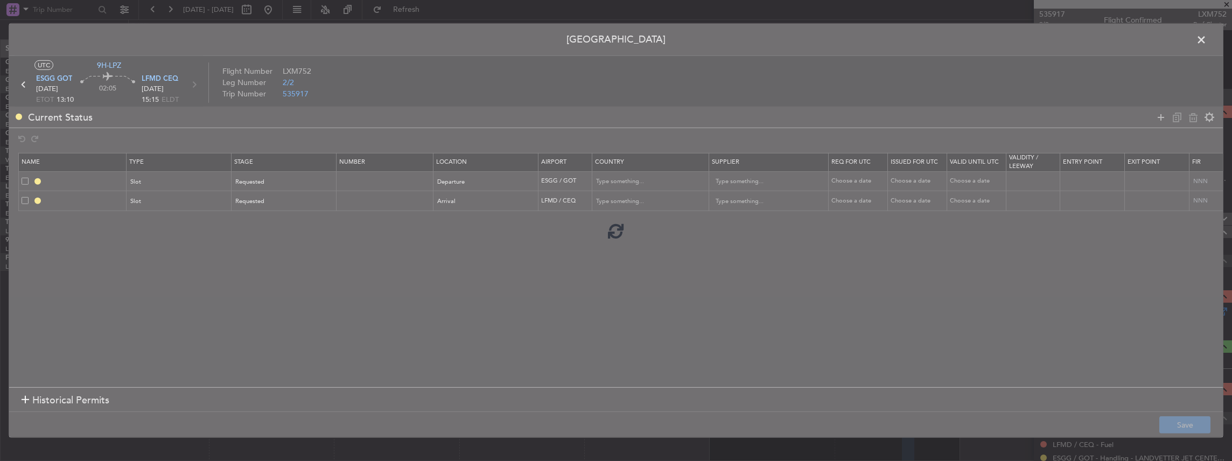
type input "NNN"
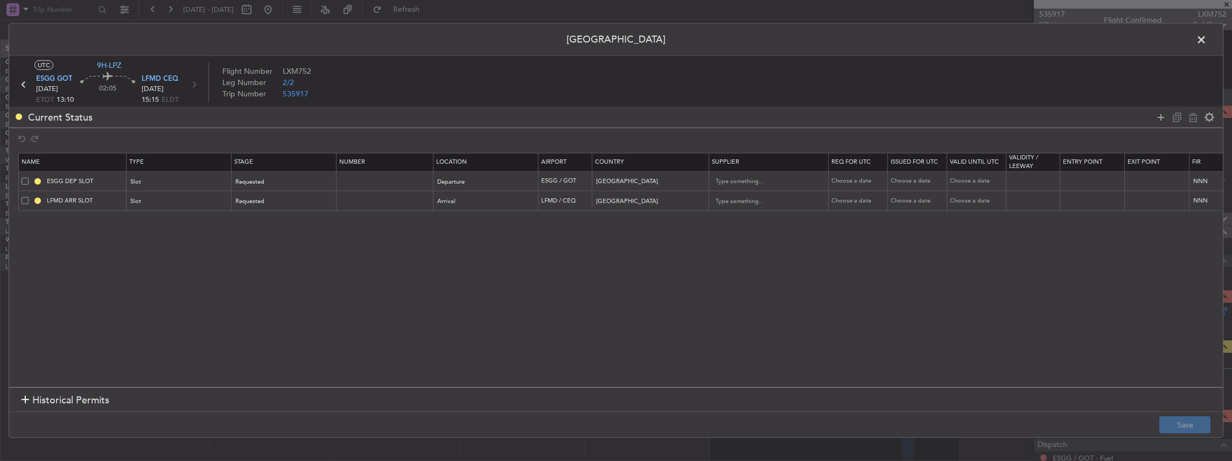
click at [990, 219] on section "Name Type Stage Number Location Airport Country Supplier Req For Utc Issued For…" at bounding box center [616, 268] width 1214 height 237
click at [113, 173] on td "ESGG DEP SLOT" at bounding box center [73, 181] width 108 height 20
click at [110, 178] on input "ESGG DEP SLOT" at bounding box center [85, 181] width 81 height 9
type input "ESGG DEP SLOT 1300z"
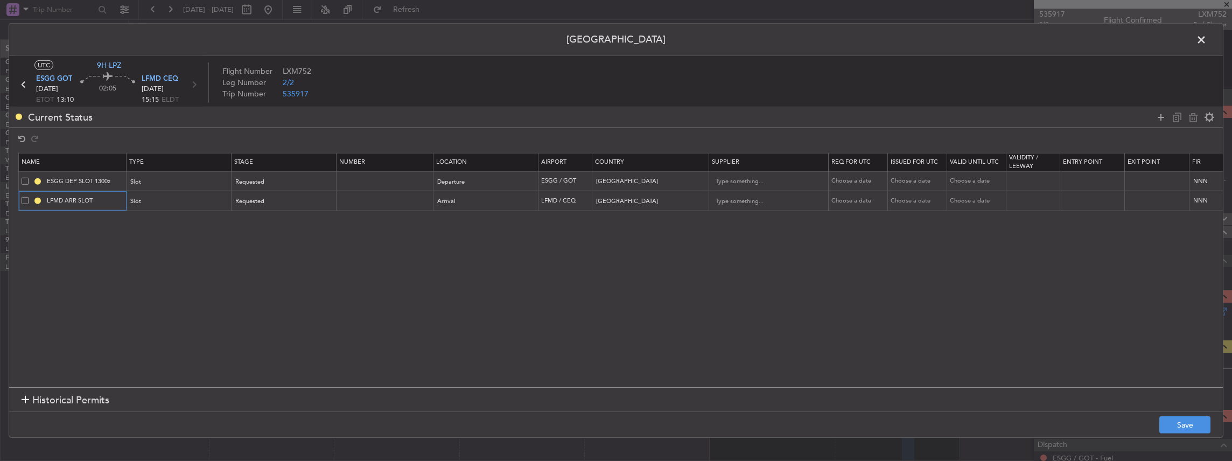
click at [108, 199] on input "LFMD ARR SLOT" at bounding box center [85, 200] width 81 height 9
type input "LFMD ARR SLOT 1520z"
click at [1207, 423] on button "Save" at bounding box center [1185, 424] width 51 height 17
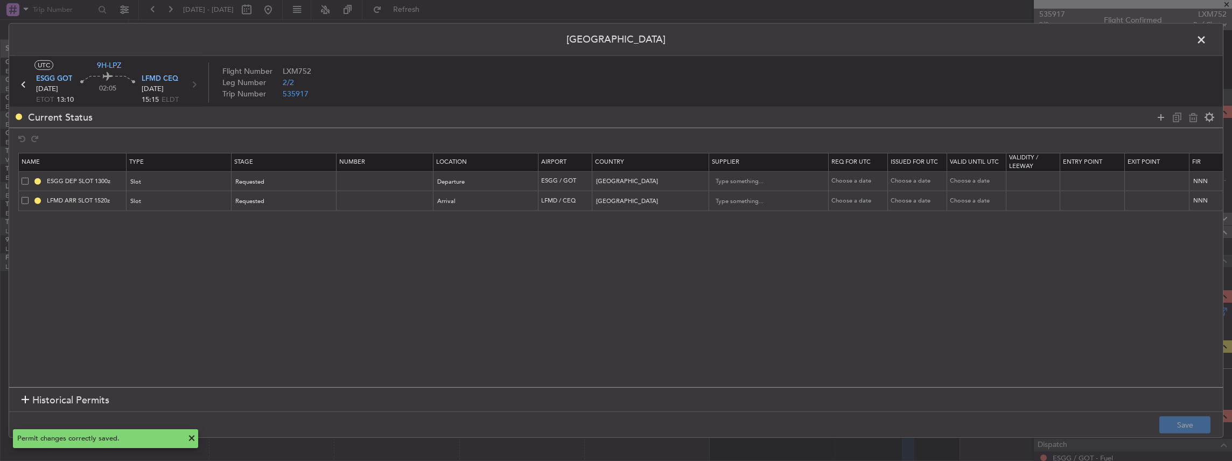
click at [1207, 42] on span at bounding box center [1207, 43] width 0 height 22
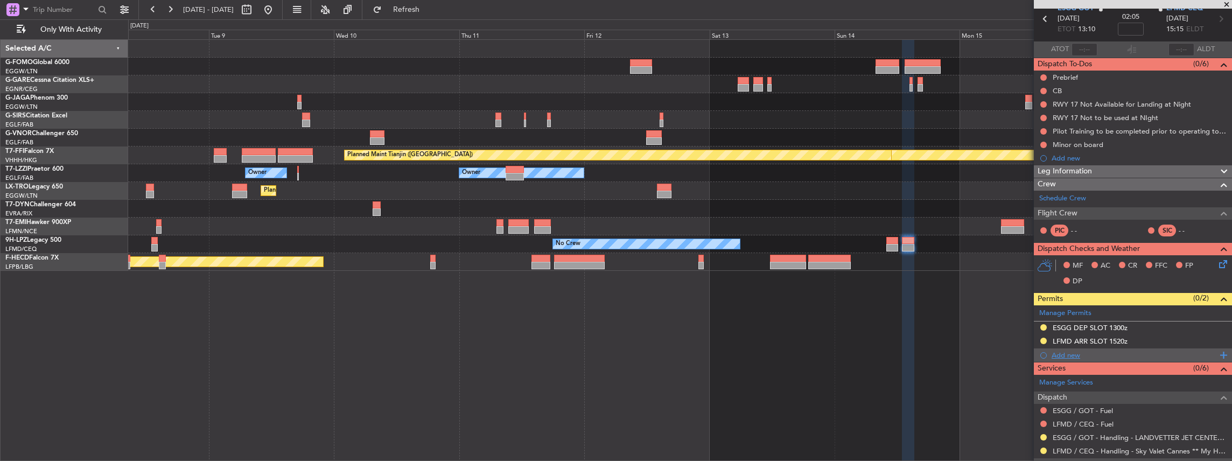
scroll to position [143, 0]
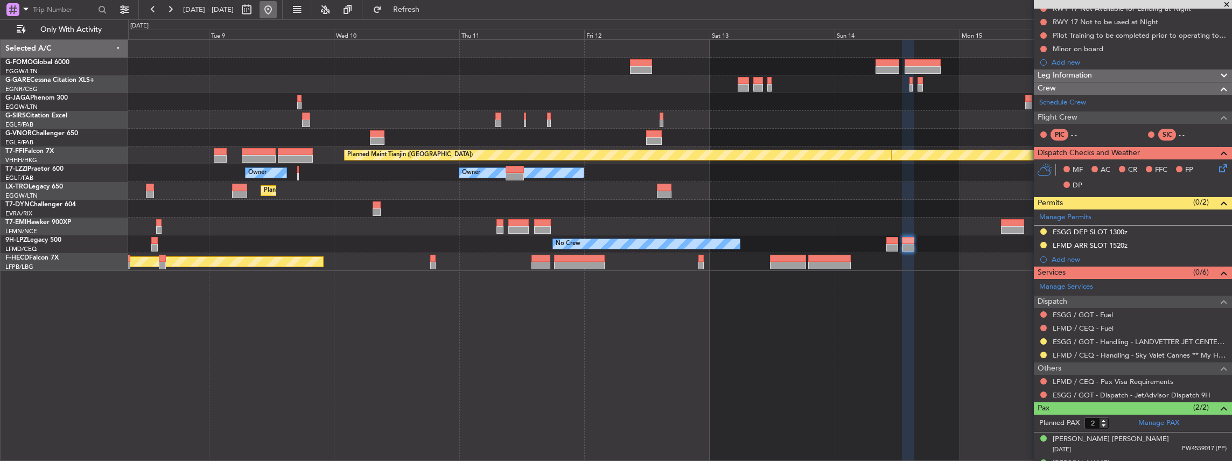
click at [277, 9] on button at bounding box center [268, 9] width 17 height 17
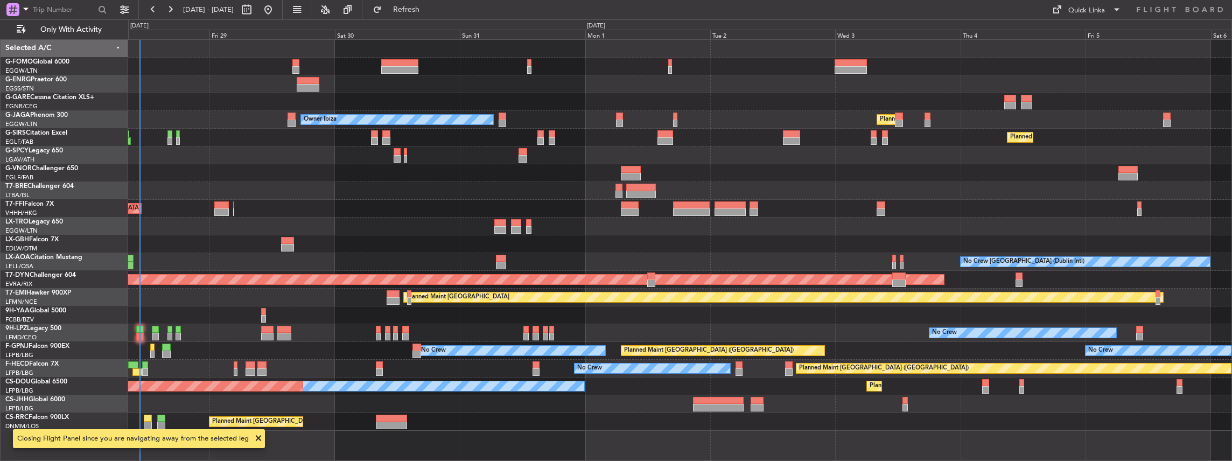
scroll to position [0, 0]
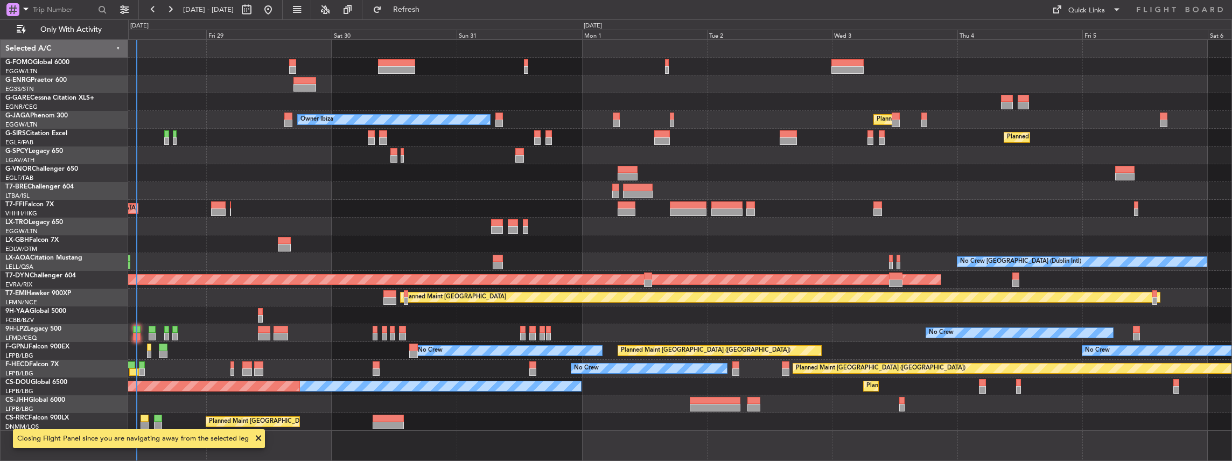
click at [654, 241] on div "Planned Maint London (Luton) Owner Ibiza Planned Maint London (Farnborough) Pla…" at bounding box center [680, 235] width 1104 height 391
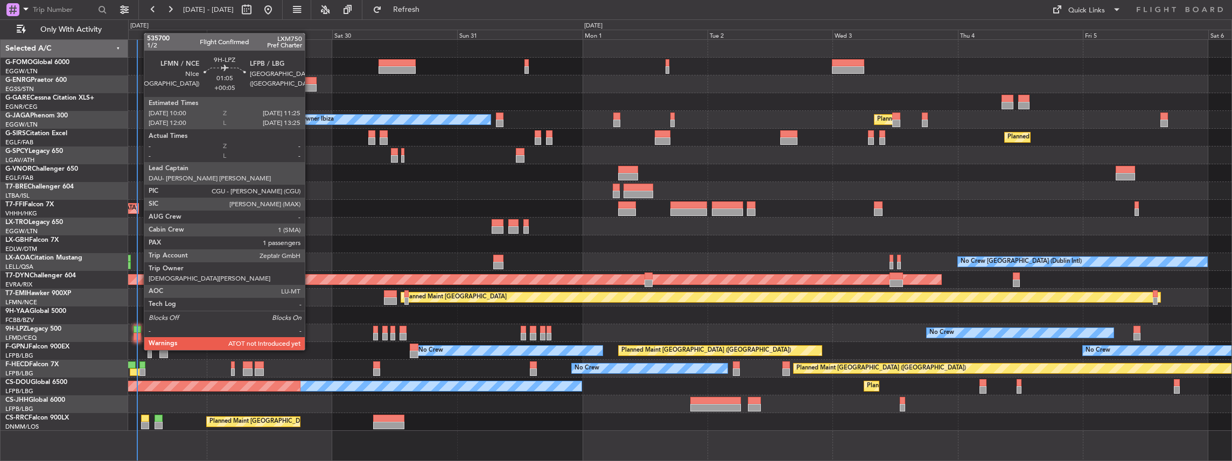
click at [138, 330] on div at bounding box center [138, 330] width 8 height 8
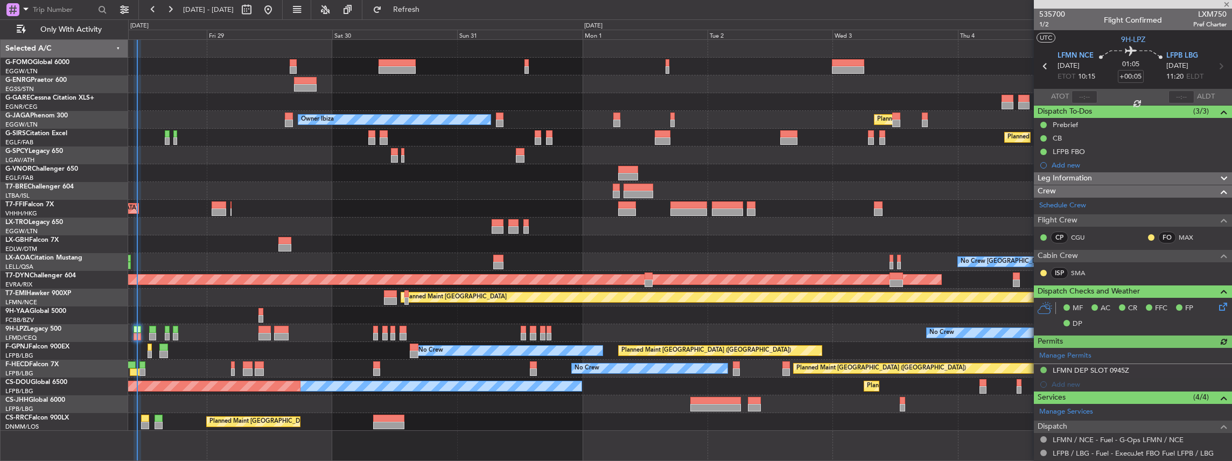
click at [1213, 13] on span "LXM750" at bounding box center [1210, 14] width 33 height 11
copy span "LXM750"
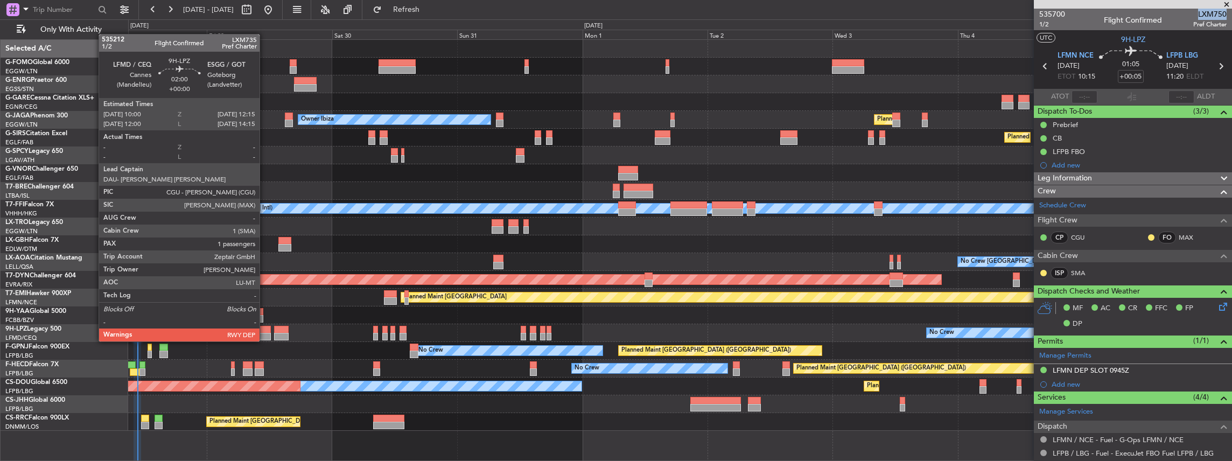
click at [265, 331] on div at bounding box center [265, 330] width 12 height 8
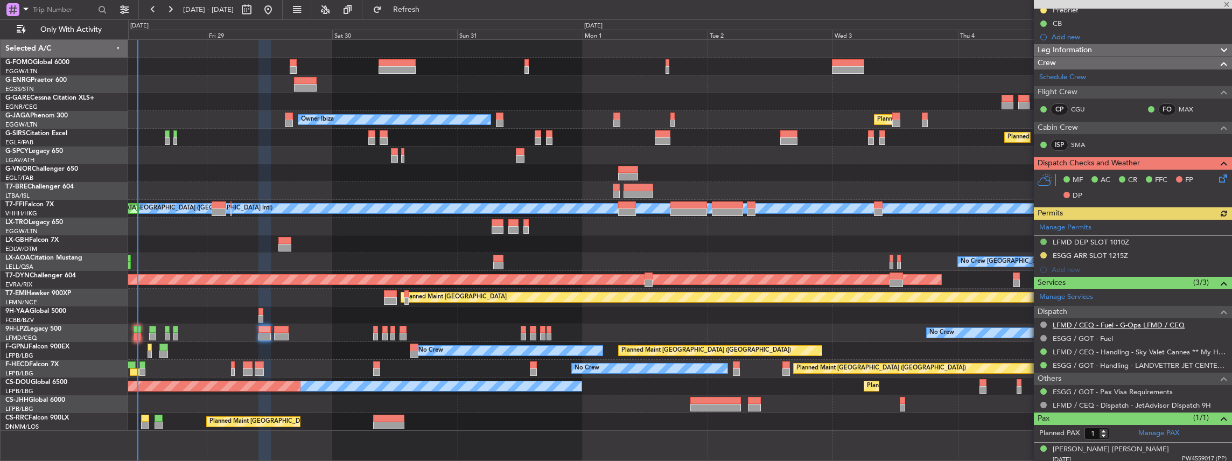
scroll to position [117, 0]
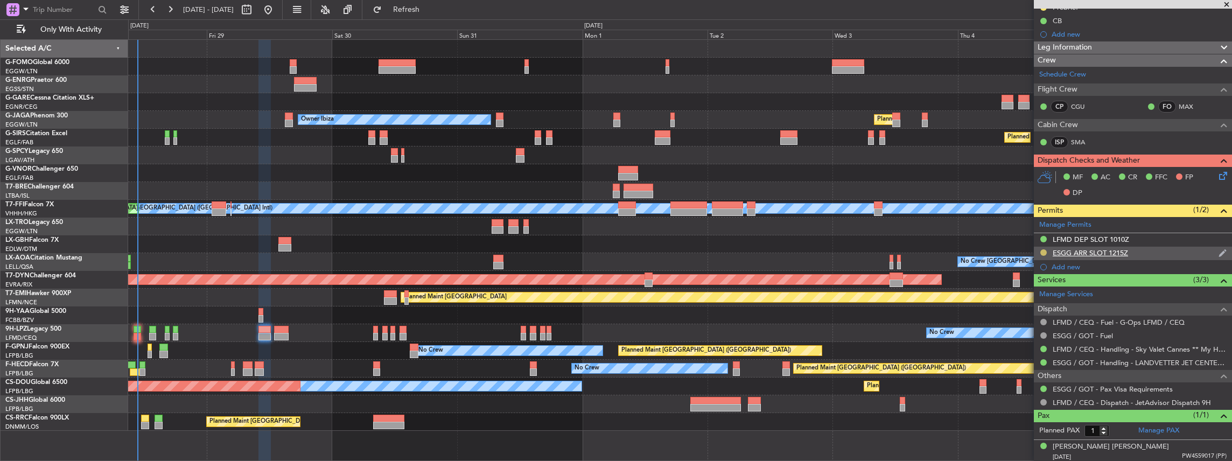
click at [1044, 249] on button at bounding box center [1044, 252] width 6 height 6
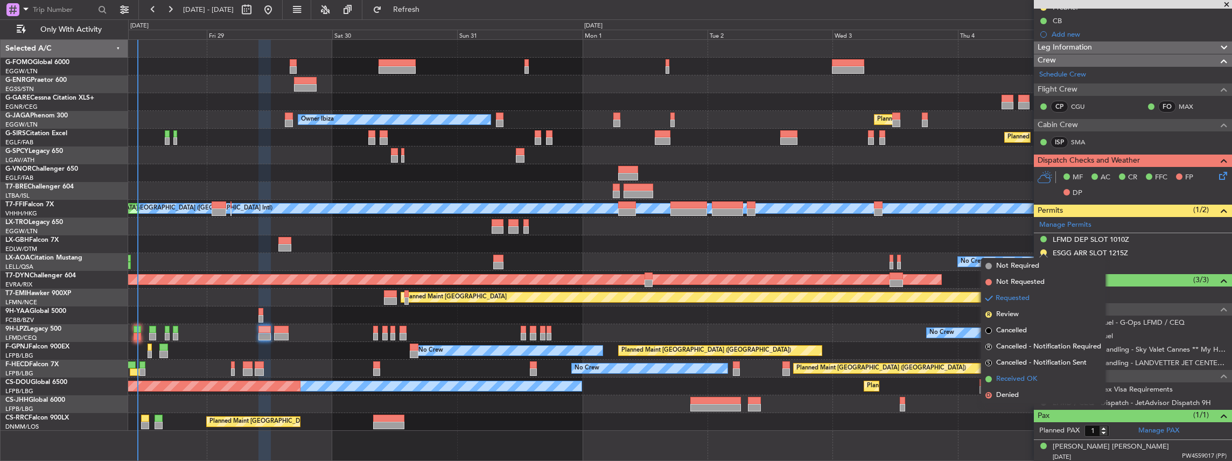
click at [1033, 380] on span "Received OK" at bounding box center [1017, 379] width 41 height 11
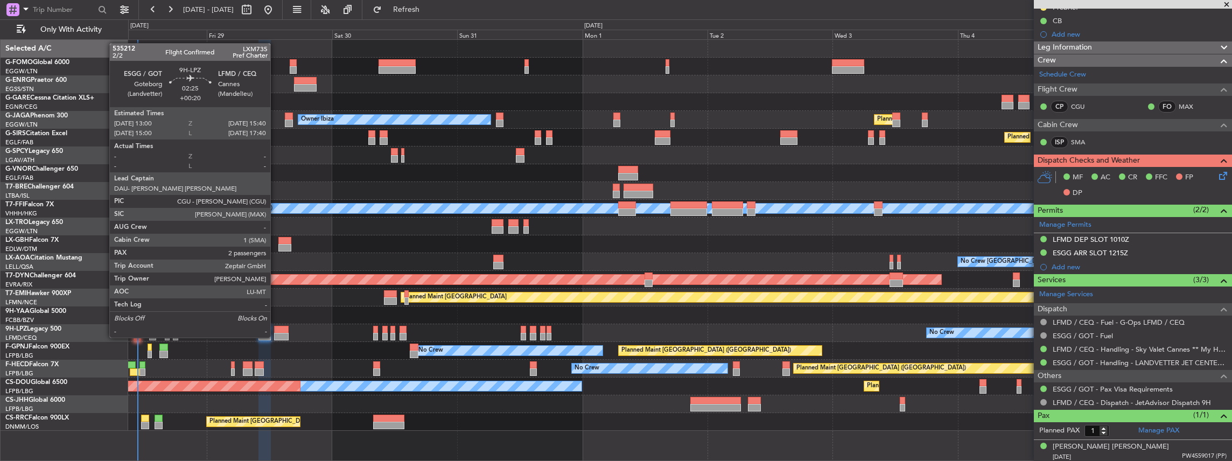
click at [276, 327] on div at bounding box center [281, 330] width 14 height 8
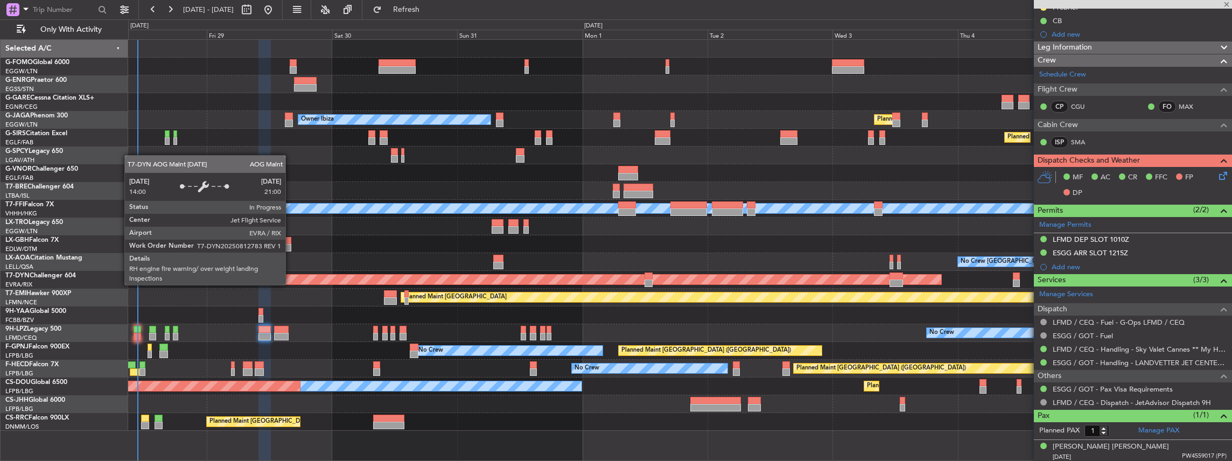
type input "+00:20"
type input "2"
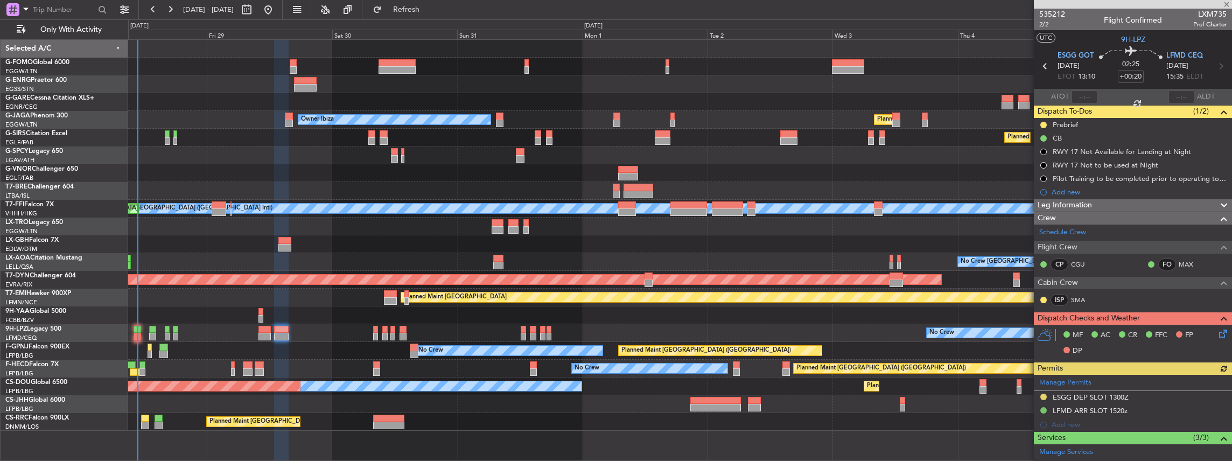
click at [1045, 393] on div "Manage Permits ESGG DEP SLOT 1300Z LFMD ARR SLOT 1520z Add new" at bounding box center [1133, 403] width 198 height 57
click at [1043, 396] on button at bounding box center [1044, 397] width 6 height 6
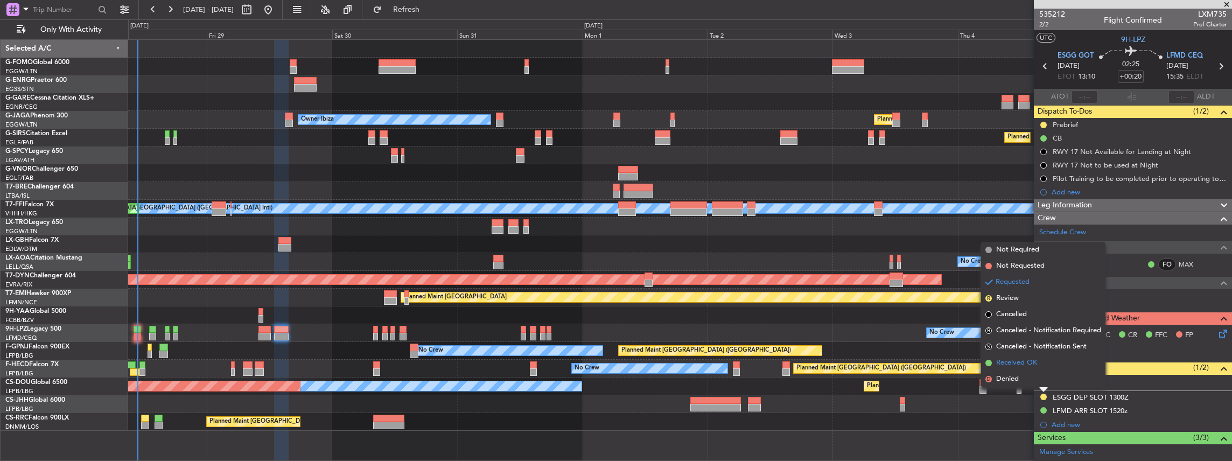
click at [1030, 361] on span "Received OK" at bounding box center [1017, 363] width 41 height 11
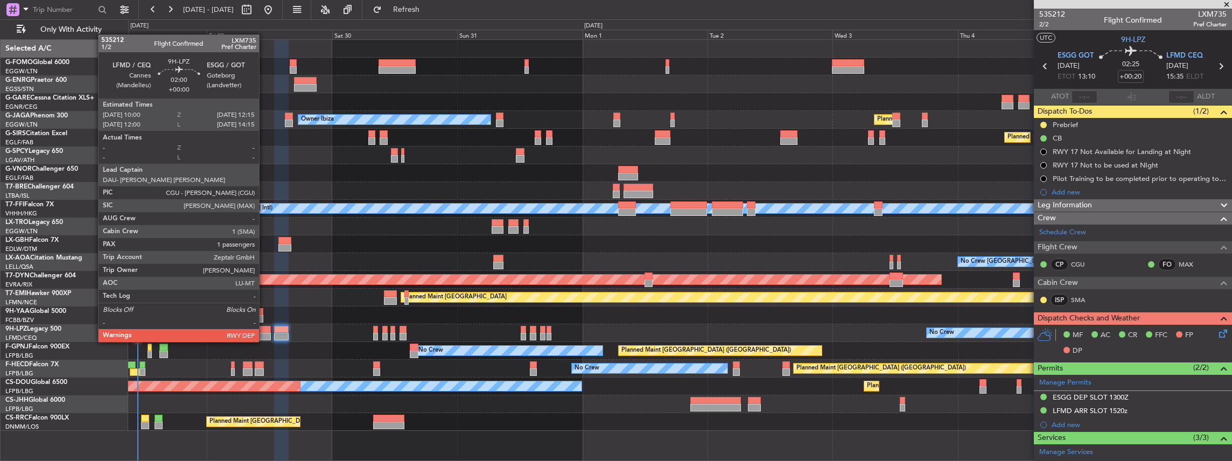
click at [263, 332] on div at bounding box center [265, 330] width 12 height 8
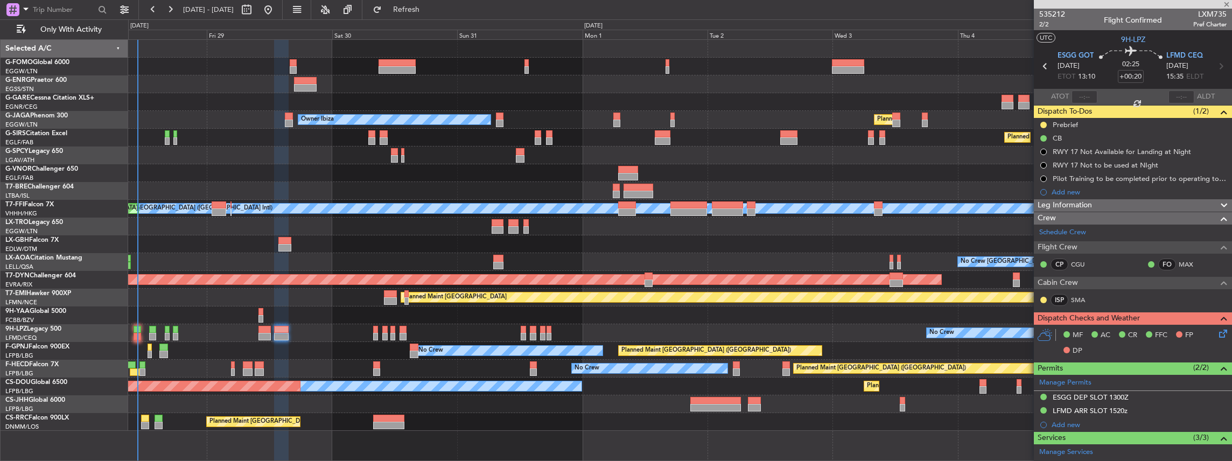
type input "1"
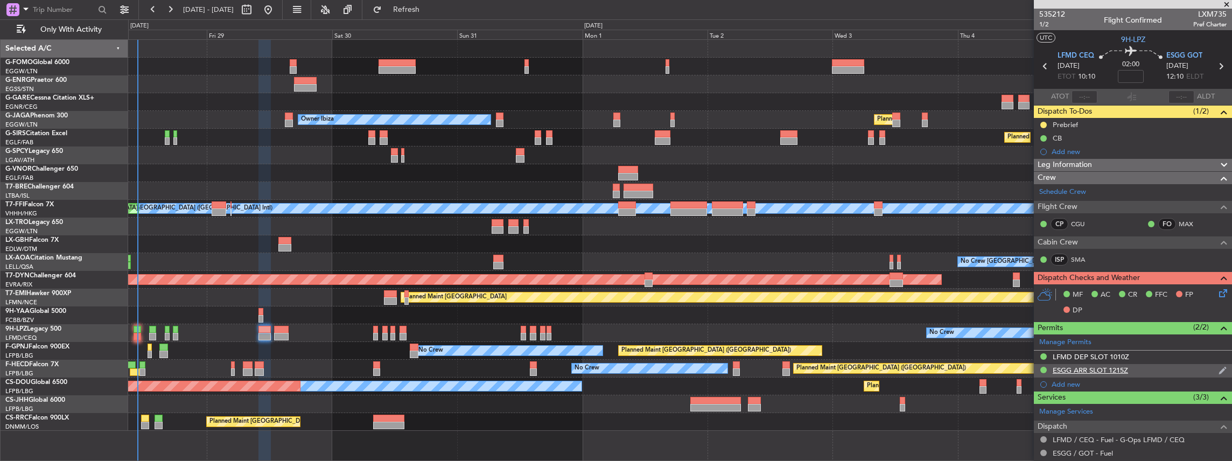
click at [1146, 368] on div "ESGG ARR SLOT 1215Z" at bounding box center [1133, 370] width 198 height 13
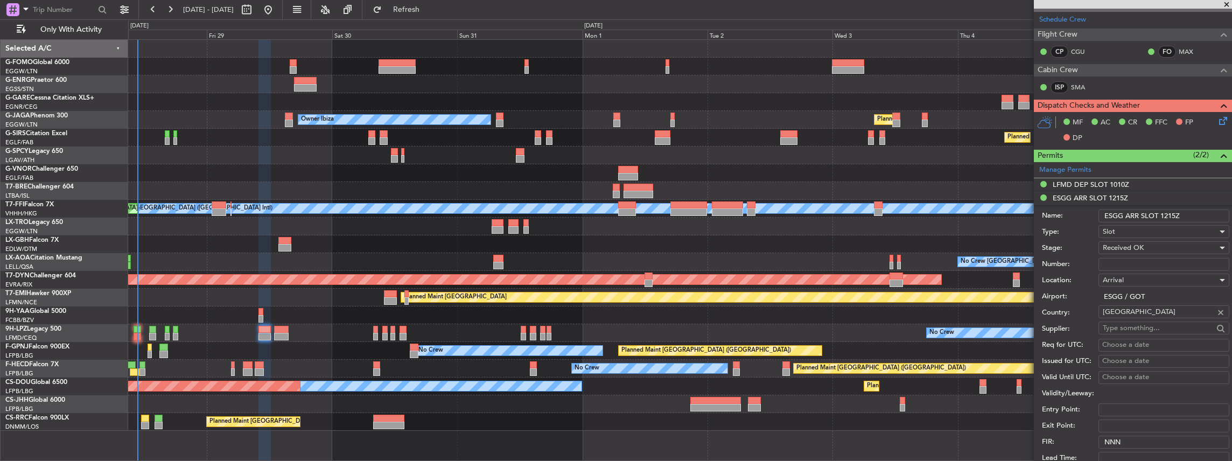
scroll to position [179, 0]
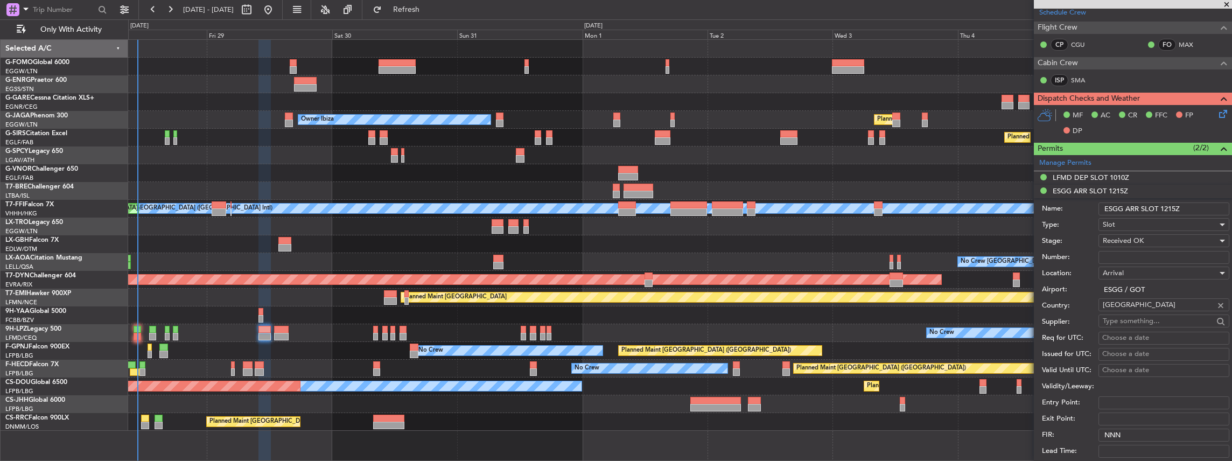
click at [1143, 251] on input "Number:" at bounding box center [1164, 257] width 131 height 13
paste input "ESGGAXGE073500"
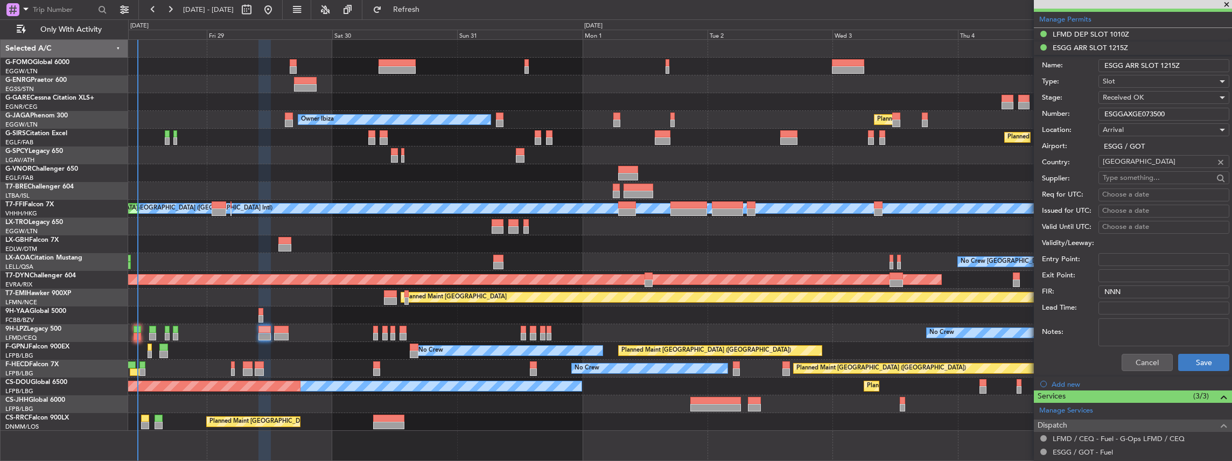
scroll to position [323, 0]
type input "ESGGAXGE073500"
click at [1193, 360] on button "Save" at bounding box center [1204, 361] width 51 height 17
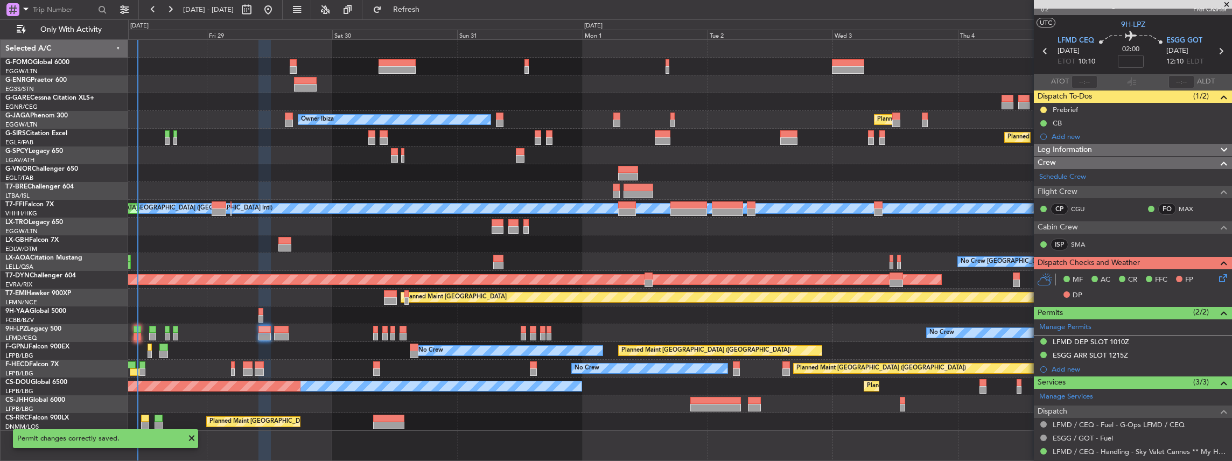
scroll to position [0, 0]
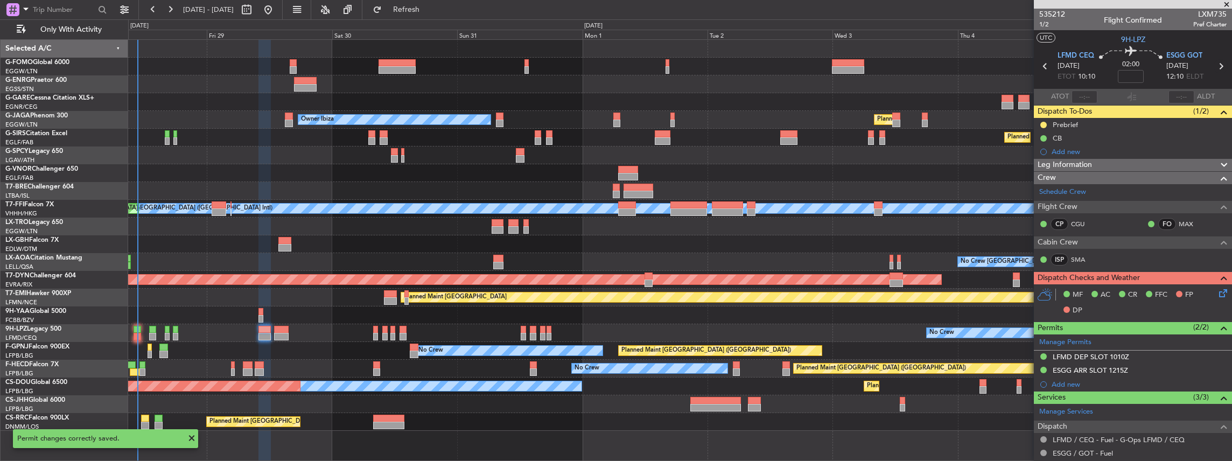
click at [1216, 65] on icon at bounding box center [1221, 66] width 14 height 14
type input "+00:20"
type input "2"
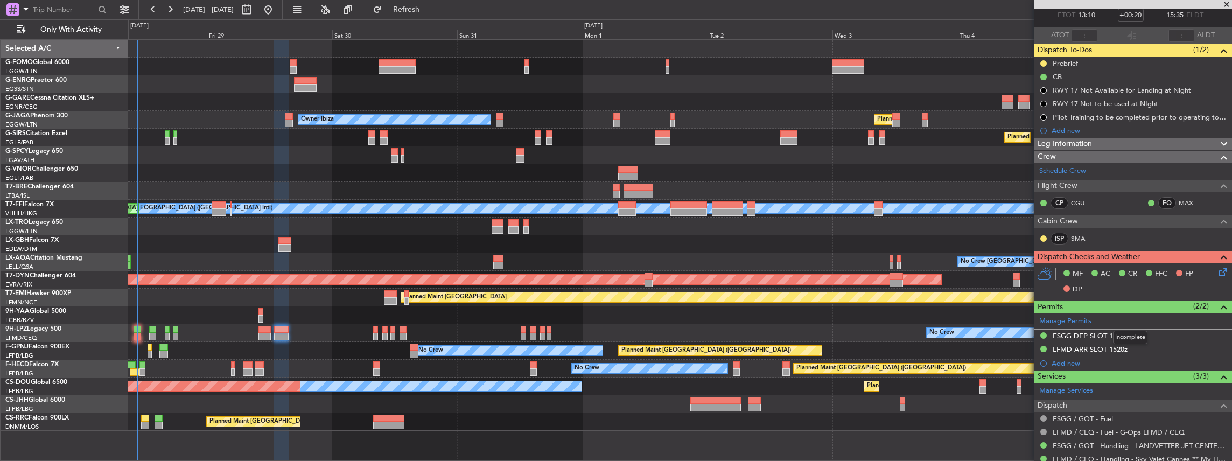
scroll to position [72, 0]
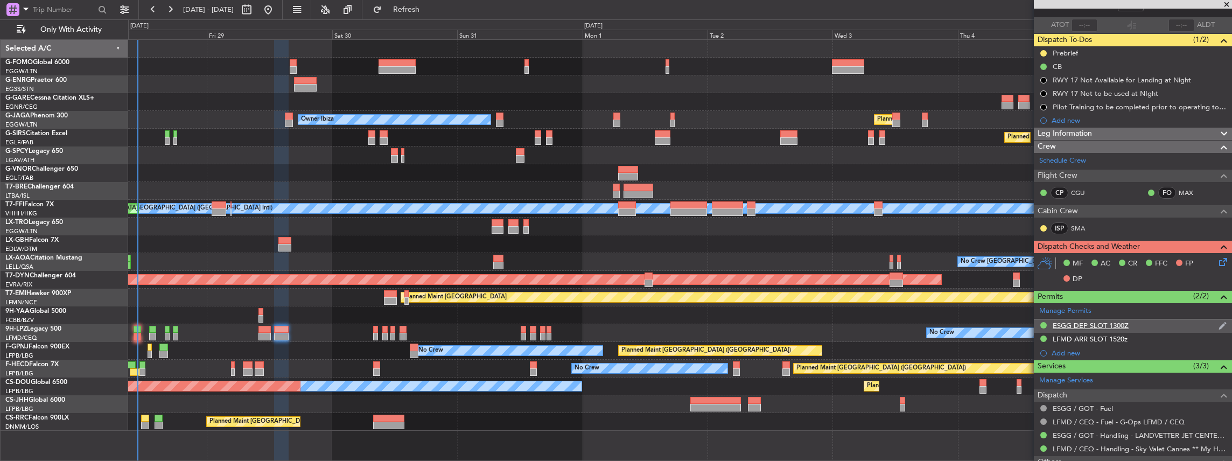
click at [1174, 321] on div "ESGG DEP SLOT 1300Z" at bounding box center [1133, 325] width 198 height 13
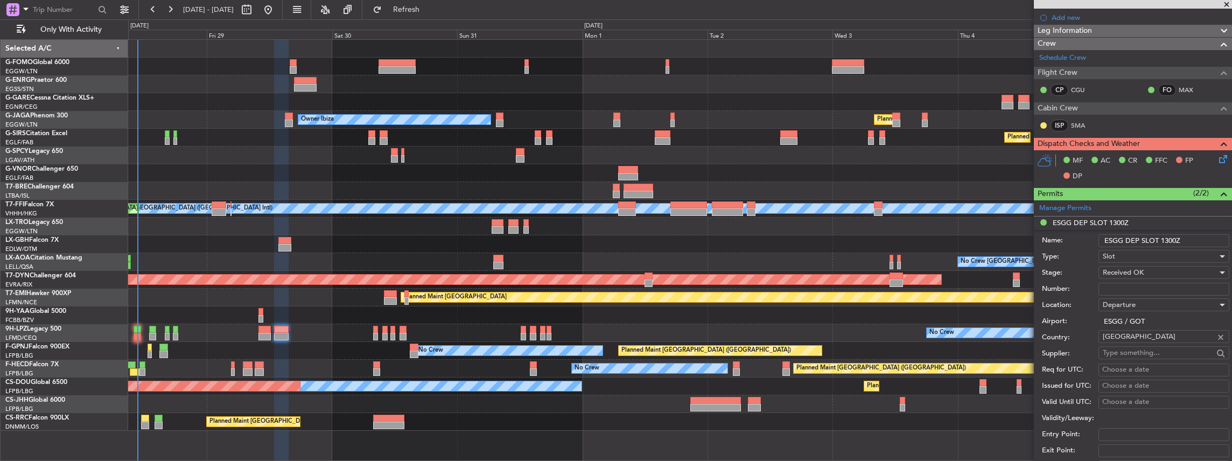
scroll to position [179, 0]
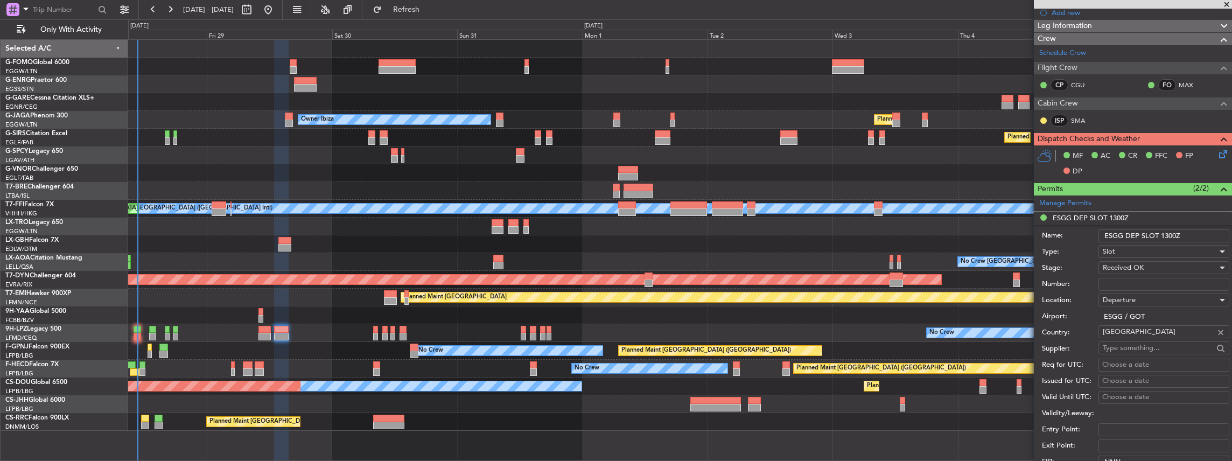
click at [1137, 285] on input "Number:" at bounding box center [1164, 284] width 131 height 13
paste input "ESGGDXGE073500"
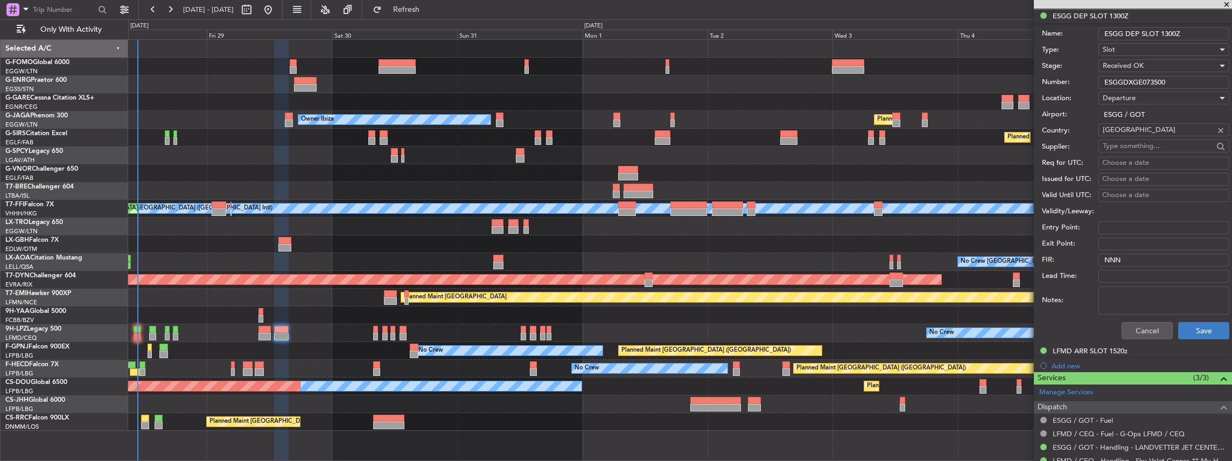
scroll to position [395, 0]
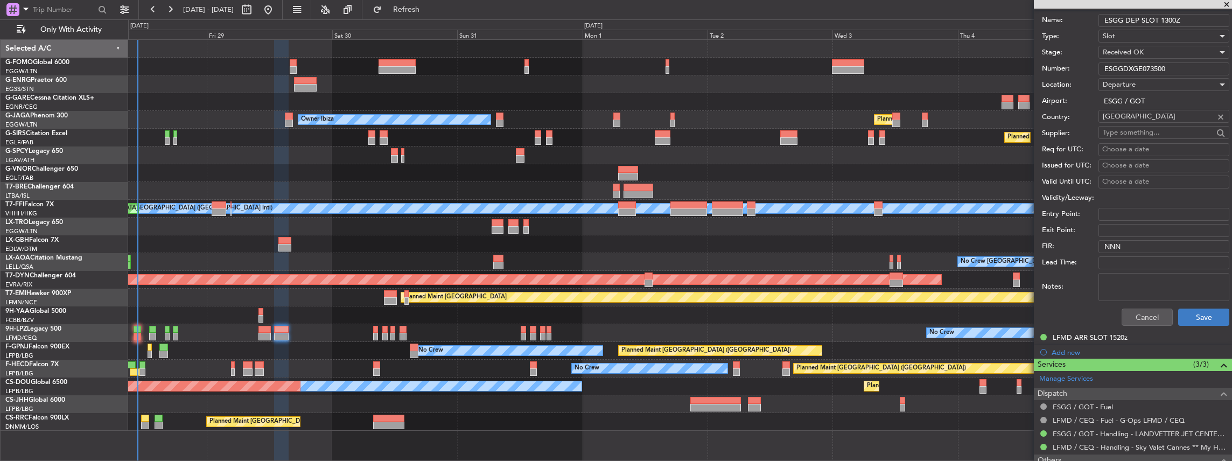
type input "ESGGDXGE073500"
click at [1201, 316] on button "Save" at bounding box center [1204, 317] width 51 height 17
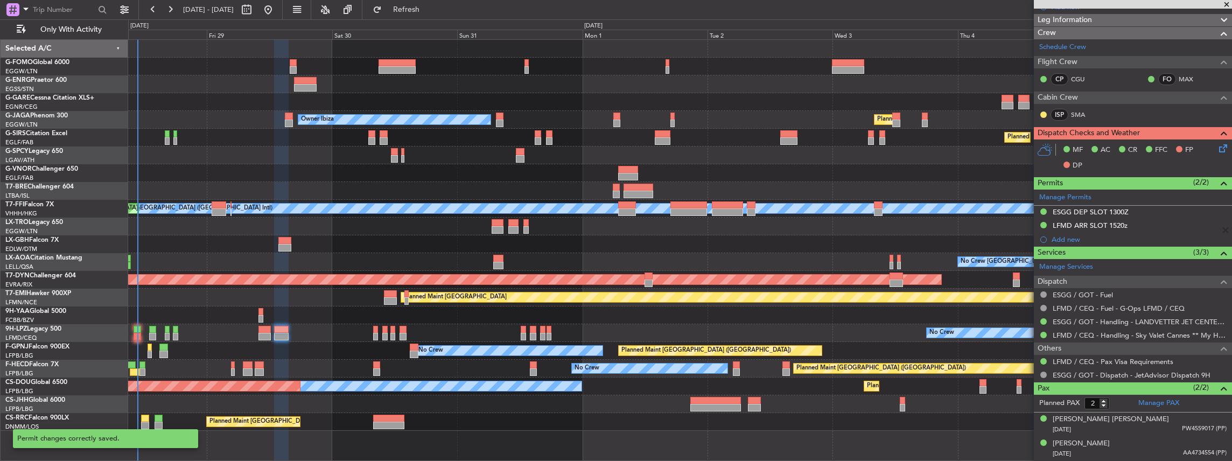
scroll to position [73, 0]
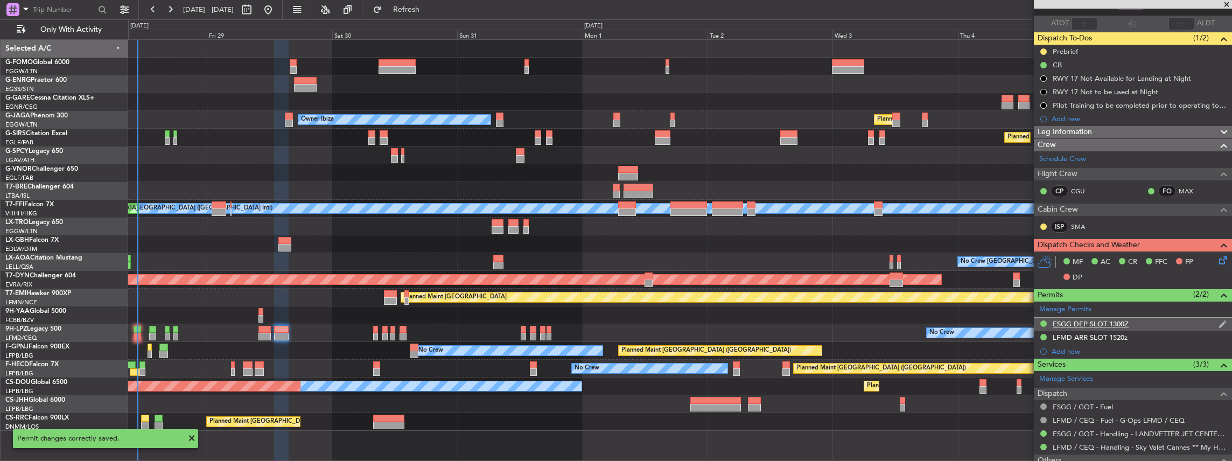
click at [1147, 321] on div "ESGG DEP SLOT 1300Z" at bounding box center [1133, 324] width 198 height 13
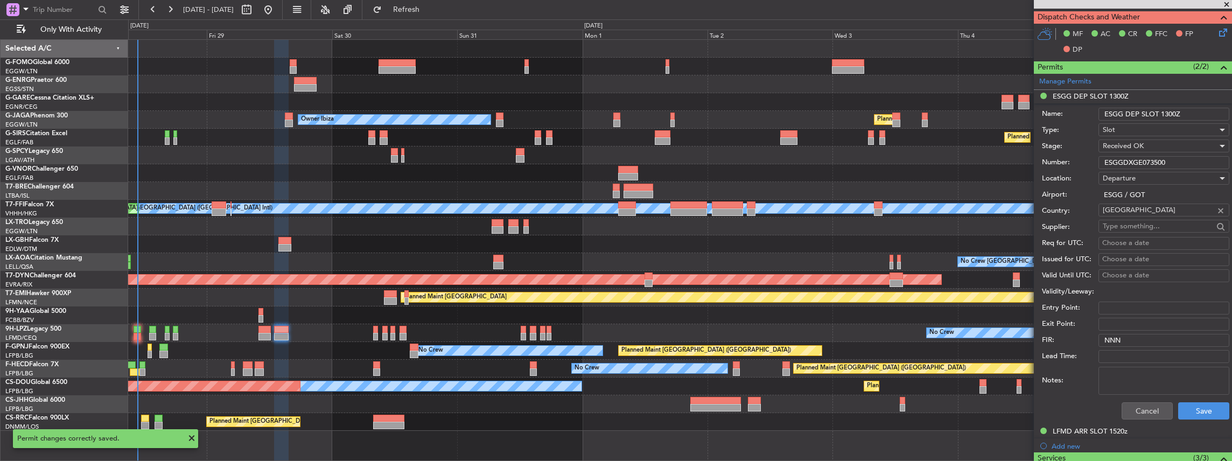
scroll to position [215, 0]
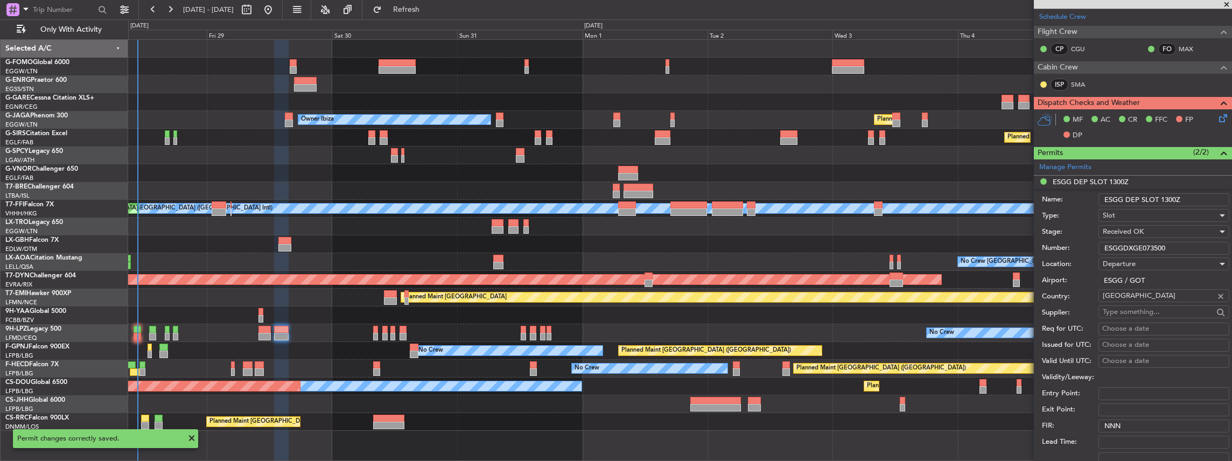
click at [1140, 180] on li "ESGG DEP SLOT 1300Z Name: ESGG DEP SLOT 1300Z Type: Slot Stage: Received OK Num…" at bounding box center [1133, 343] width 198 height 335
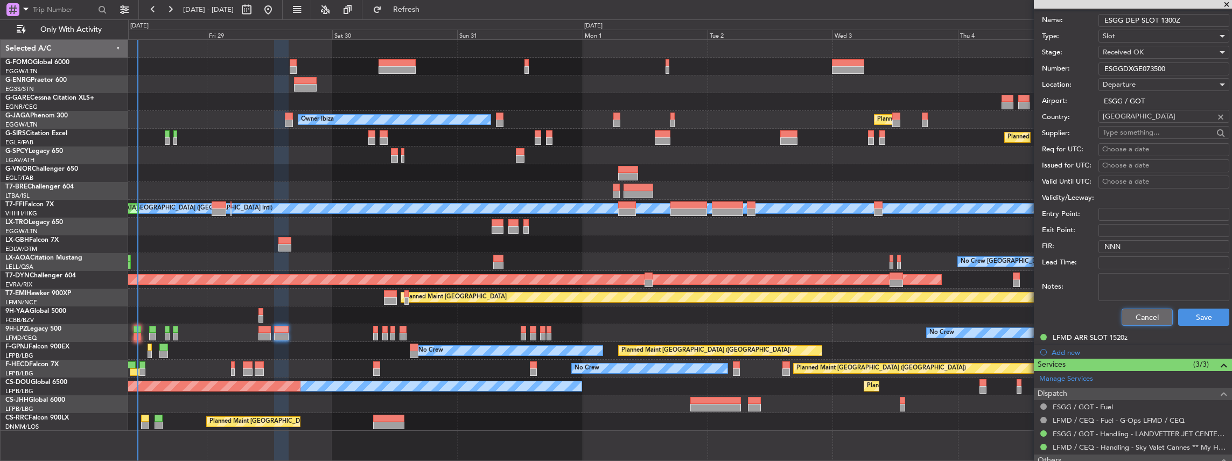
click at [1137, 313] on button "Cancel" at bounding box center [1147, 317] width 51 height 17
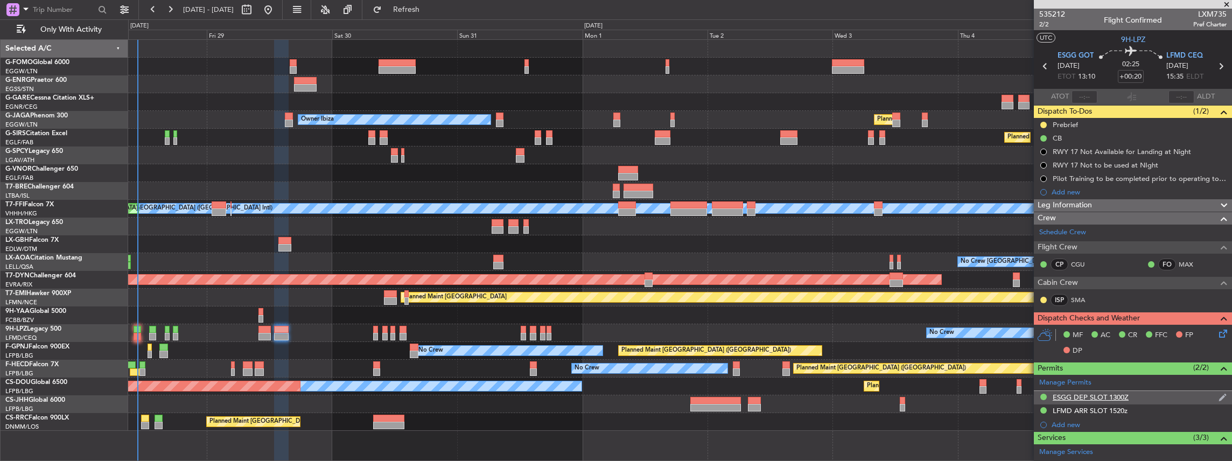
scroll to position [0, 0]
click at [1133, 398] on div "ESGG DEP SLOT 1300Z" at bounding box center [1133, 397] width 198 height 13
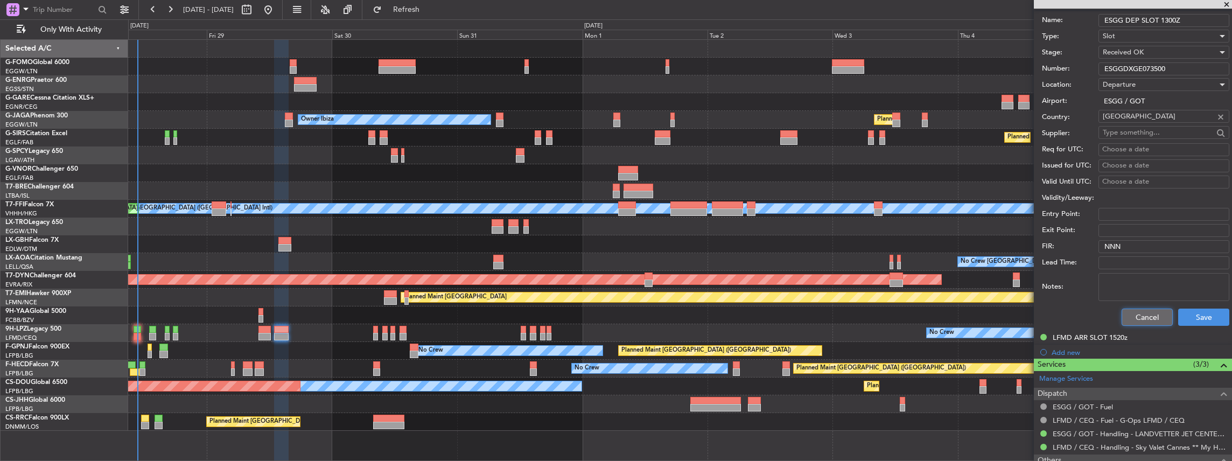
click at [1124, 315] on button "Cancel" at bounding box center [1147, 317] width 51 height 17
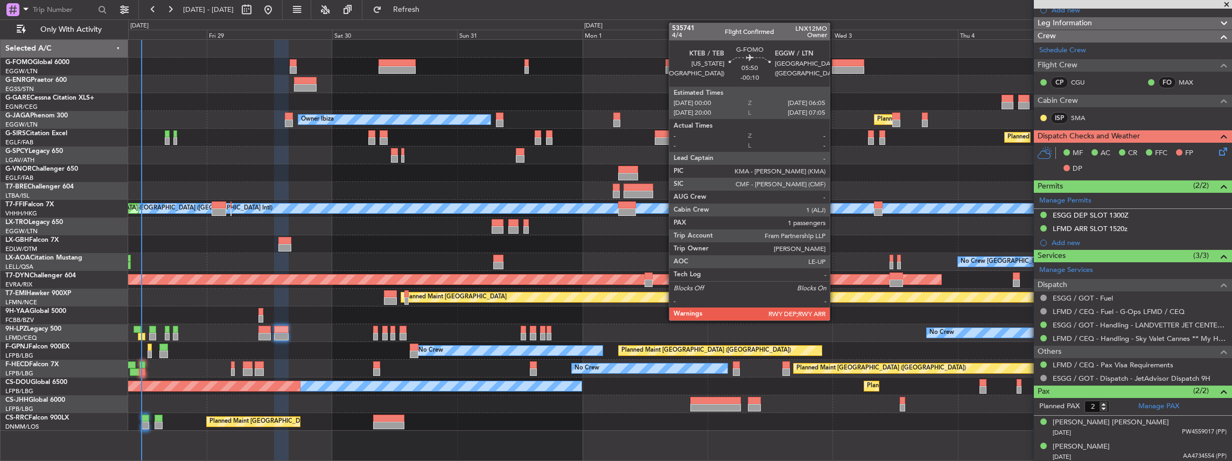
click at [835, 65] on div at bounding box center [848, 63] width 32 height 8
